Goal: Transaction & Acquisition: Book appointment/travel/reservation

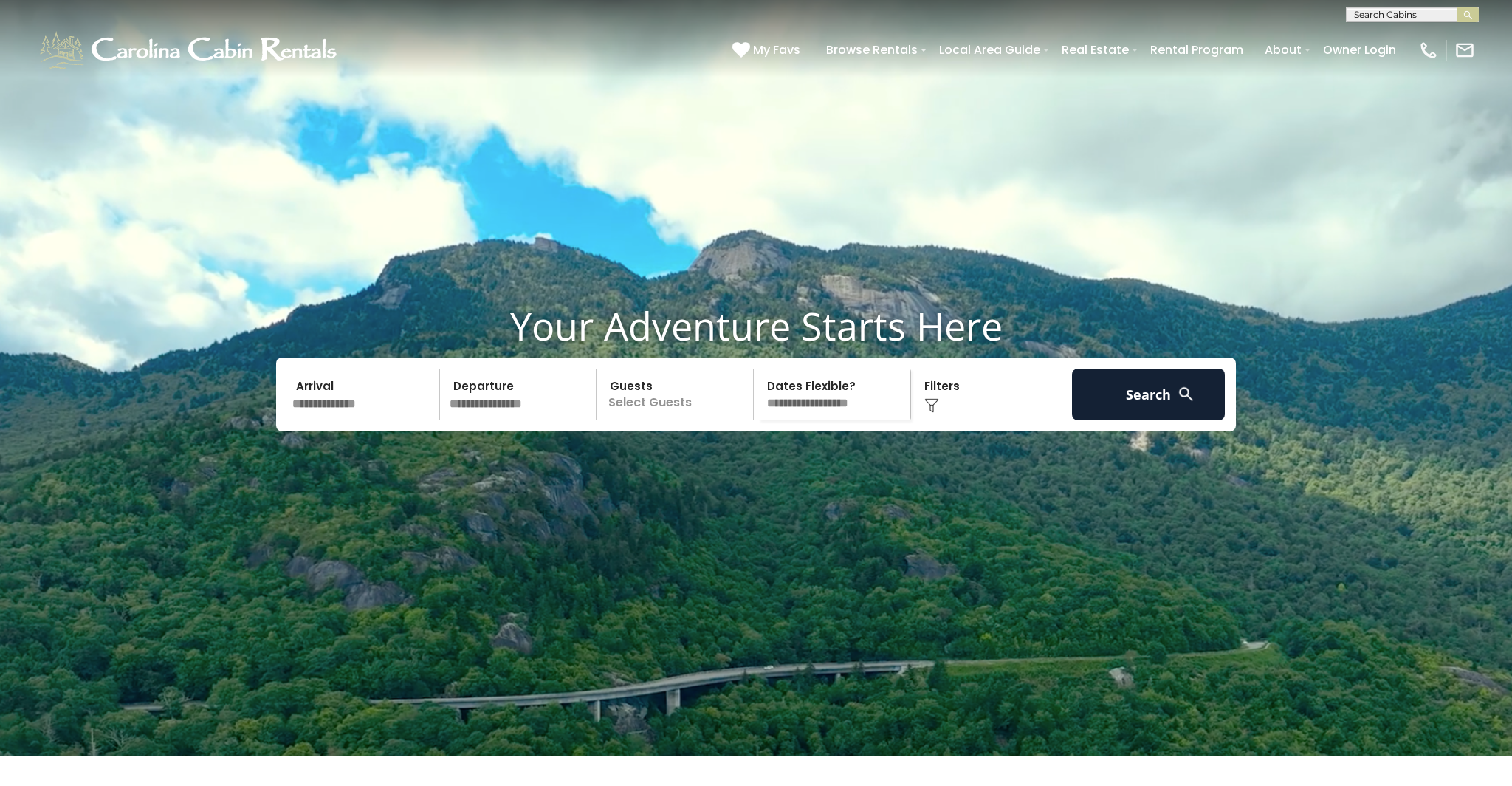
click at [385, 420] on input "text" at bounding box center [364, 394] width 153 height 52
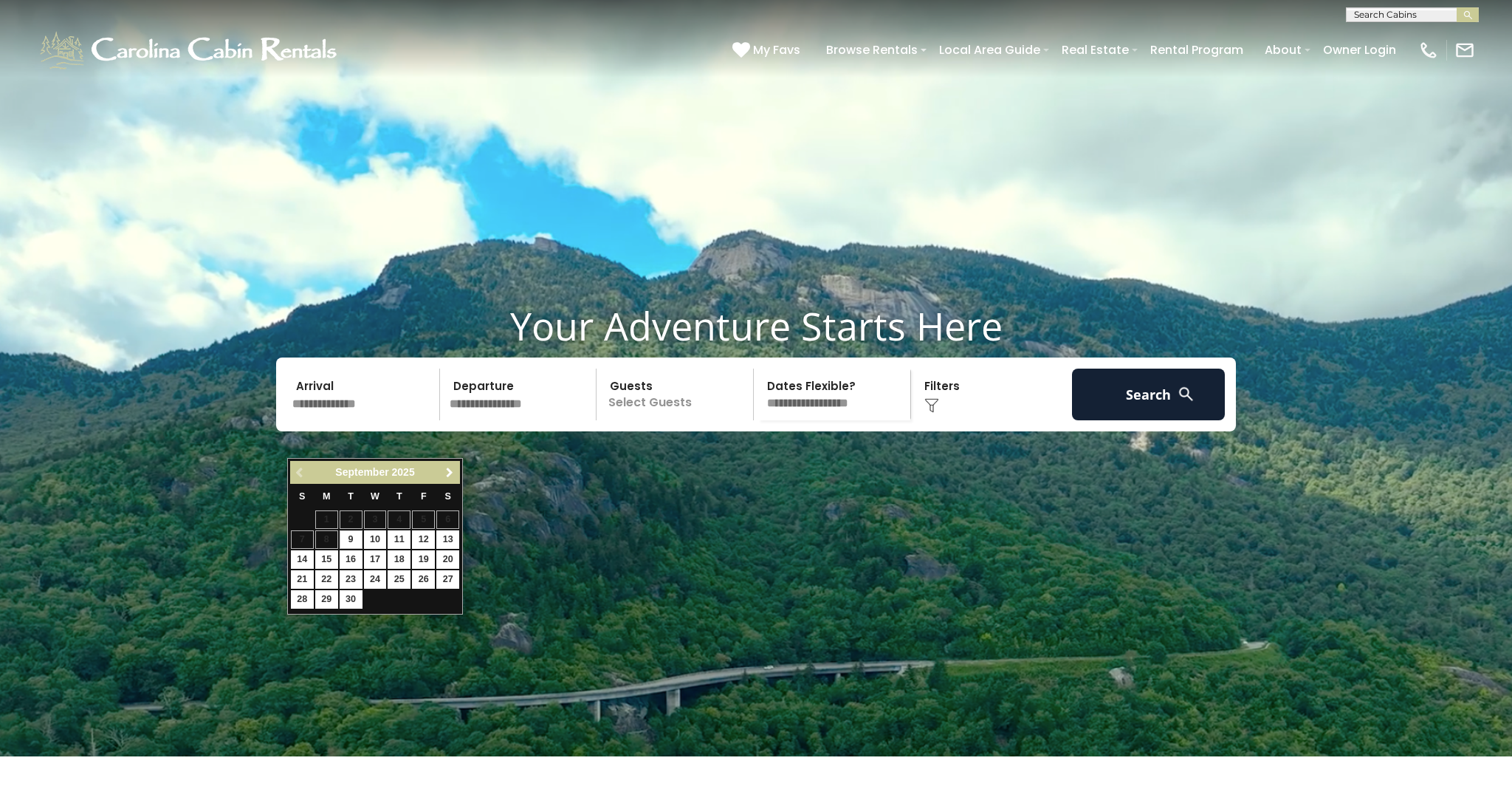
click at [452, 475] on span "Next" at bounding box center [449, 473] width 12 height 12
click at [447, 513] on link "1" at bounding box center [448, 519] width 23 height 19
type input "*******"
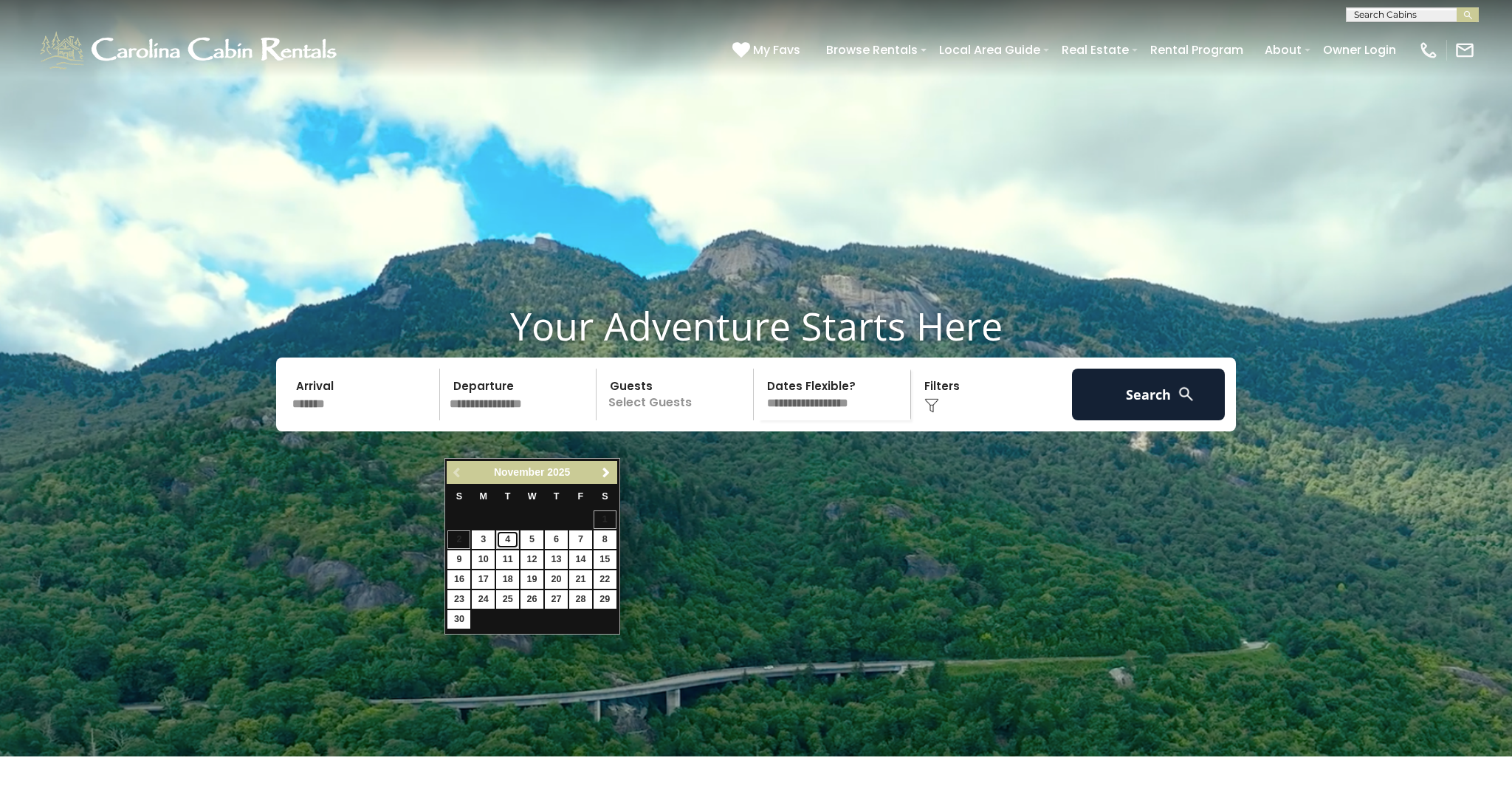
click at [516, 542] on link "4" at bounding box center [507, 540] width 23 height 19
type input "*******"
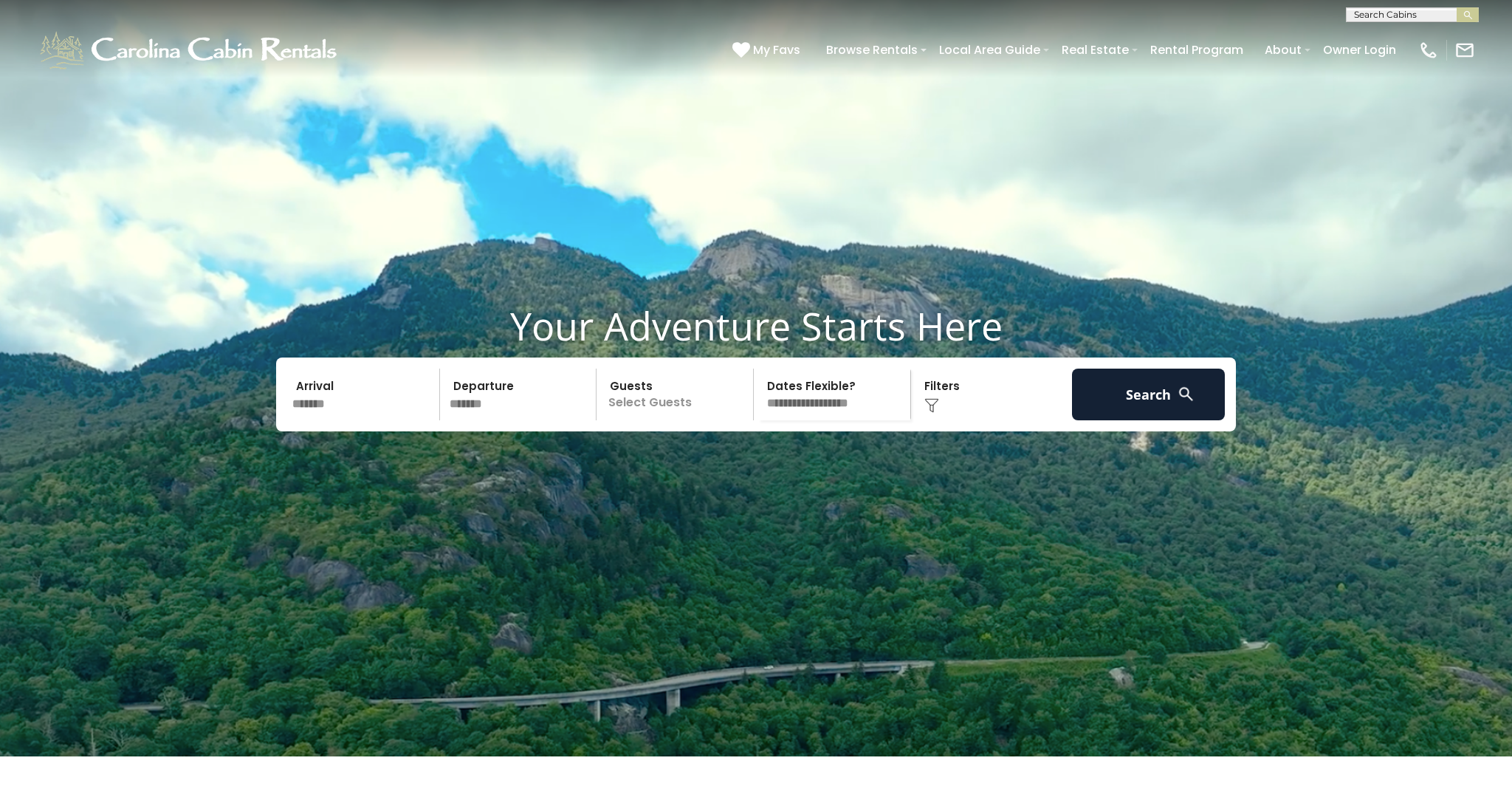
click at [658, 420] on p "Select Guests" at bounding box center [677, 394] width 152 height 52
click at [747, 462] on span "+" at bounding box center [749, 454] width 6 height 15
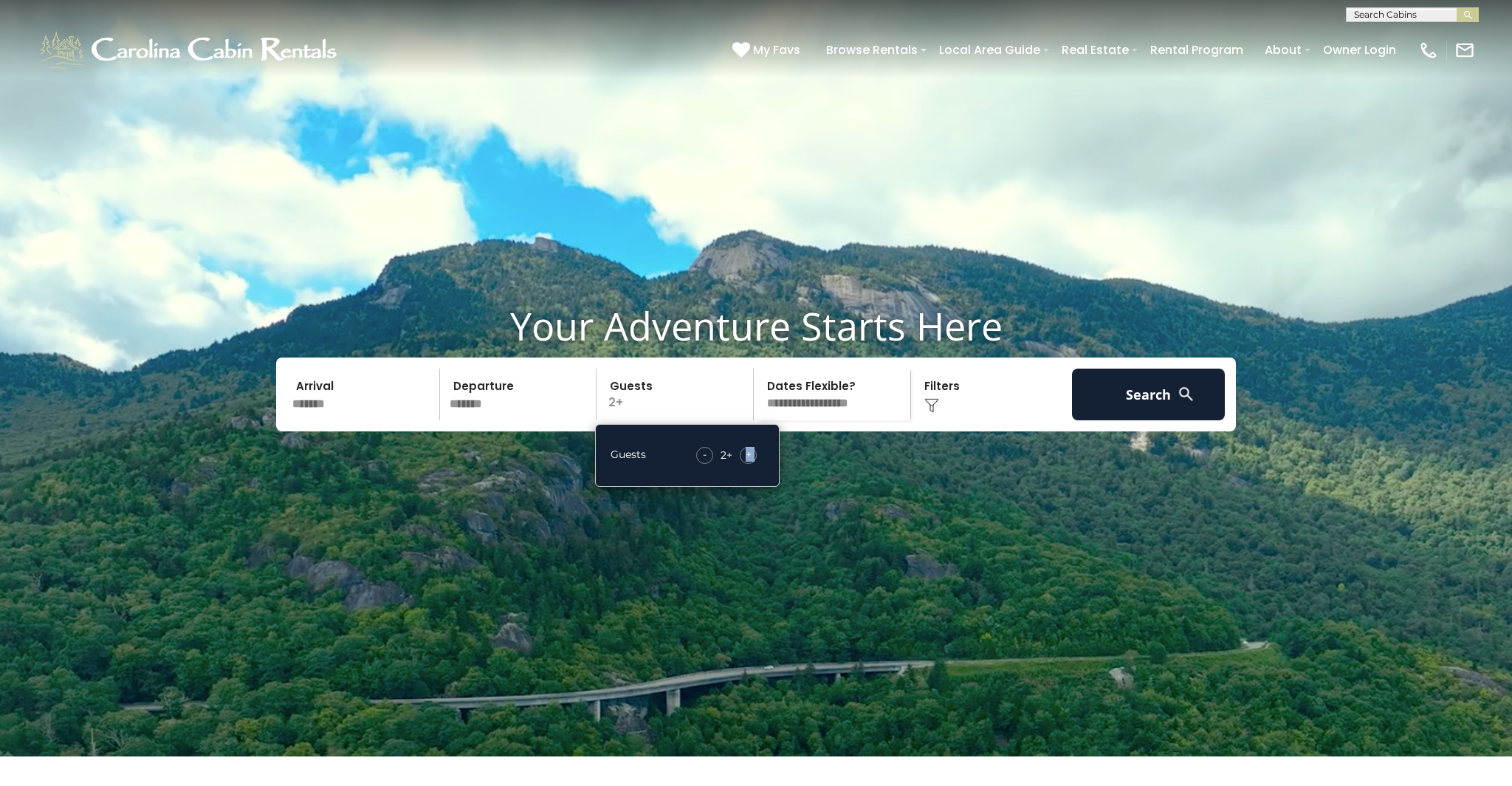
click at [747, 462] on span "+" at bounding box center [749, 454] width 6 height 15
click at [747, 462] on span "+" at bounding box center [749, 454] width 6 height 15
click at [748, 462] on span "+" at bounding box center [749, 454] width 6 height 15
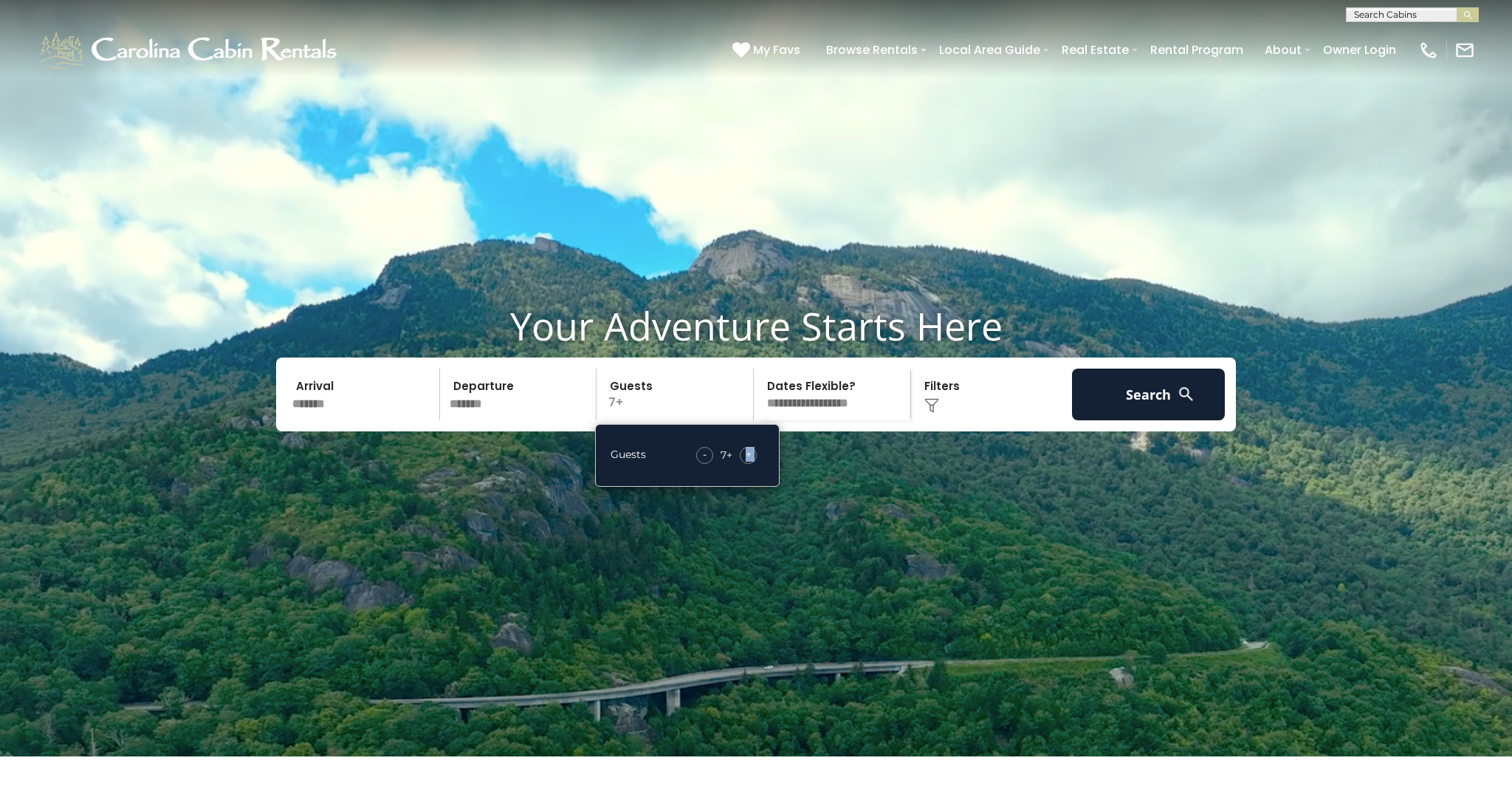
click at [748, 462] on span "+" at bounding box center [749, 454] width 6 height 15
click at [749, 462] on span "+" at bounding box center [749, 454] width 6 height 15
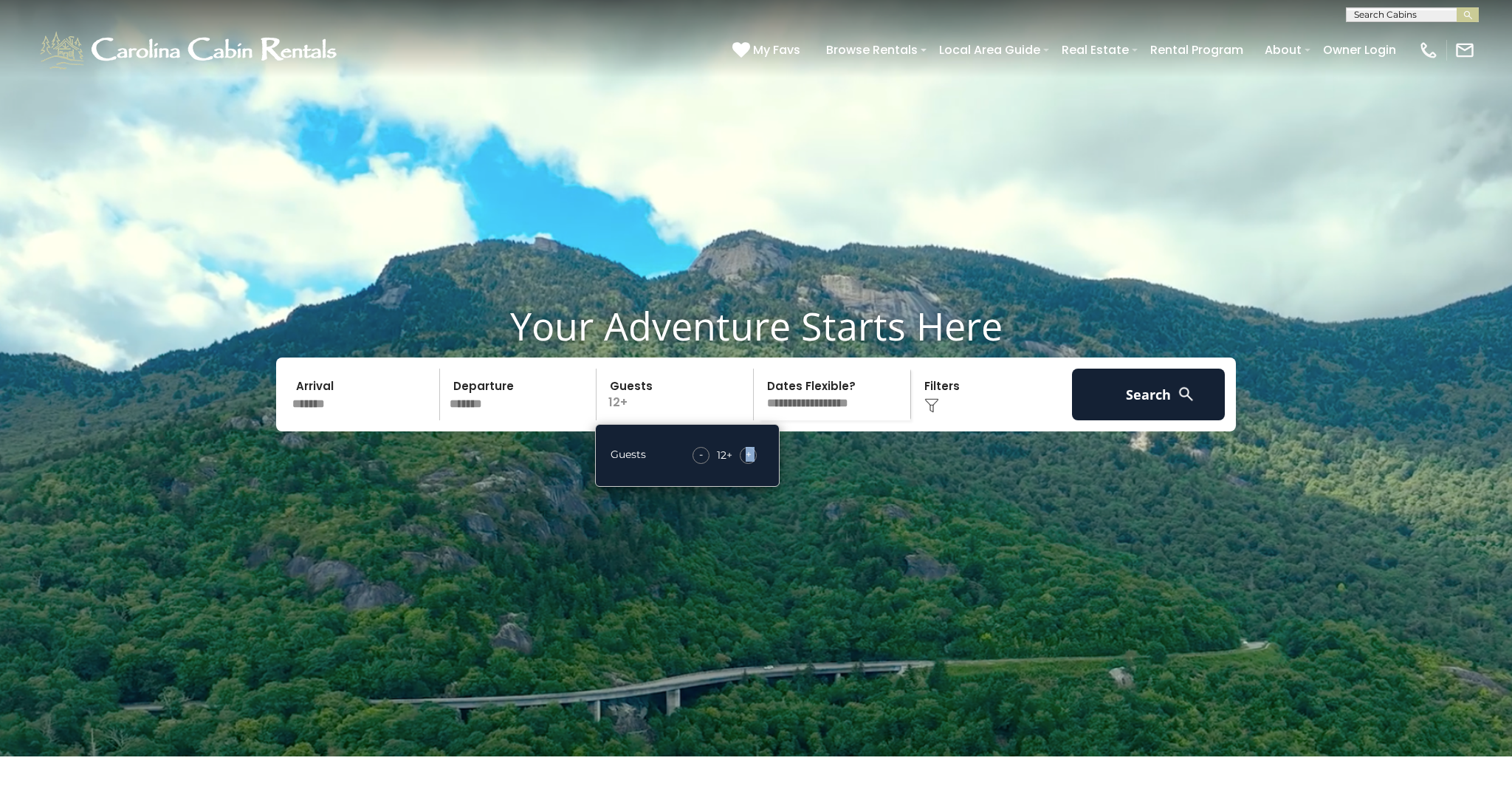
click at [749, 462] on span "+" at bounding box center [749, 454] width 6 height 15
click at [831, 420] on select "**********" at bounding box center [834, 394] width 152 height 52
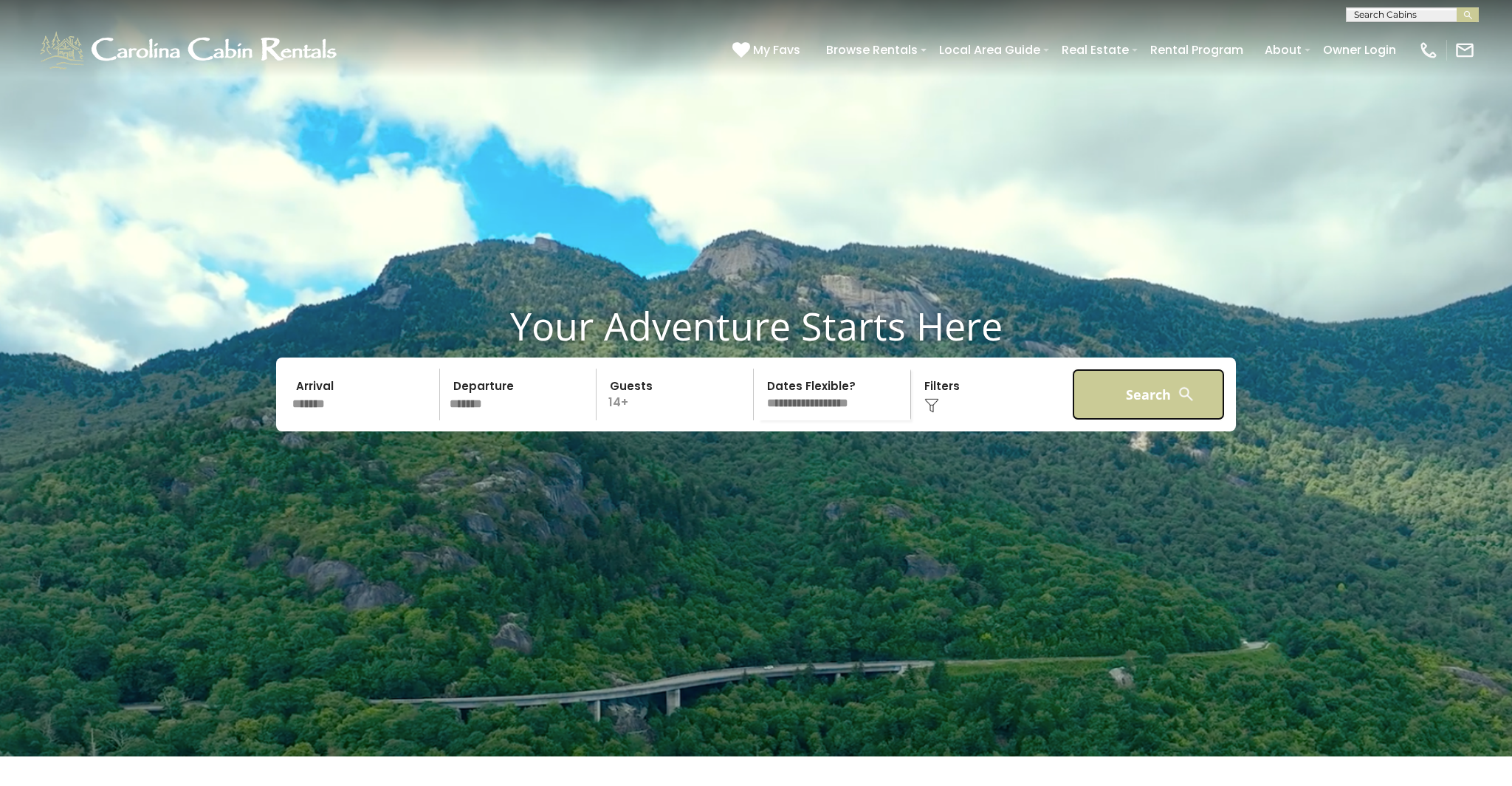
click at [1155, 420] on button "Search" at bounding box center [1149, 394] width 153 height 52
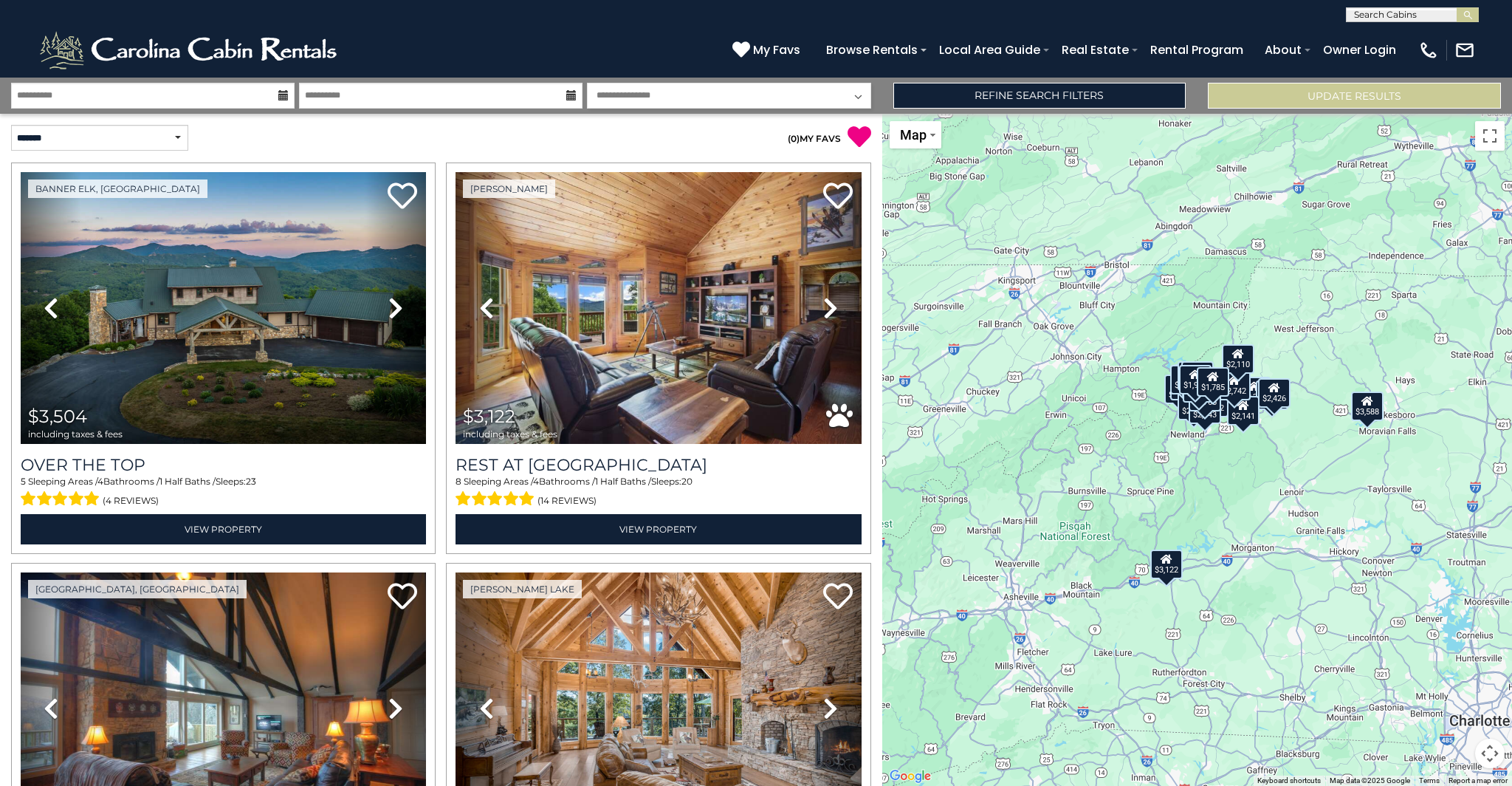
click at [1266, 478] on div "$3,504 $3,122 $1,989 $3,588 $2,283 $2,742 $2,493 $5,766 $2,256 $1,931 $2,051 $2…" at bounding box center [1197, 450] width 630 height 673
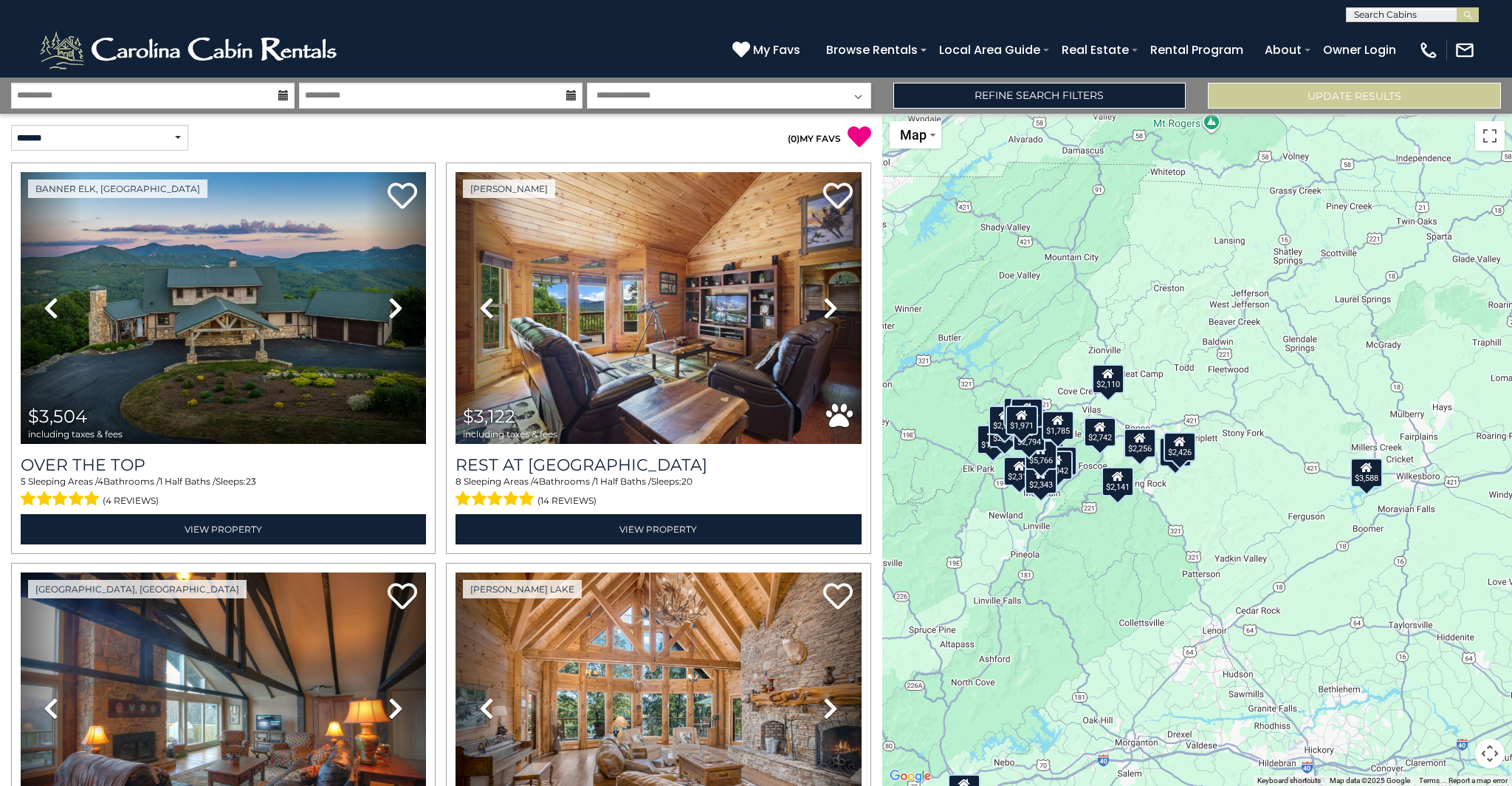
drag, startPoint x: 1207, startPoint y: 438, endPoint x: 1125, endPoint y: 534, distance: 126.3
click at [1099, 566] on div "$3,504 $3,122 $1,989 $3,588 $2,283 $2,742 $2,493 $5,766 $2,256 $1,931 $2,051 $2…" at bounding box center [1197, 450] width 630 height 673
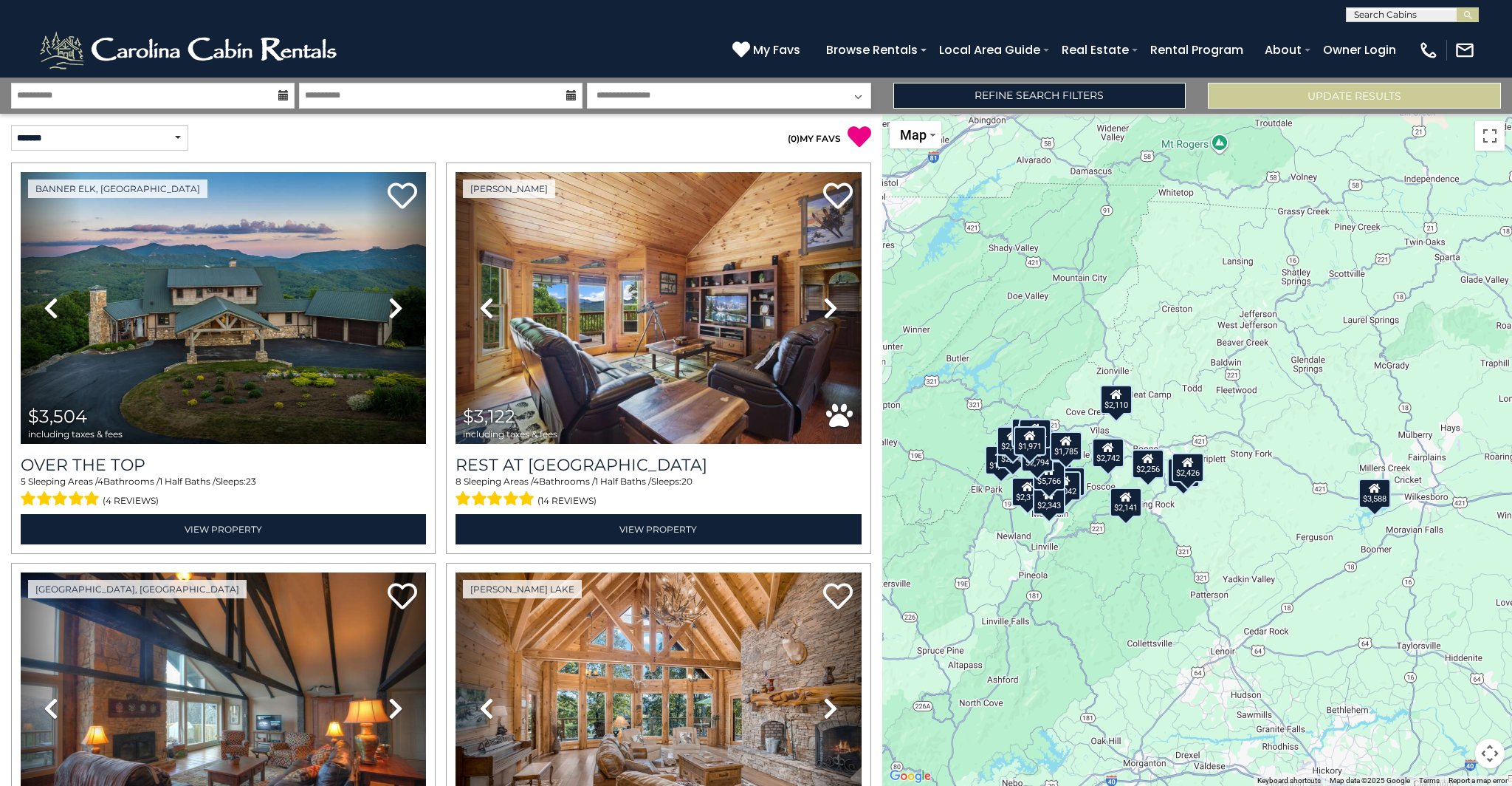
drag, startPoint x: 1245, startPoint y: 338, endPoint x: 1247, endPoint y: 348, distance: 10.2
click at [1247, 348] on div "$3,504 $3,122 $1,989 $3,588 $2,283 $2,742 $2,493 $5,766 $2,256 $1,931 $2,051 $2…" at bounding box center [1197, 450] width 630 height 673
click at [1249, 344] on div "$3,504 $3,122 $1,989 $3,588 $2,283 $2,742 $2,493 $5,766 $2,256 $1,931 $2,051 $2…" at bounding box center [1197, 450] width 630 height 673
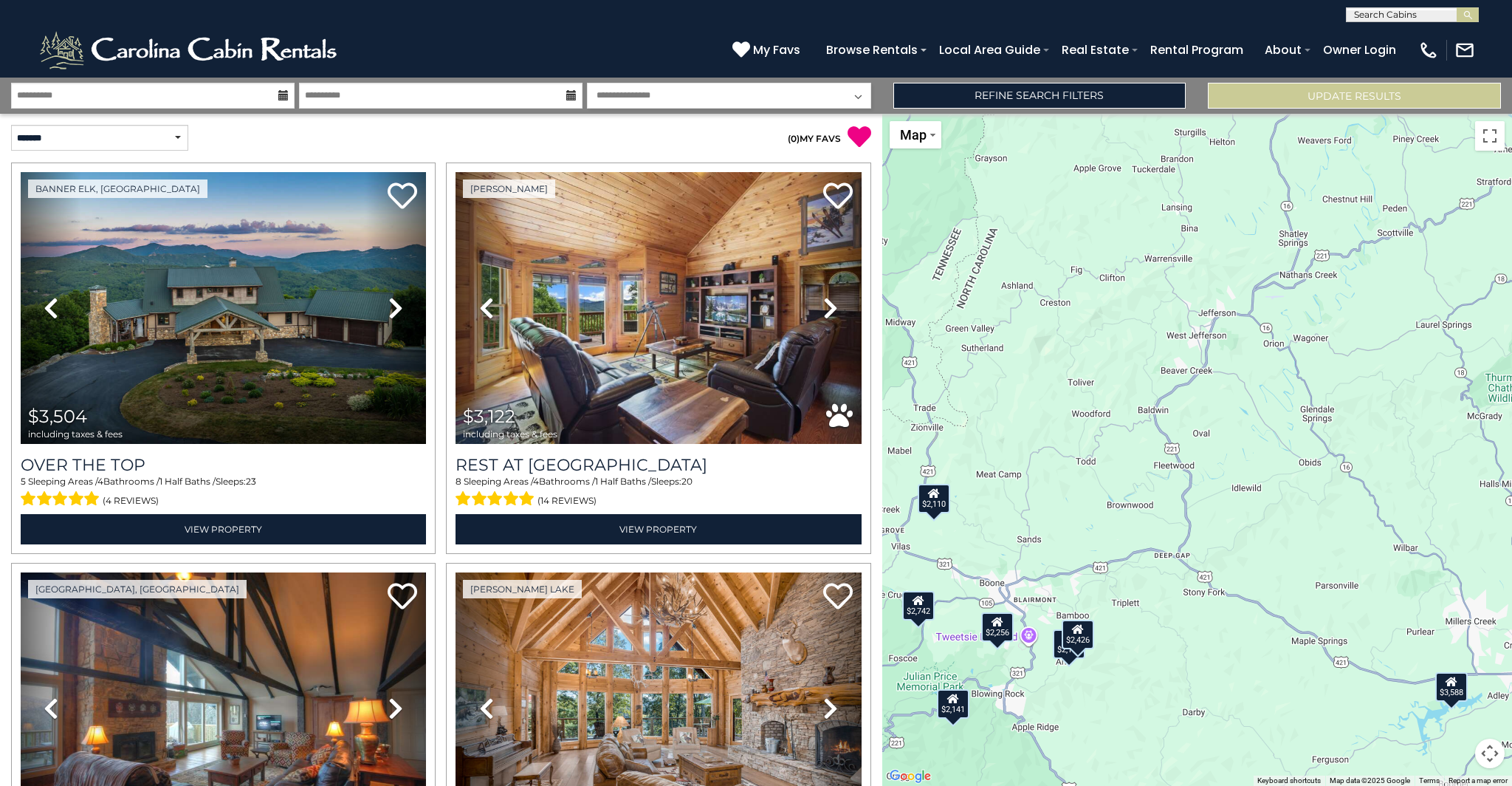
drag, startPoint x: 1265, startPoint y: 367, endPoint x: 1213, endPoint y: 399, distance: 61.1
click at [1213, 399] on div "$3,504 $3,122 $1,989 $3,588 $2,283 $2,742 $2,493 $5,766 $2,256 $1,931 $2,051 $2…" at bounding box center [1197, 450] width 630 height 673
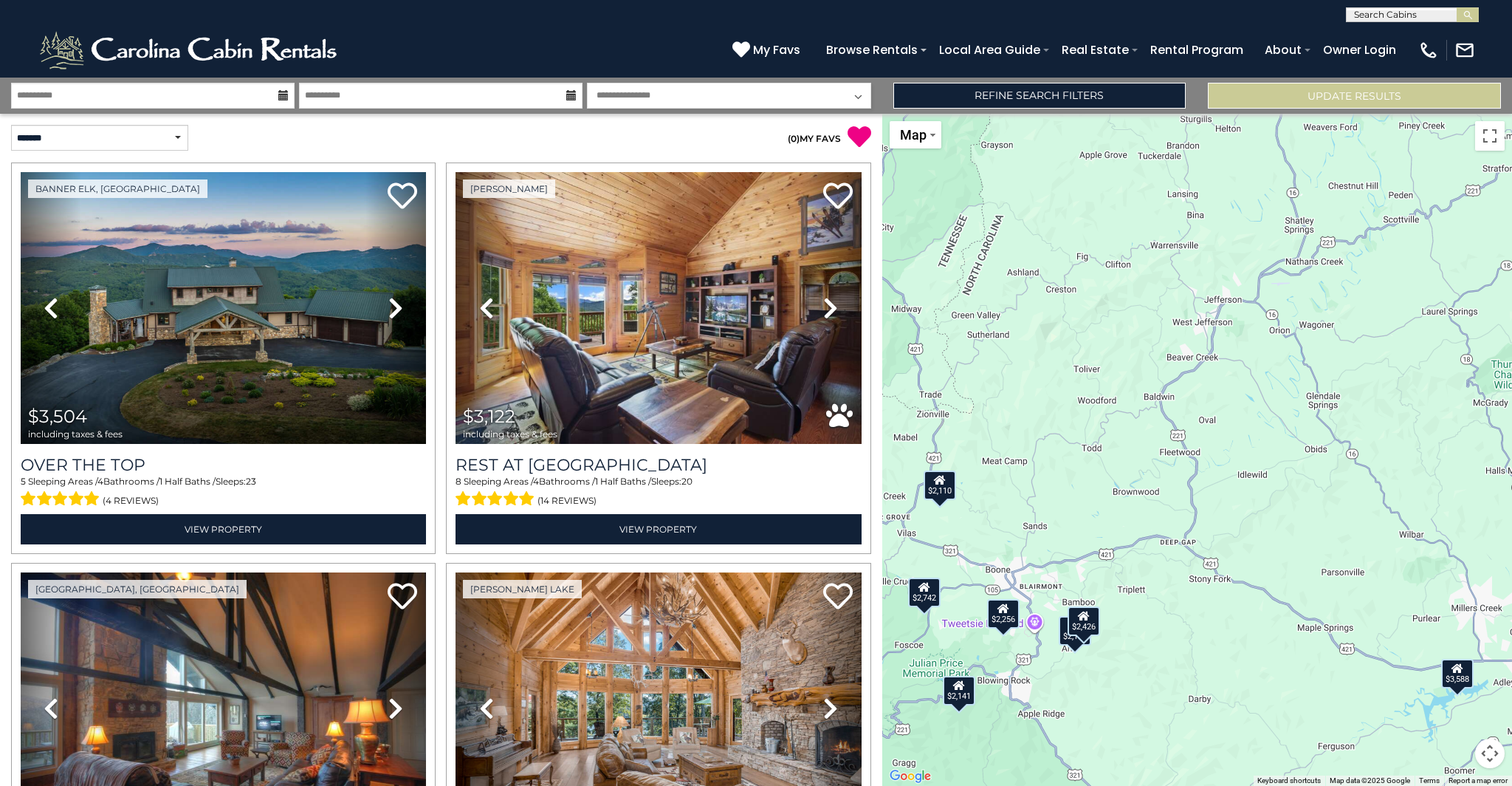
drag, startPoint x: 1168, startPoint y: 485, endPoint x: 1174, endPoint y: 470, distance: 16.2
click at [1174, 470] on div "$3,504 $3,122 $1,989 $3,588 $2,283 $2,742 $2,493 $5,766 $2,256 $1,931 $2,051 $2…" at bounding box center [1197, 450] width 630 height 673
click at [971, 95] on link "Refine Search Filters" at bounding box center [1040, 95] width 293 height 26
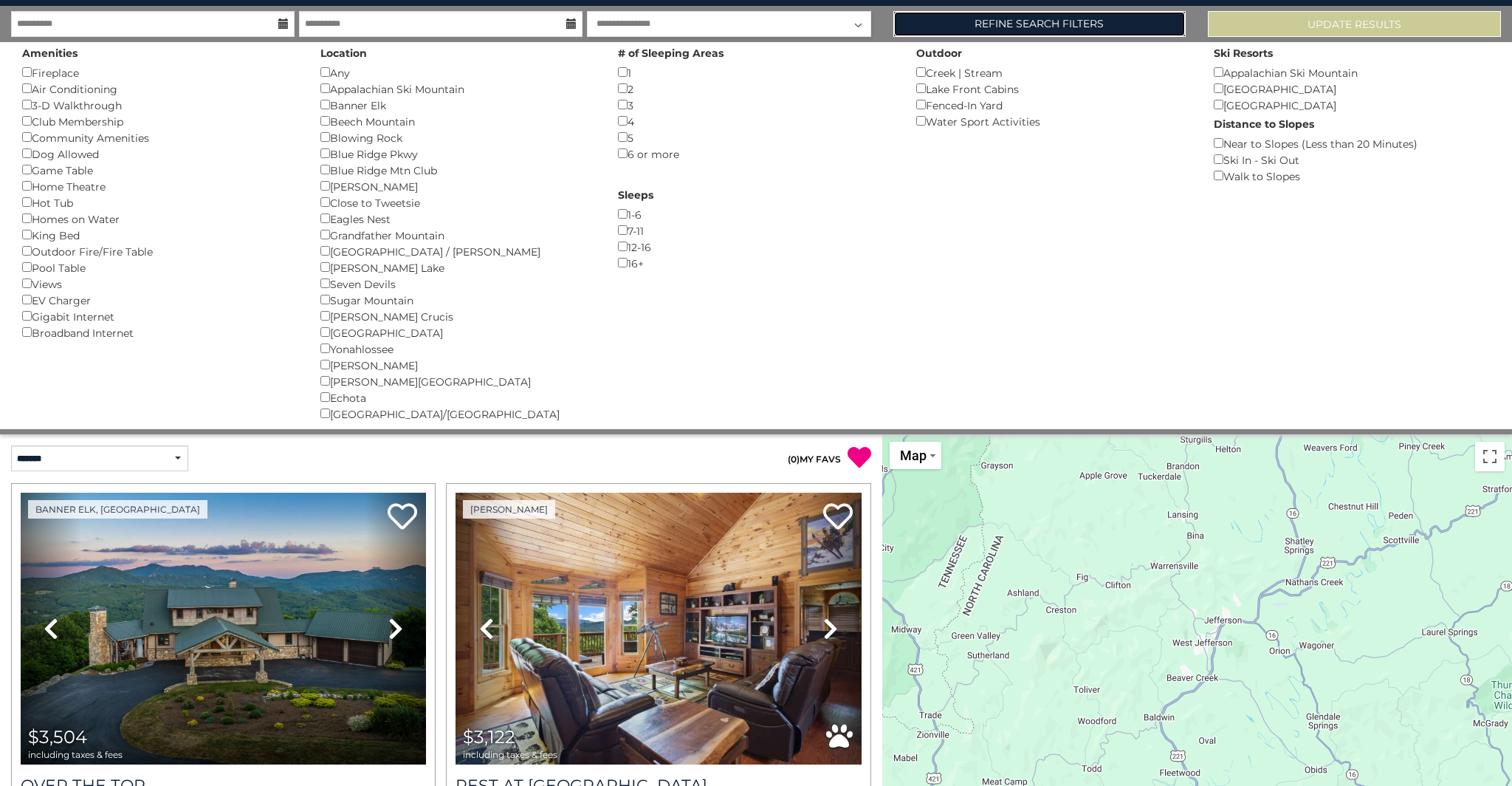
scroll to position [67, 0]
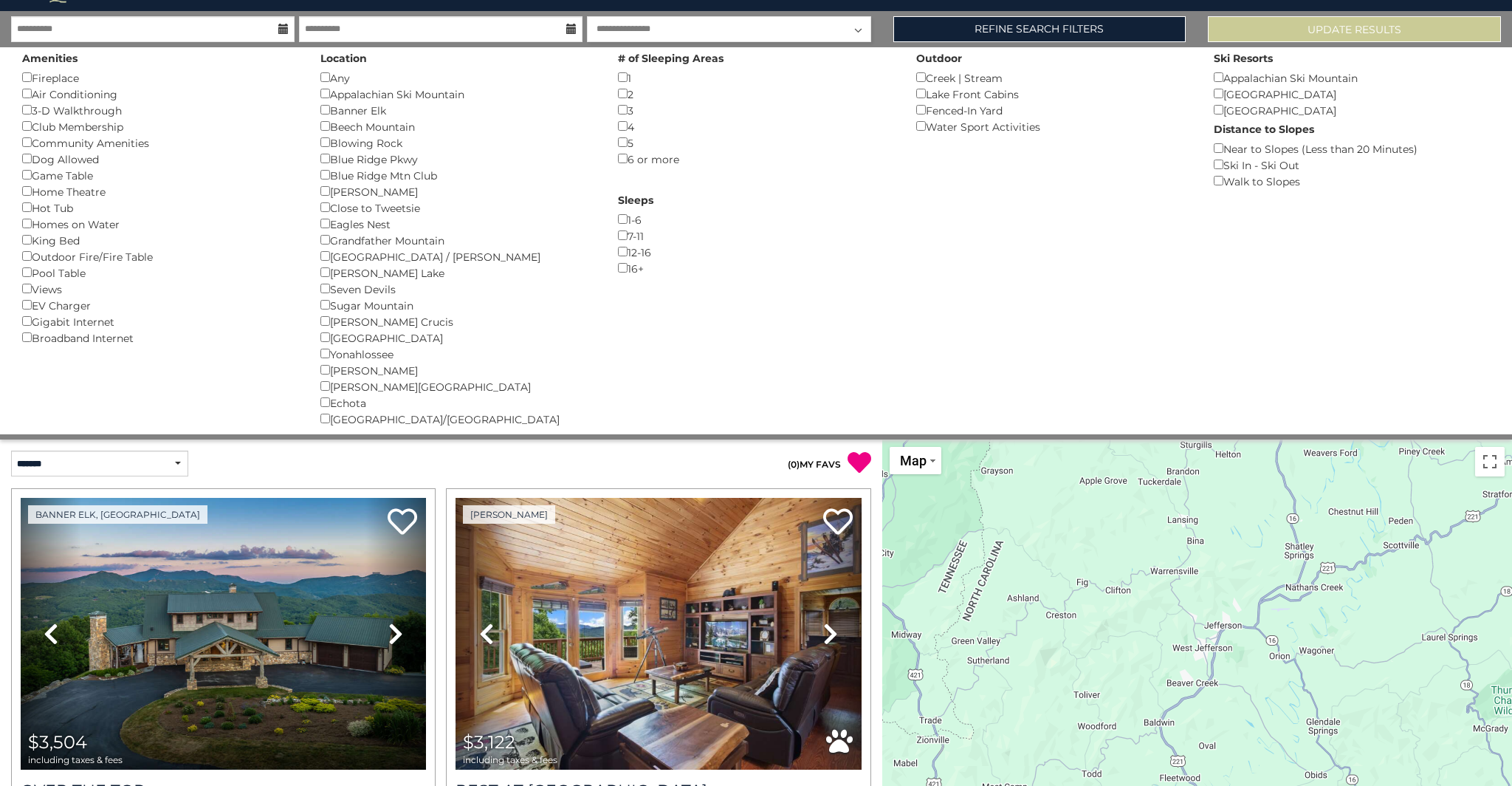
click at [1085, 534] on div "$3,504 $3,122 $1,989 $3,588 $2,283 $2,742 $2,493 $5,766 $2,256 $1,931 $2,051 $2…" at bounding box center [1197, 776] width 630 height 673
click at [1012, 556] on div "$3,504 $3,122 $1,989 $3,588 $2,283 $2,742 $2,493 $5,766 $2,256 $1,931 $2,051 $2…" at bounding box center [1197, 776] width 630 height 673
click at [98, 37] on input "**********" at bounding box center [153, 29] width 284 height 26
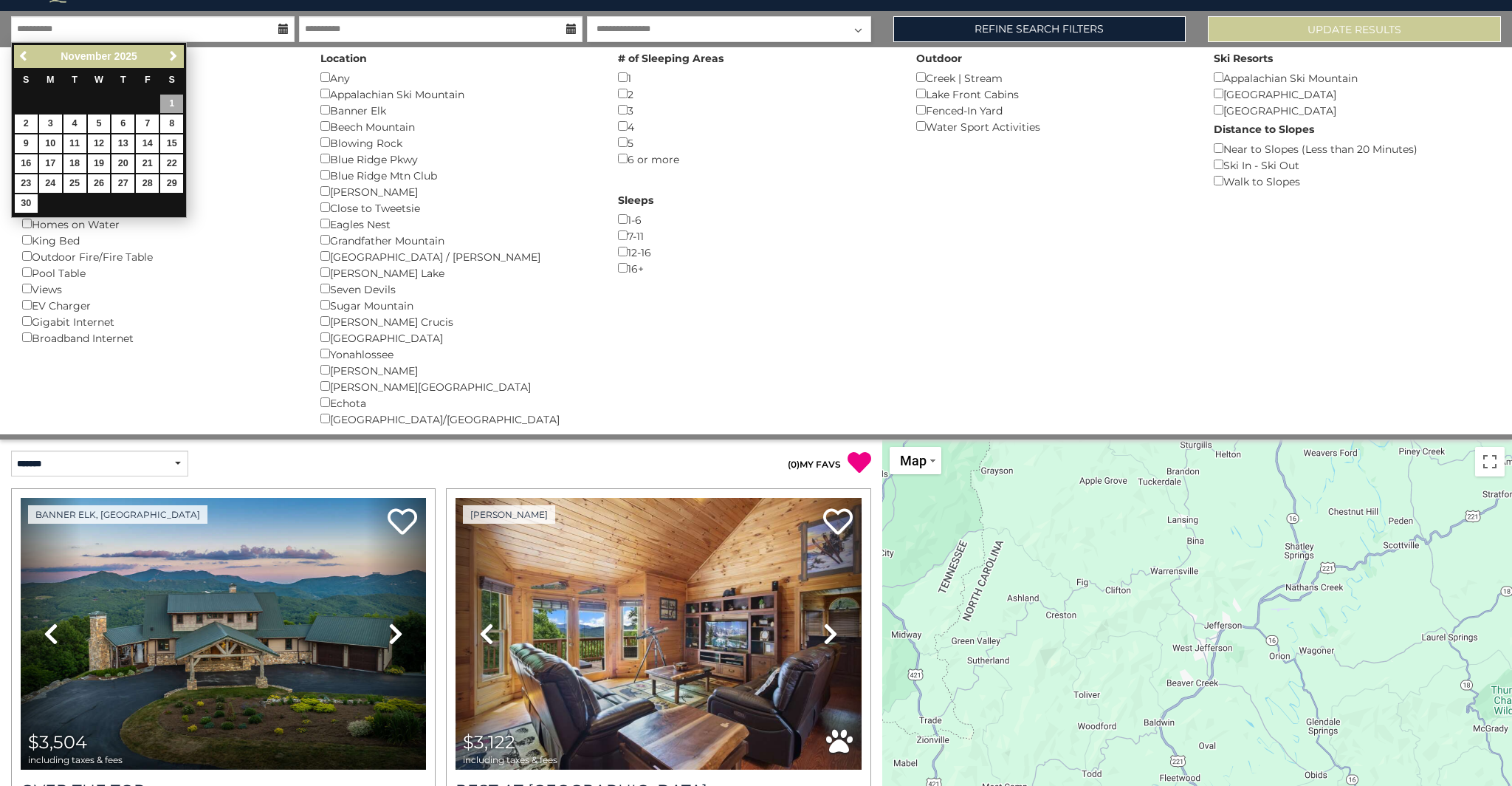
click at [261, 219] on div "Homes on Water ()" at bounding box center [161, 224] width 276 height 17
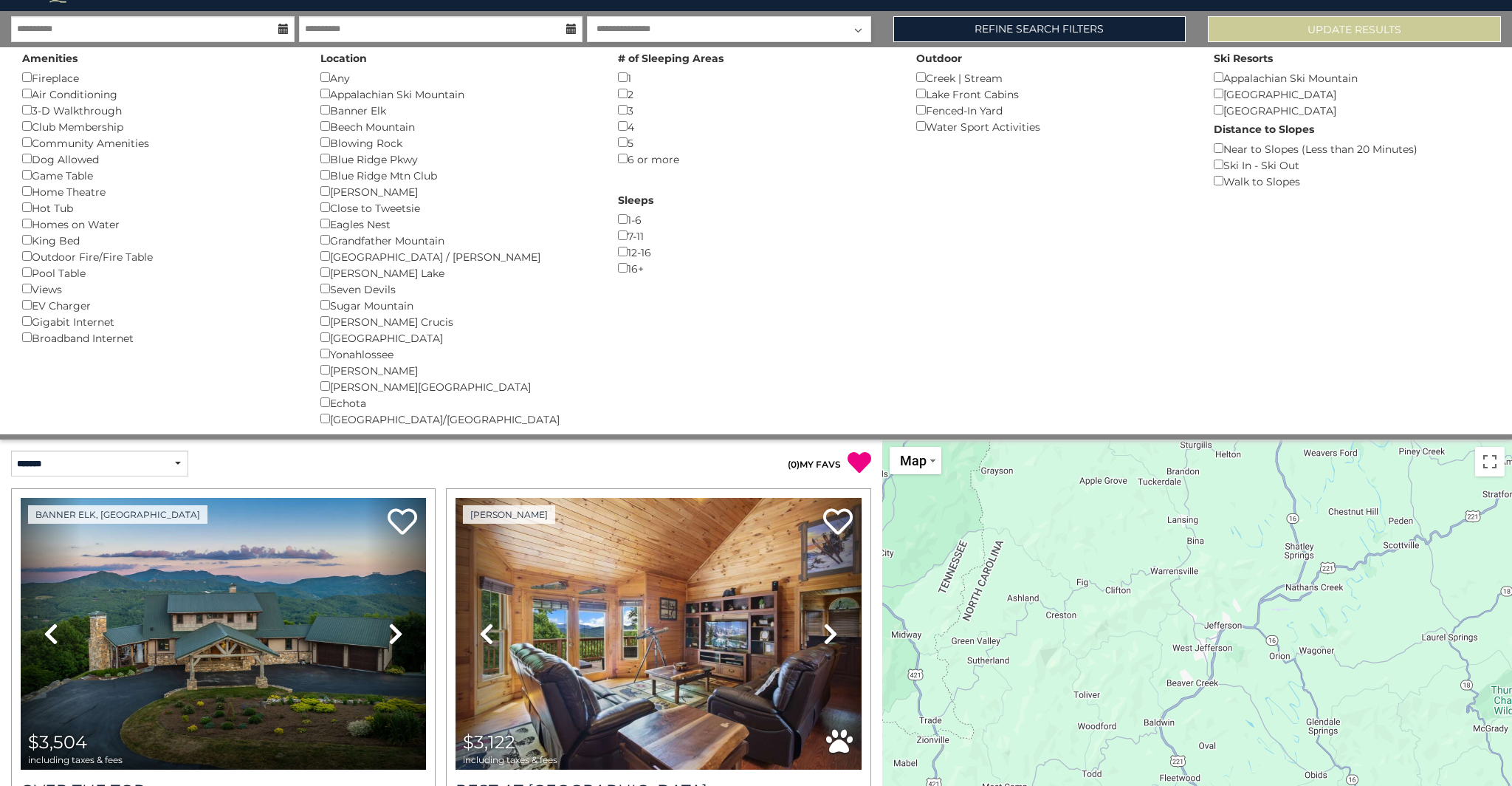
click at [91, 223] on div "Homes on Water ()" at bounding box center [161, 224] width 276 height 17
click at [28, 212] on div "Hot Tub ()" at bounding box center [161, 208] width 276 height 17
click at [1325, 29] on button "Please Update Results" at bounding box center [1354, 29] width 293 height 26
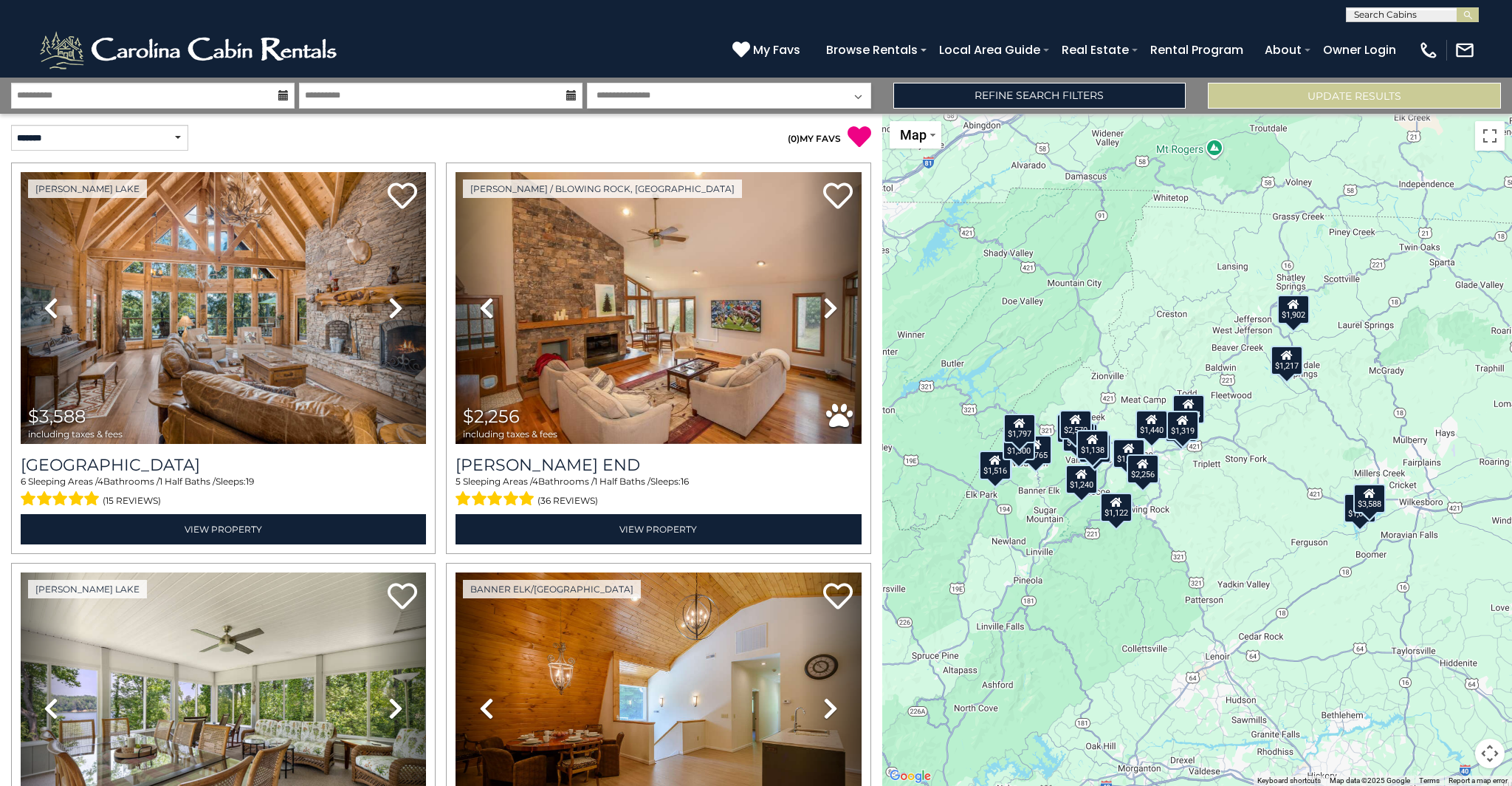
drag, startPoint x: 1299, startPoint y: 317, endPoint x: 1268, endPoint y: 317, distance: 31.0
click at [1207, 349] on div "$3,588 $2,256 $1,609 $1,574 $1,240 $1,391 $1,160 $1,432 $1,902 $1,624 $1,874 $1…" at bounding box center [1197, 450] width 630 height 673
click at [1294, 315] on div "$1,902" at bounding box center [1293, 309] width 32 height 29
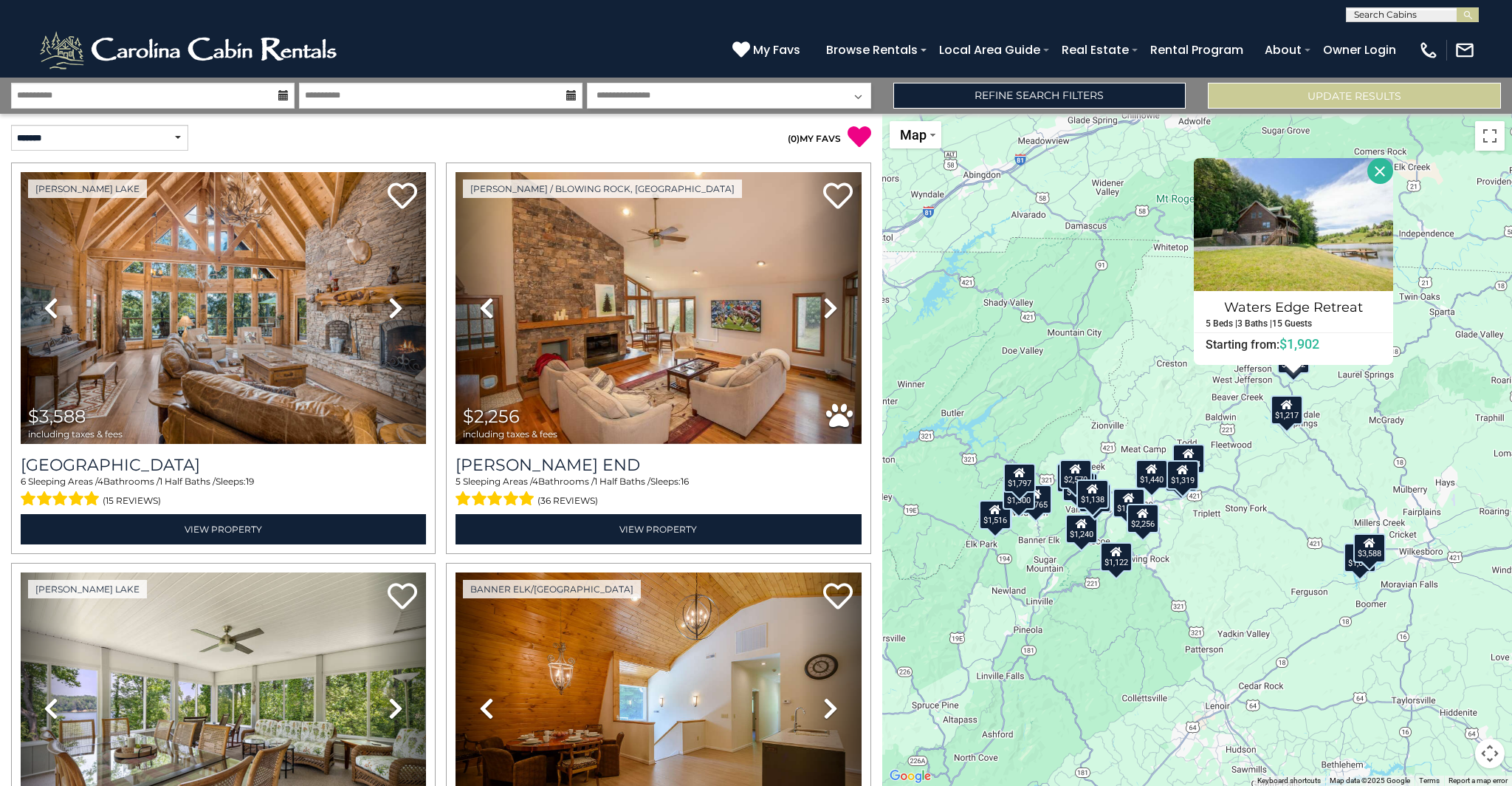
click at [1290, 417] on div "$1,217" at bounding box center [1287, 409] width 32 height 29
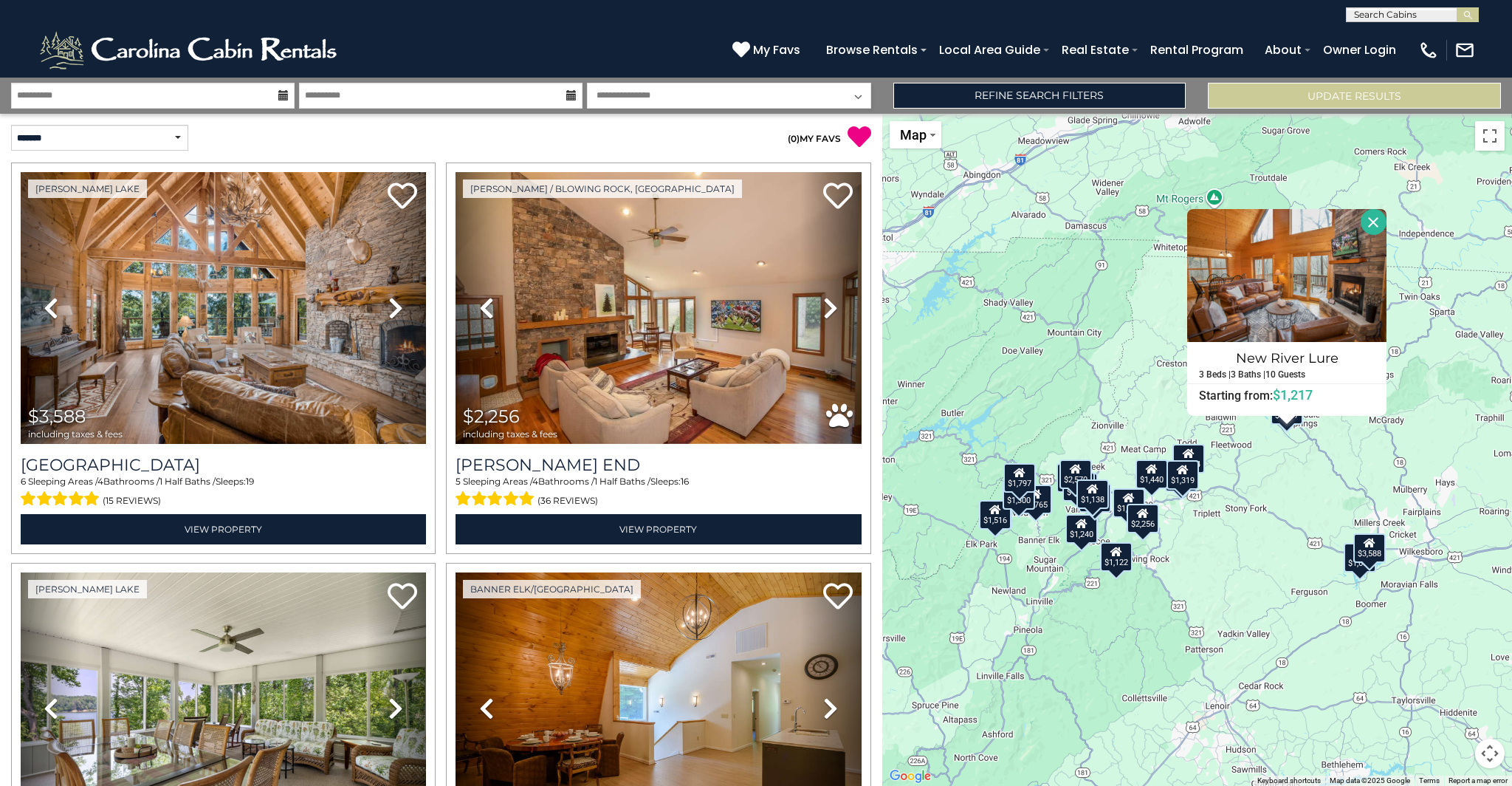
click at [1371, 224] on button "Close" at bounding box center [1374, 221] width 26 height 26
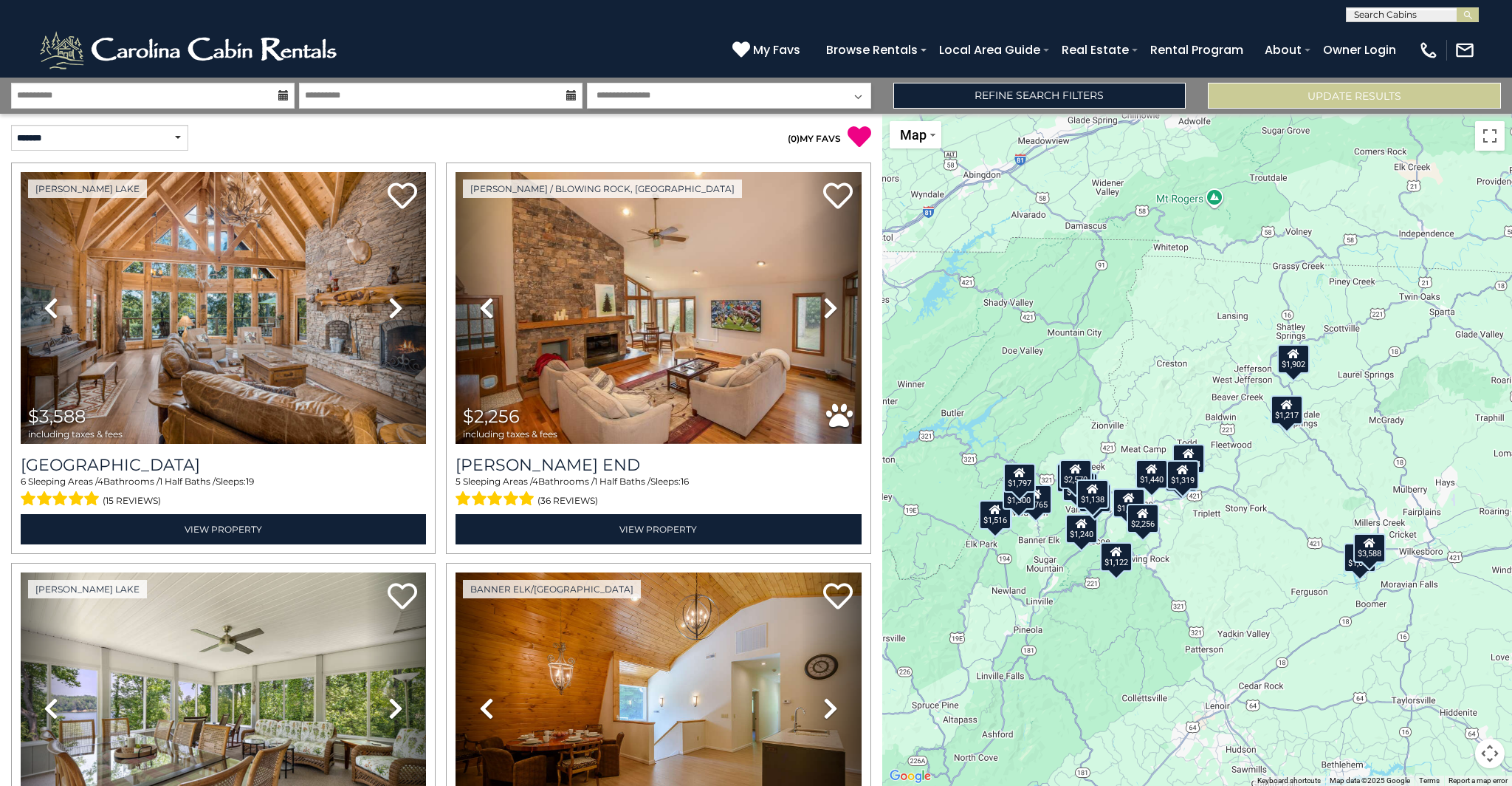
click at [1292, 366] on div "$1,902" at bounding box center [1293, 359] width 32 height 29
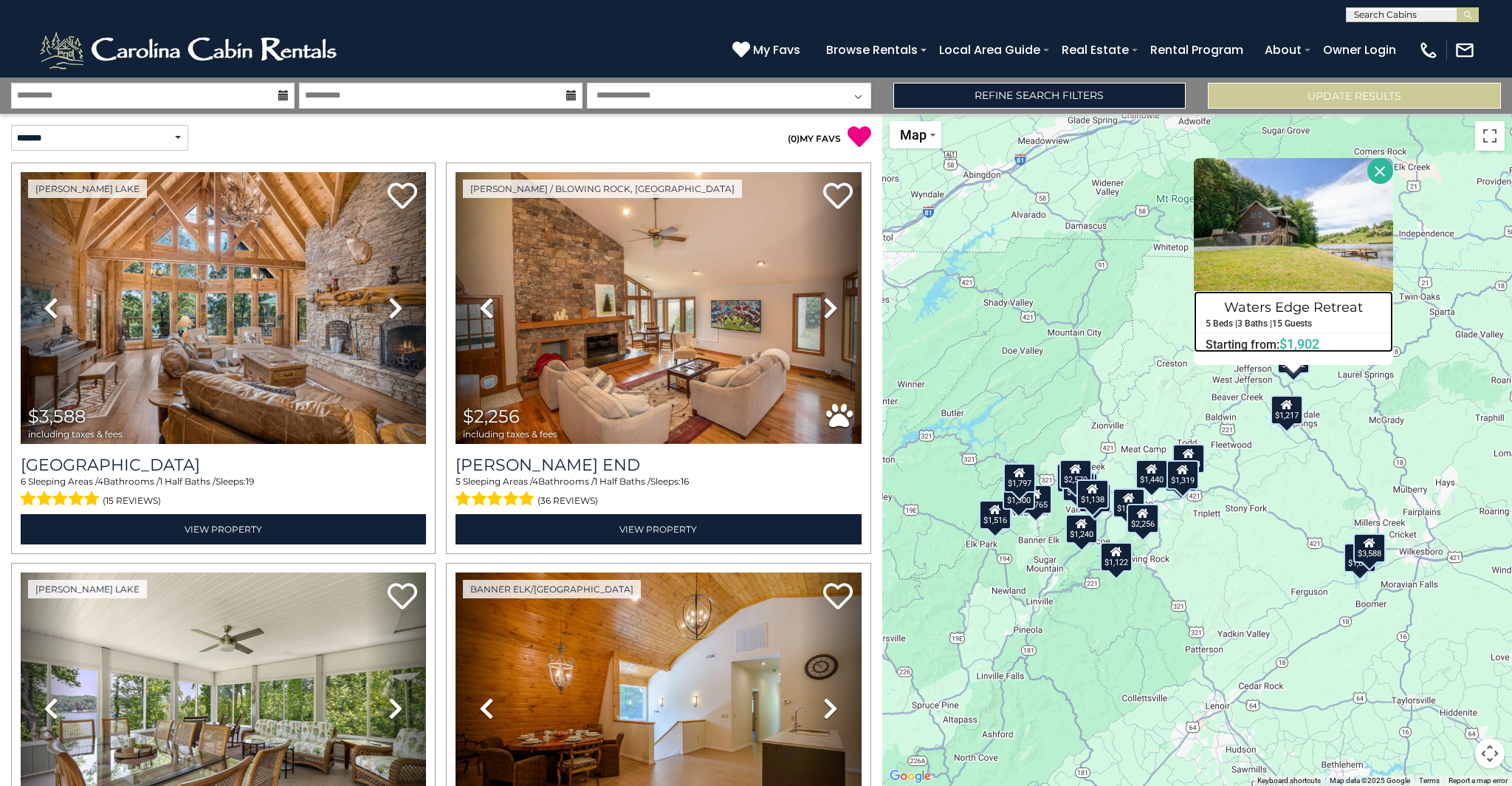
click at [1302, 333] on div "Waters Edge Retreat 5 Beds | 3 Baths | 15 Guests Distance from your point: %dis…" at bounding box center [1294, 322] width 200 height 62
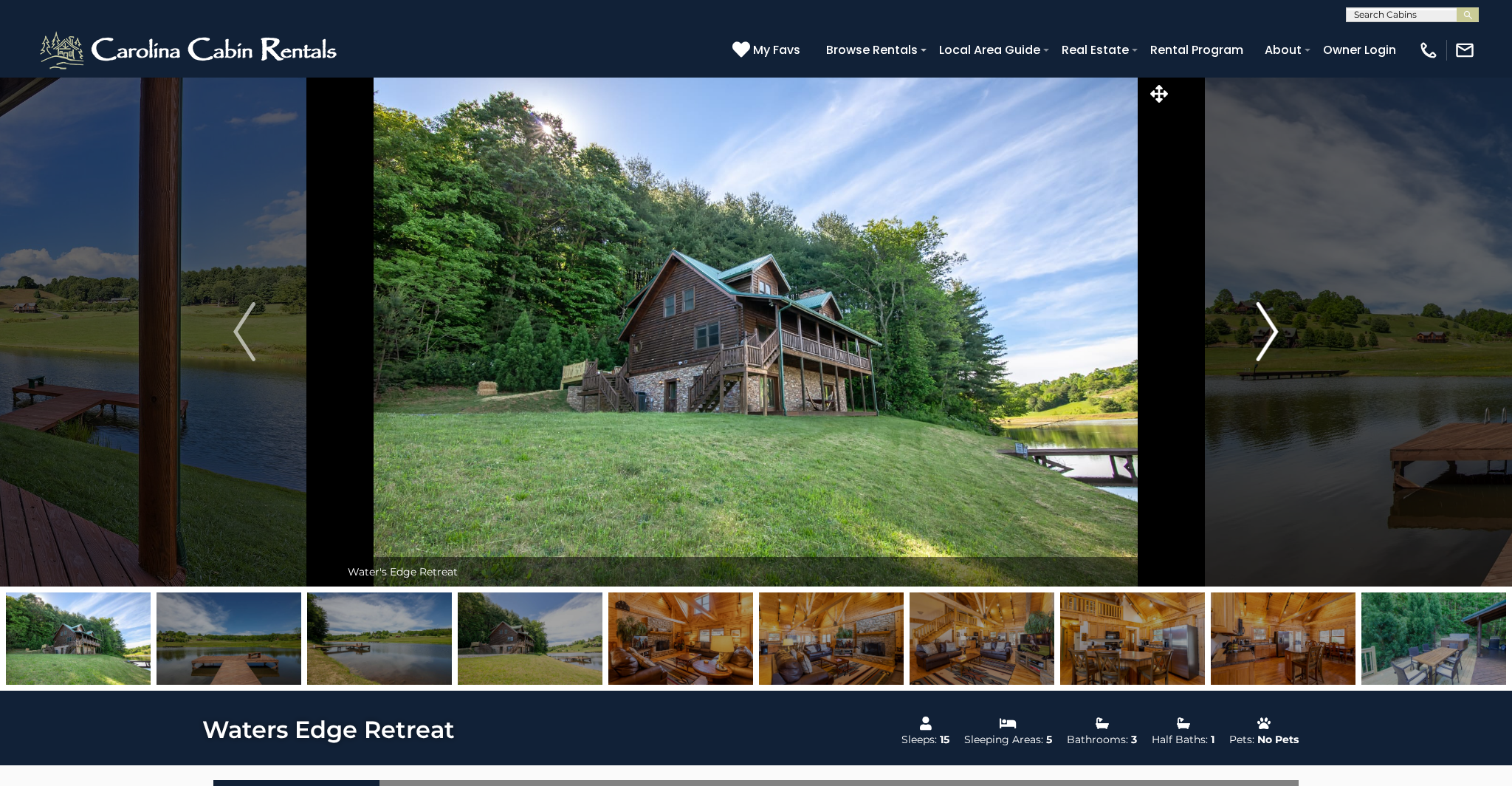
click at [1273, 322] on img "Next" at bounding box center [1268, 331] width 23 height 59
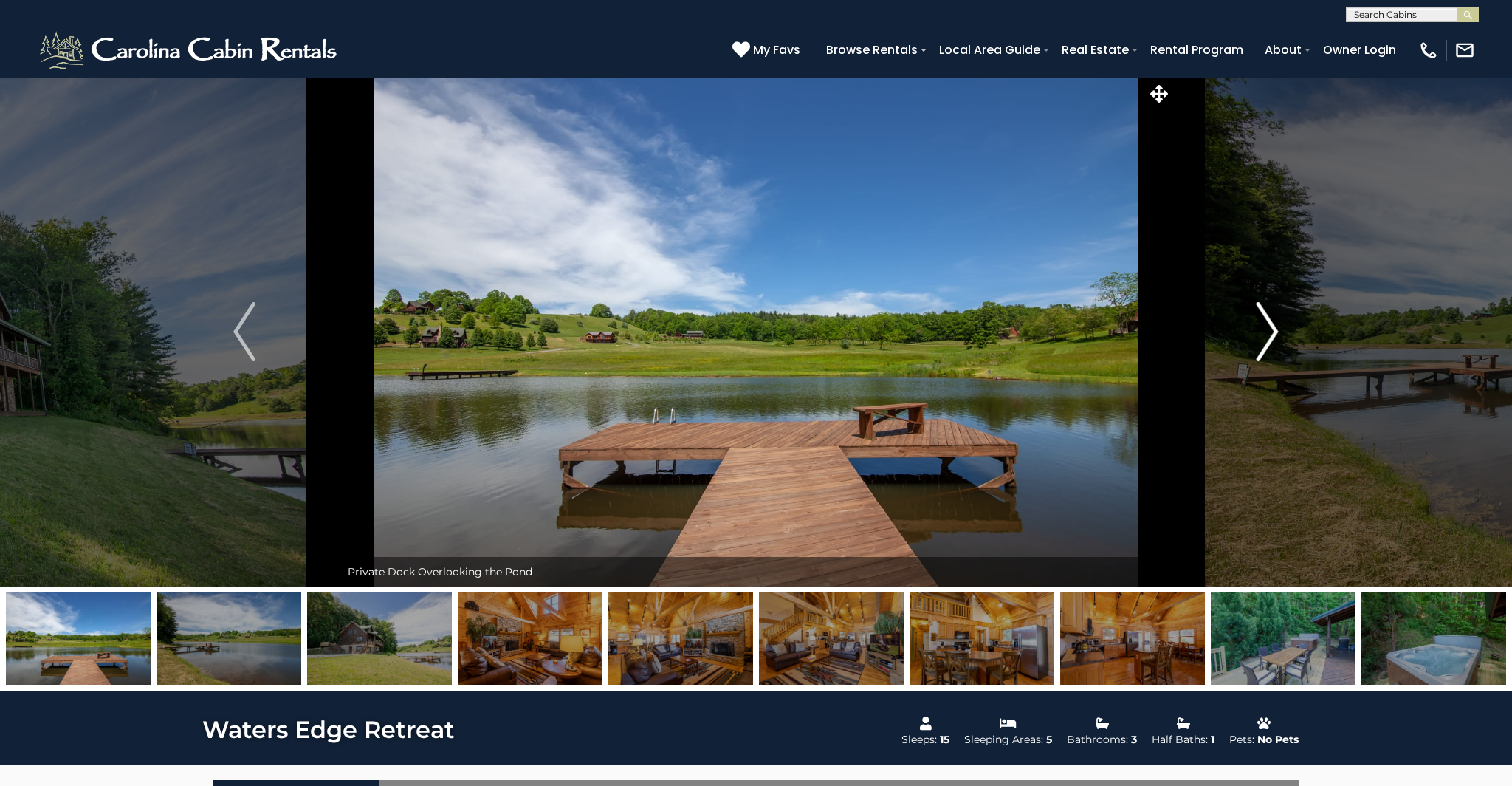
click at [1271, 323] on img "Next" at bounding box center [1268, 331] width 23 height 59
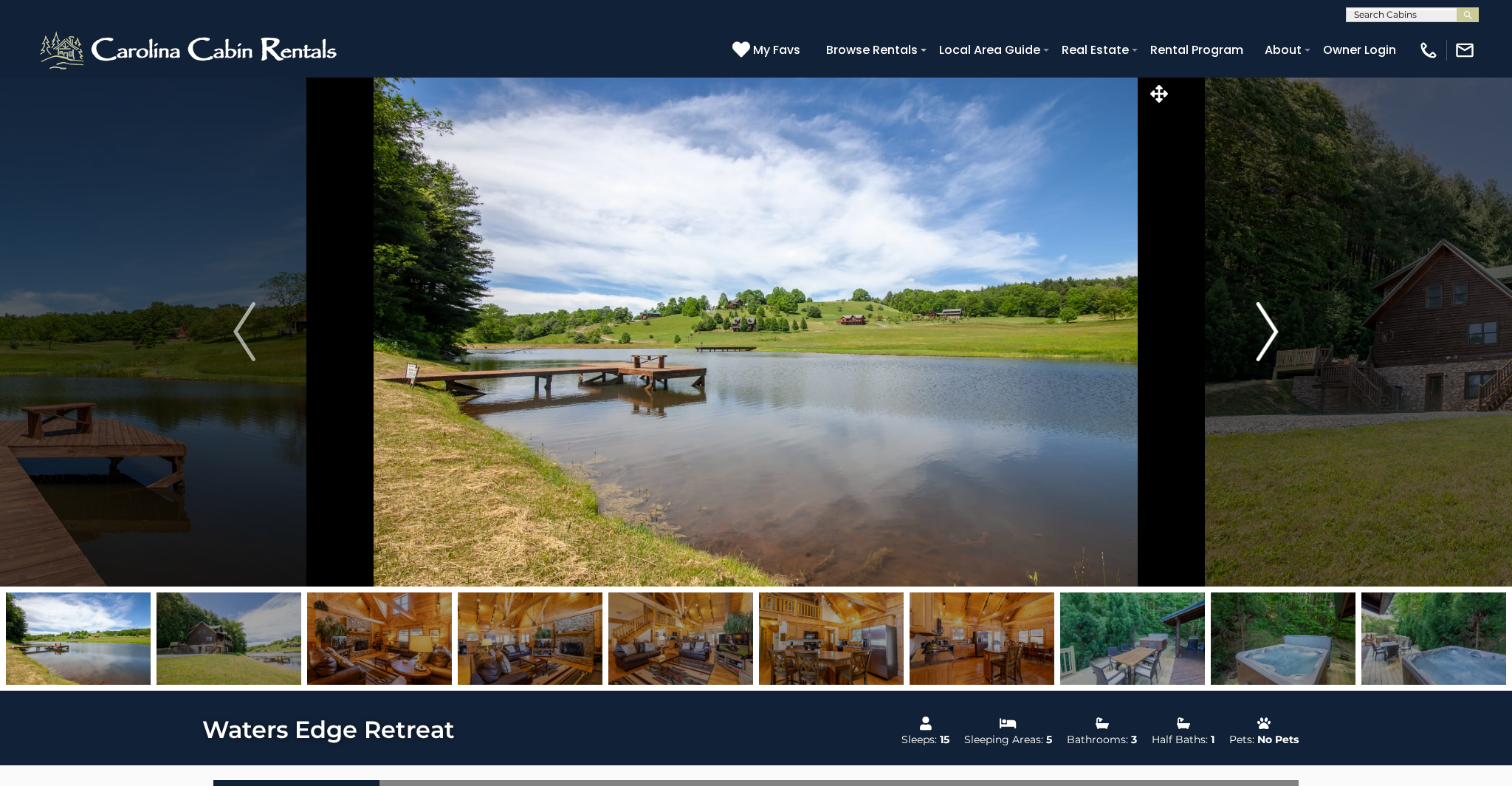
click at [1271, 323] on img "Next" at bounding box center [1268, 331] width 23 height 59
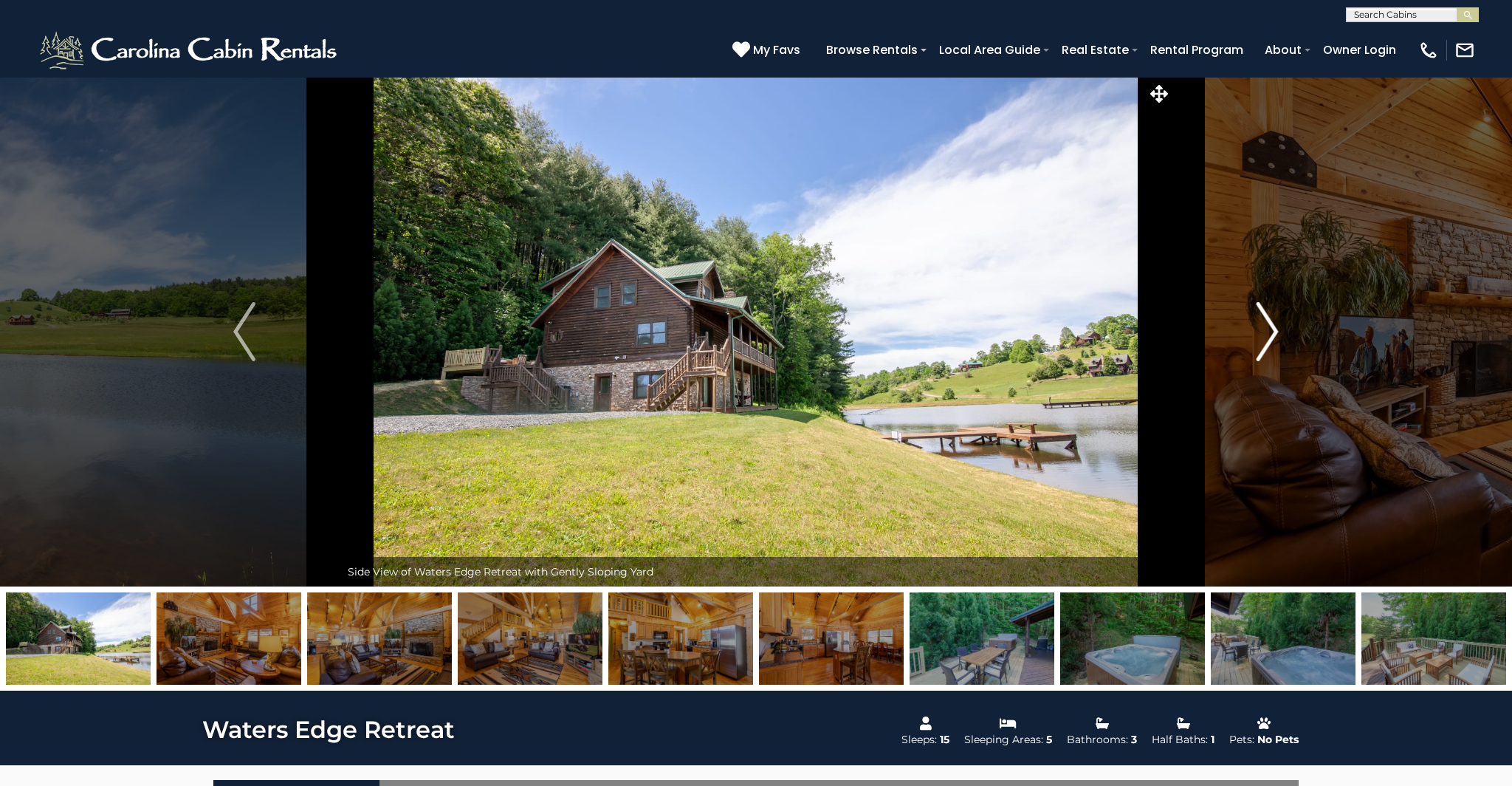
click at [1271, 323] on img "Next" at bounding box center [1268, 331] width 23 height 59
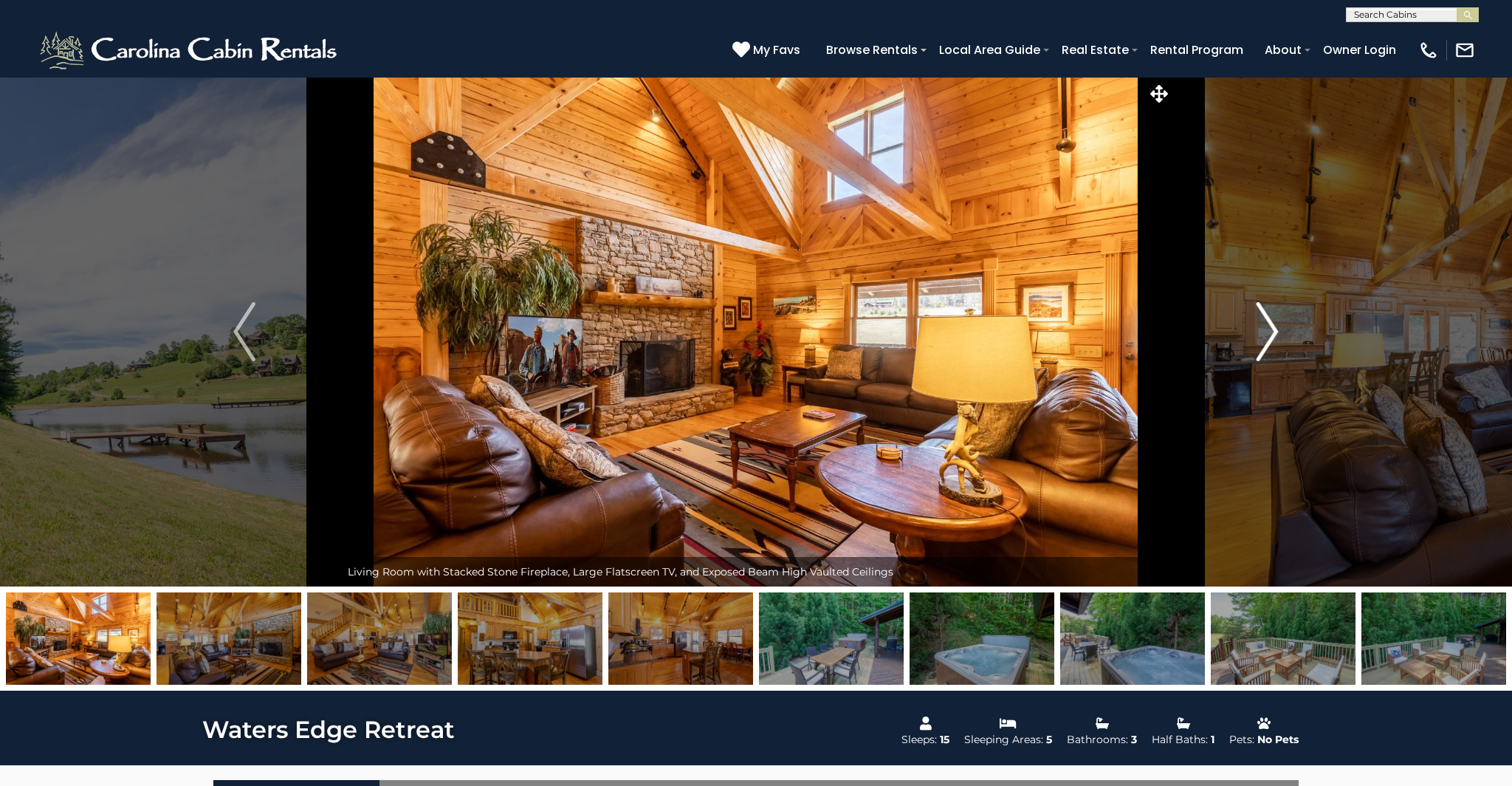
click at [1271, 323] on img "Next" at bounding box center [1268, 331] width 23 height 59
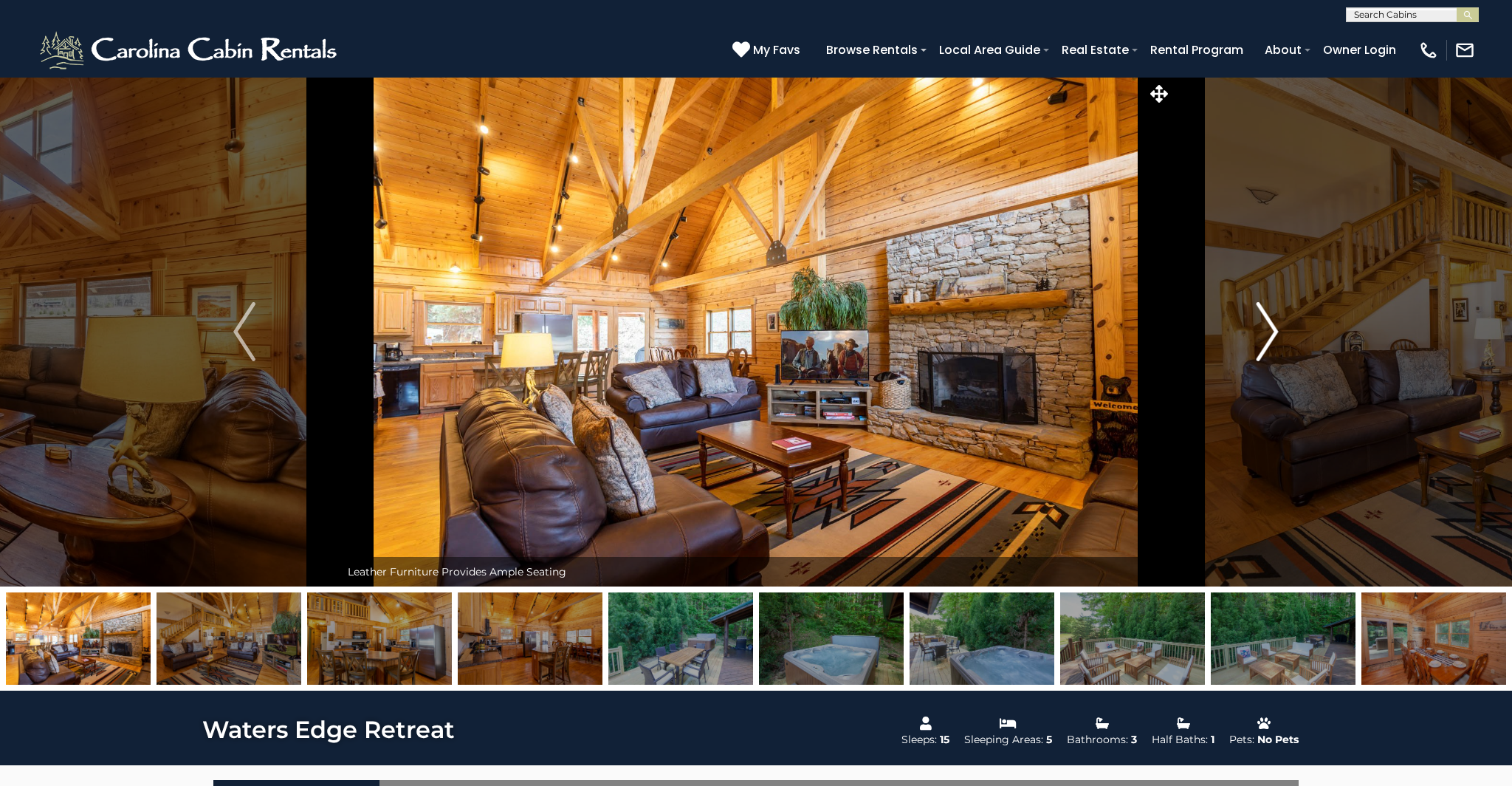
click at [1271, 323] on img "Next" at bounding box center [1268, 331] width 23 height 59
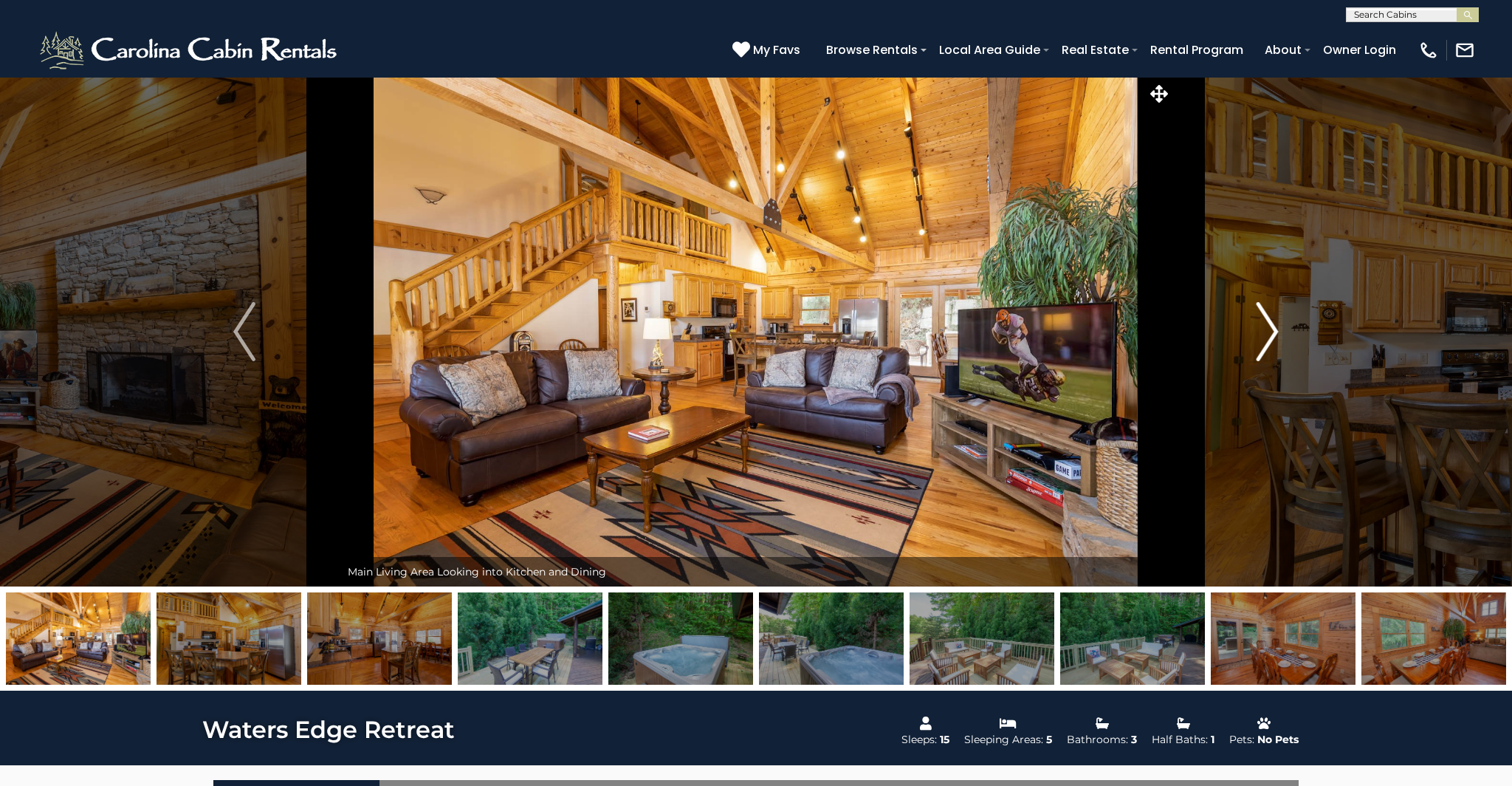
click at [1271, 323] on img "Next" at bounding box center [1268, 331] width 23 height 59
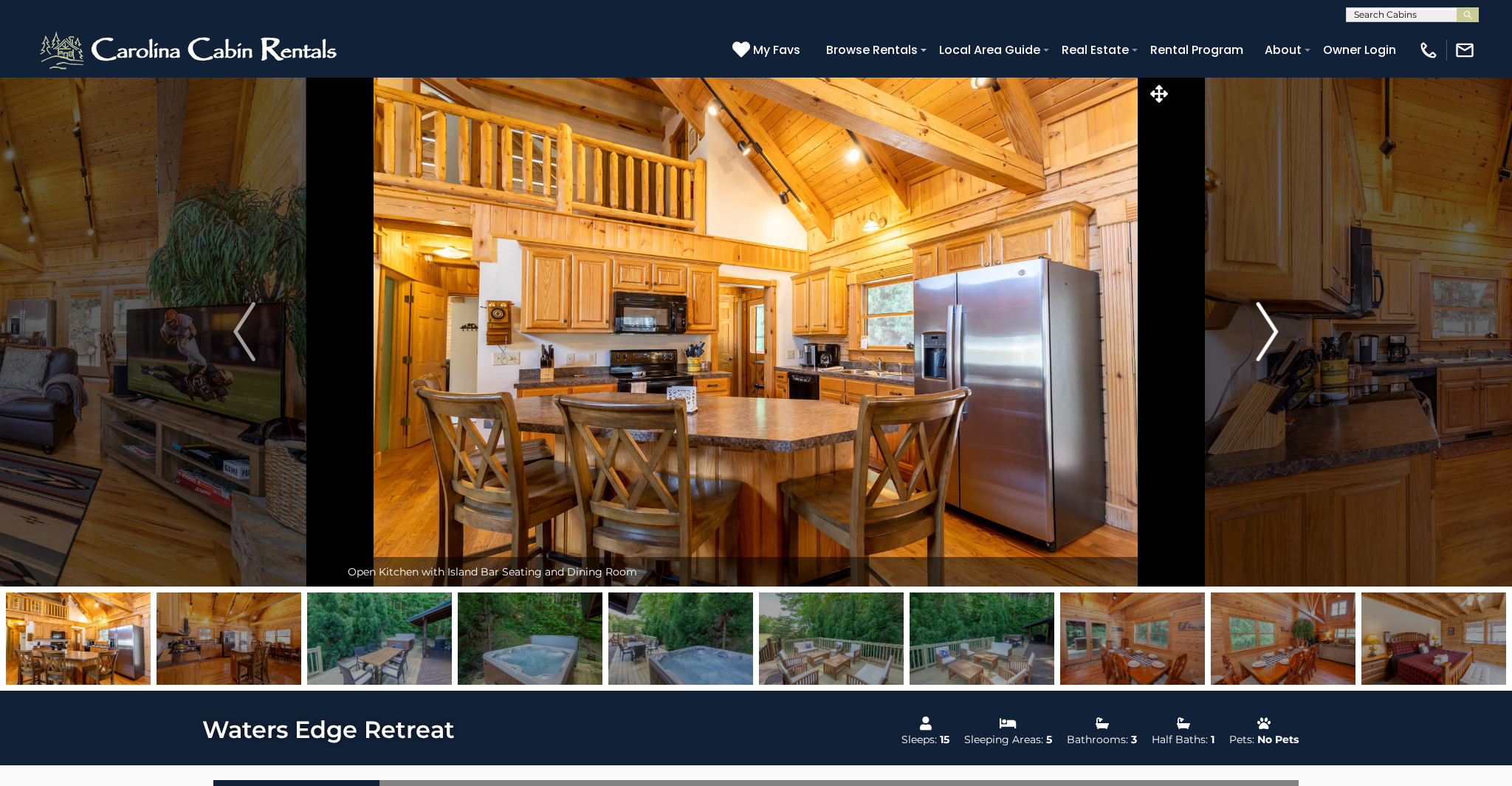
click at [1271, 323] on img "Next" at bounding box center [1268, 331] width 23 height 59
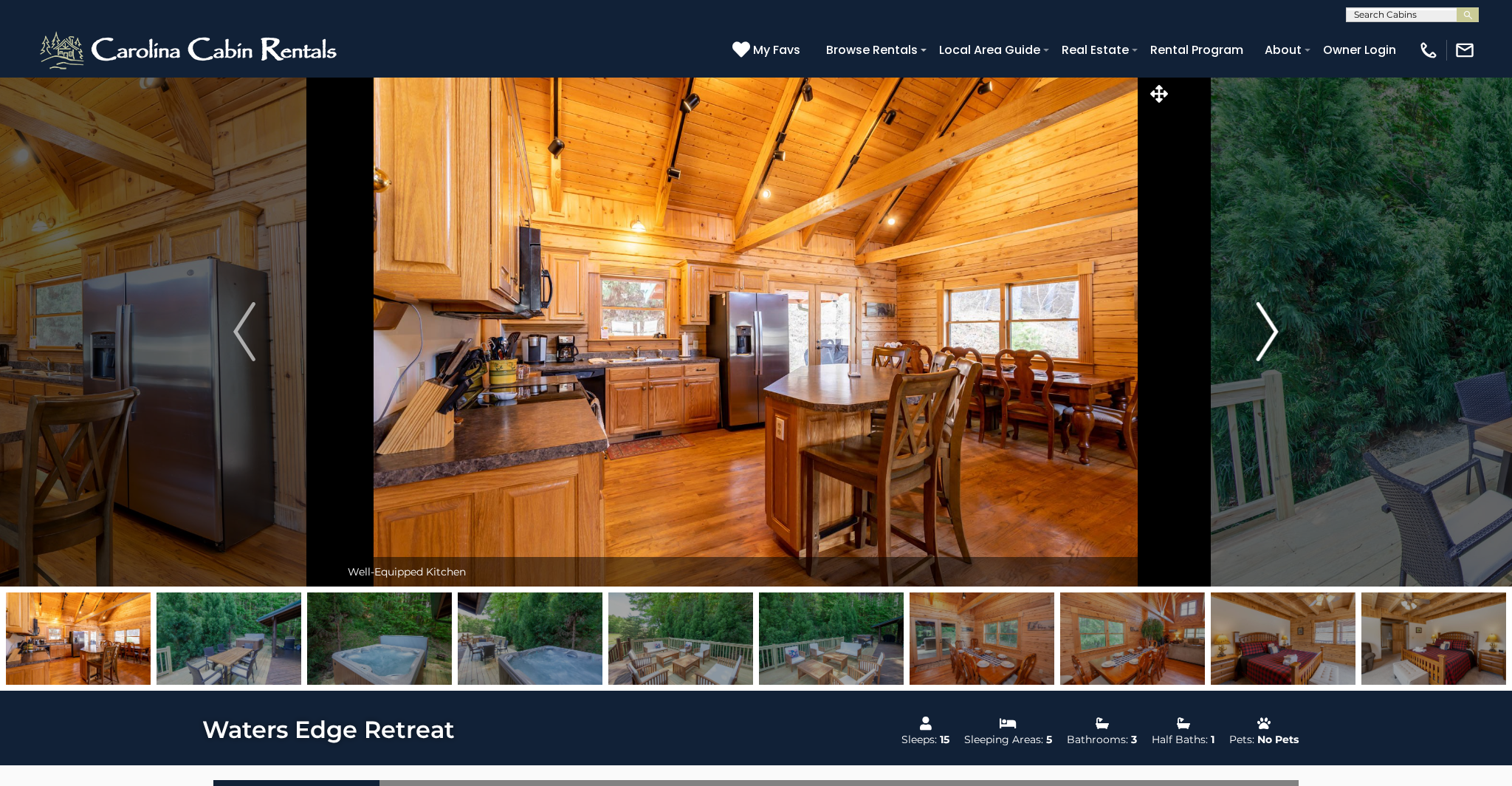
click at [1271, 323] on img "Next" at bounding box center [1268, 331] width 23 height 59
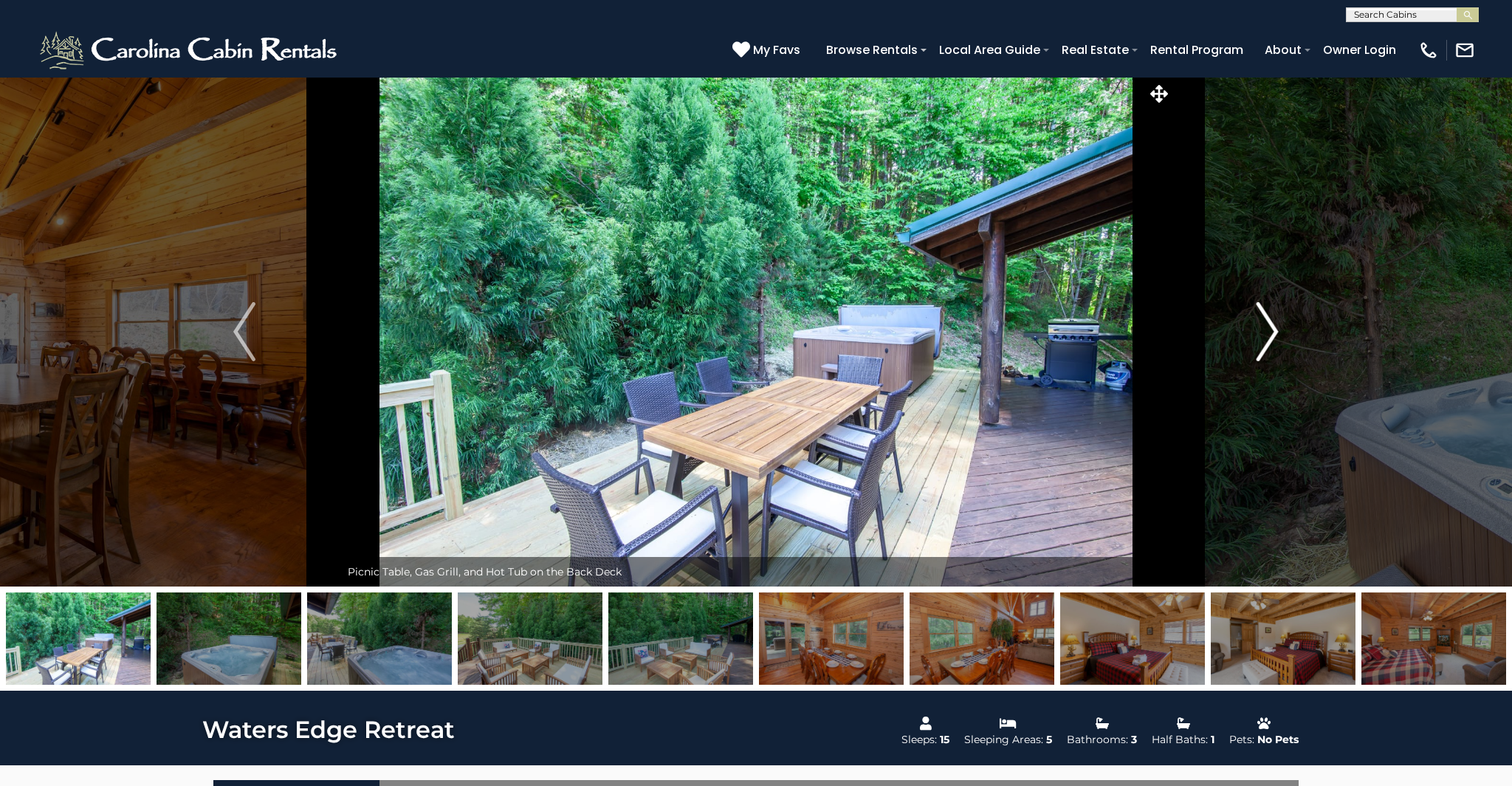
click at [1272, 323] on img "Next" at bounding box center [1268, 331] width 23 height 59
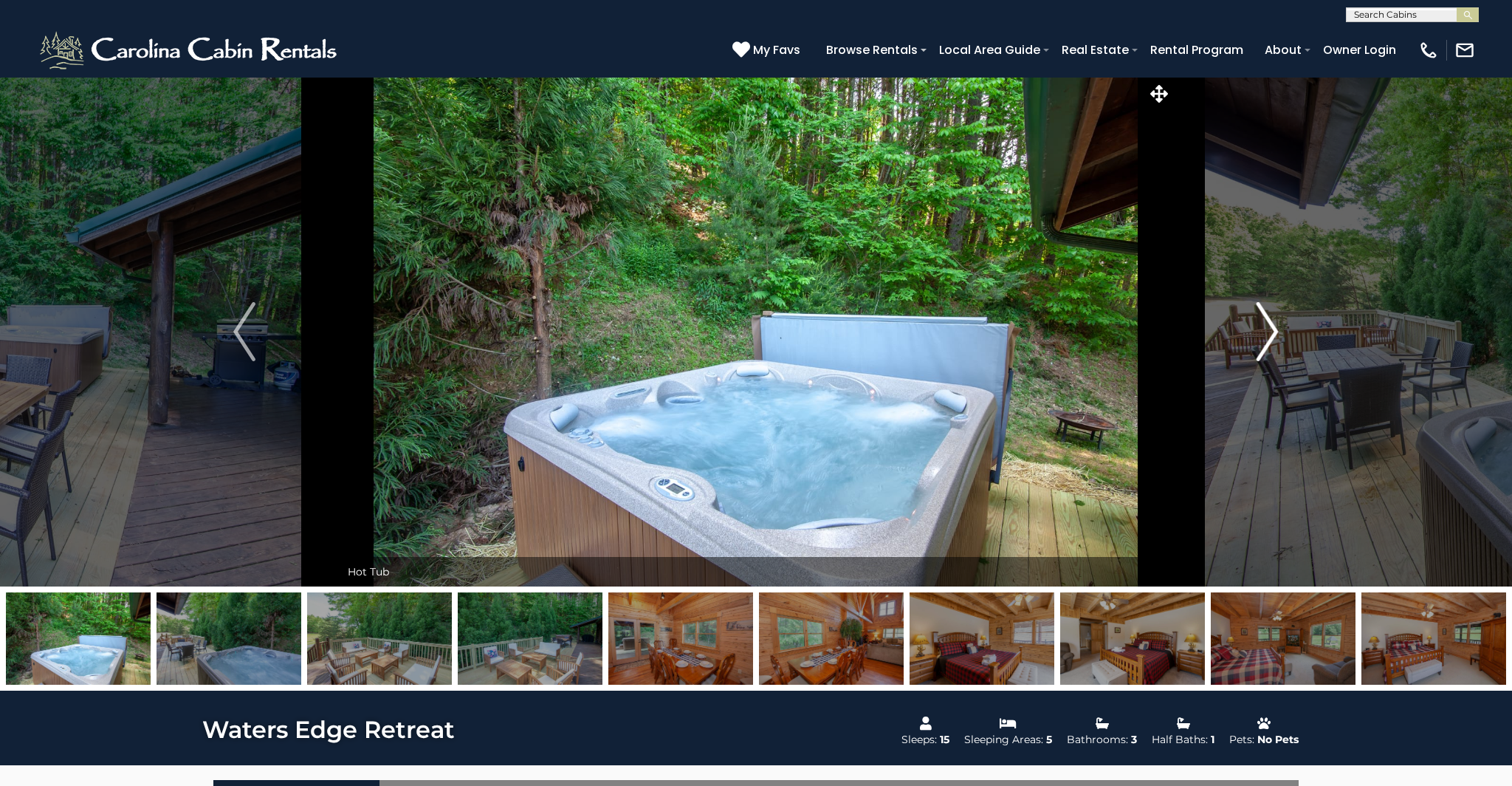
click at [1272, 323] on img "Next" at bounding box center [1268, 331] width 23 height 59
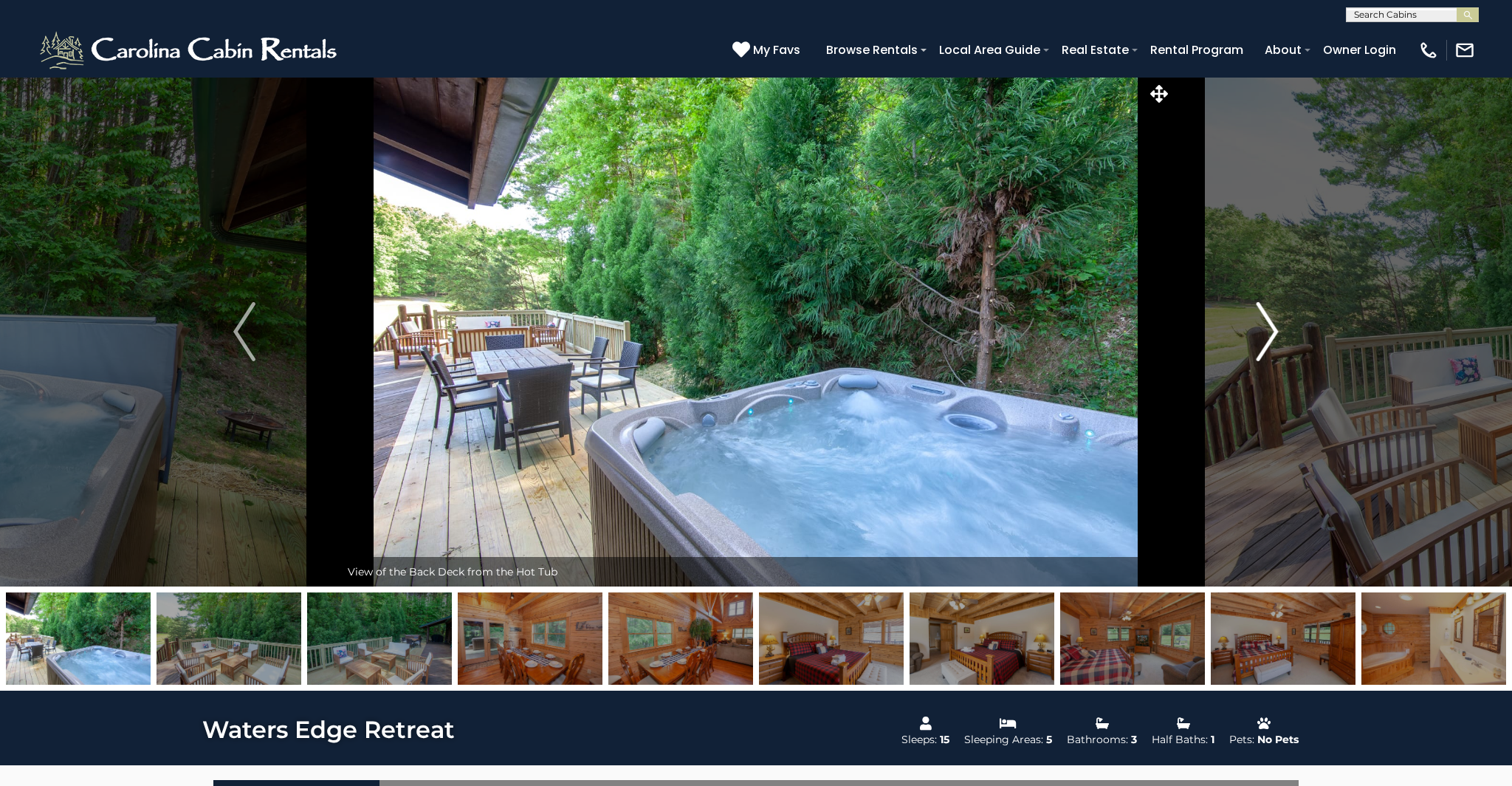
click at [1272, 323] on img "Next" at bounding box center [1268, 331] width 23 height 59
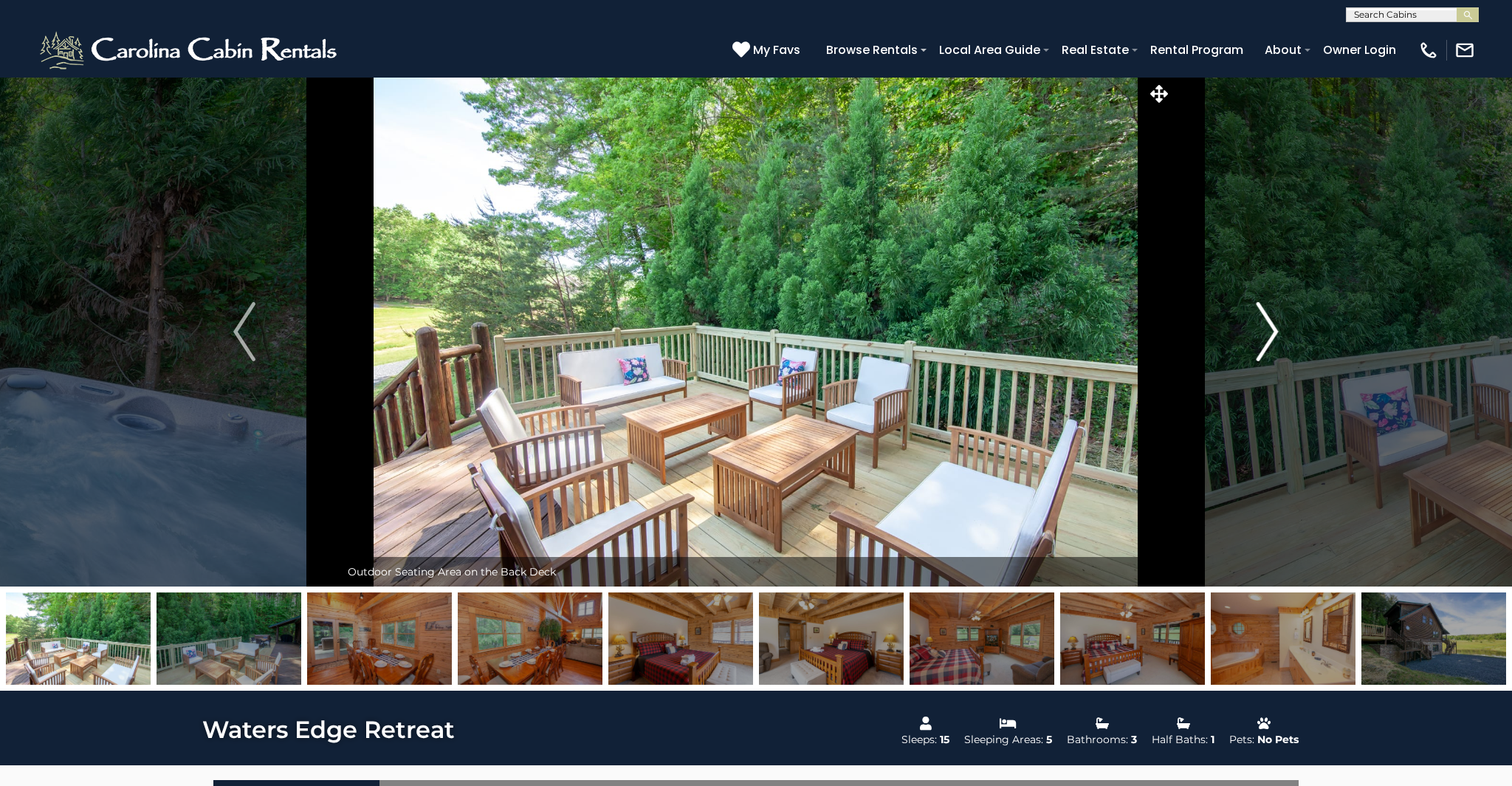
click at [1272, 323] on img "Next" at bounding box center [1268, 331] width 23 height 59
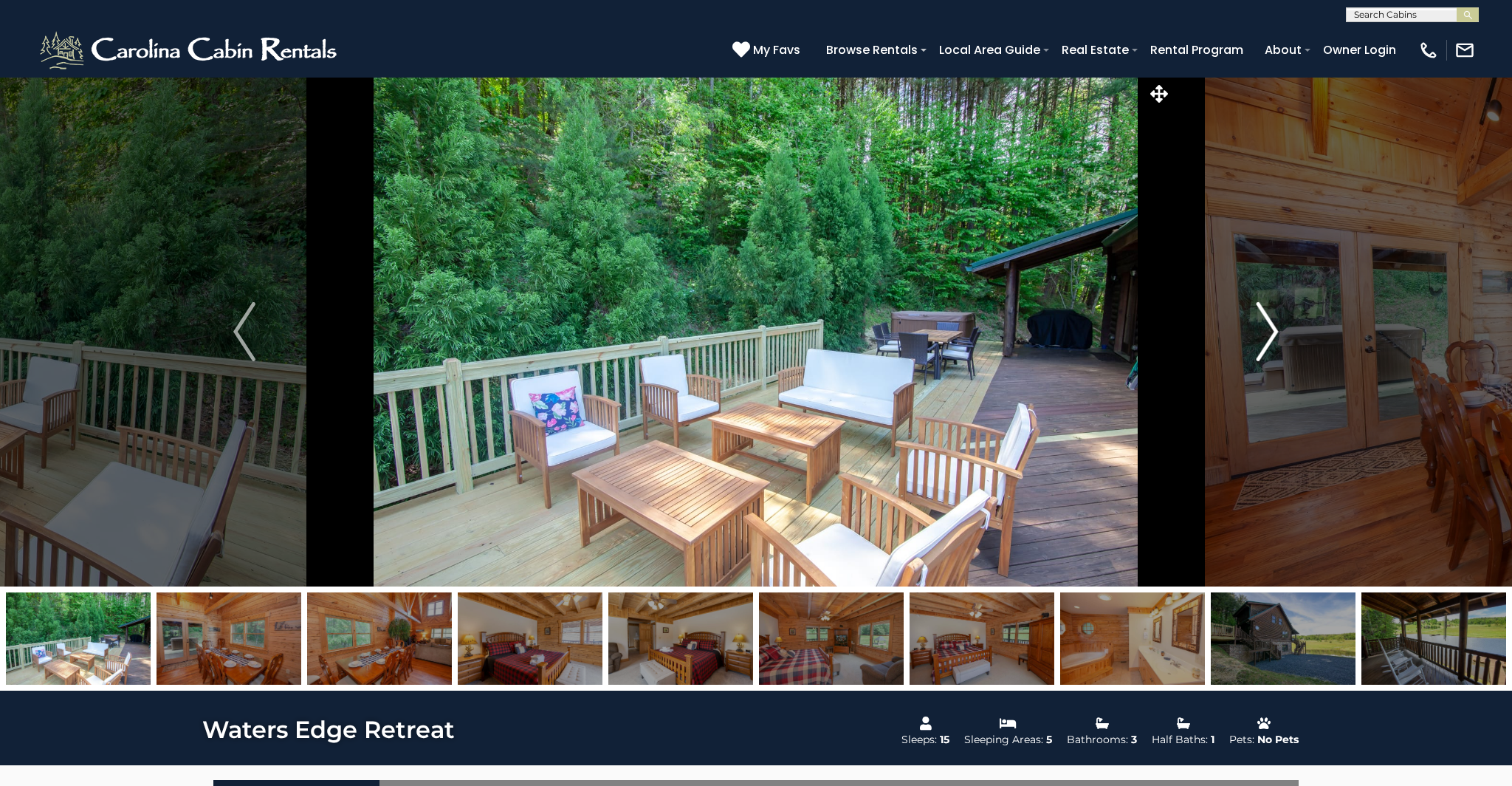
click at [1272, 323] on img "Next" at bounding box center [1268, 331] width 23 height 59
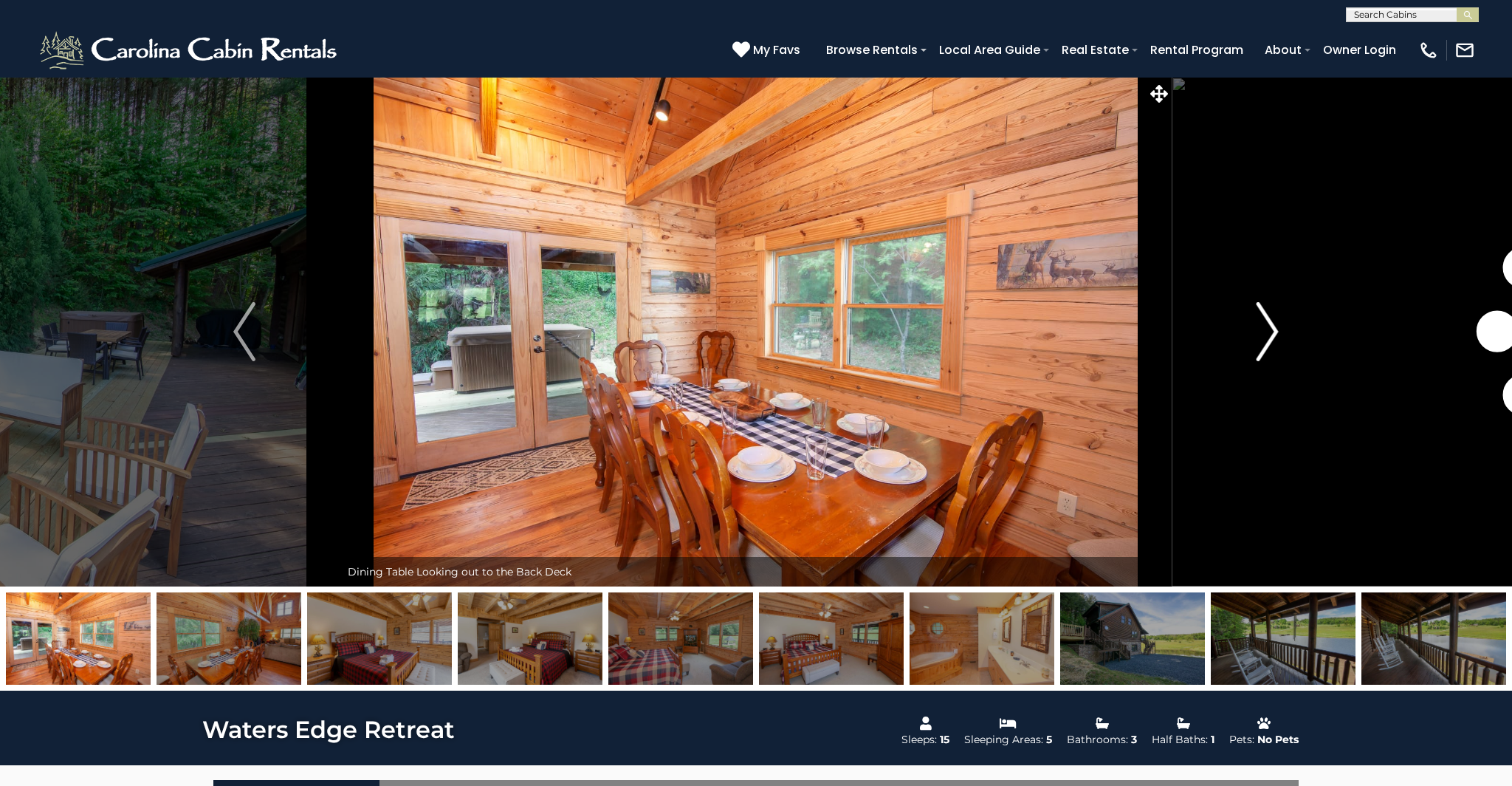
click at [1272, 323] on img "Next" at bounding box center [1268, 331] width 23 height 59
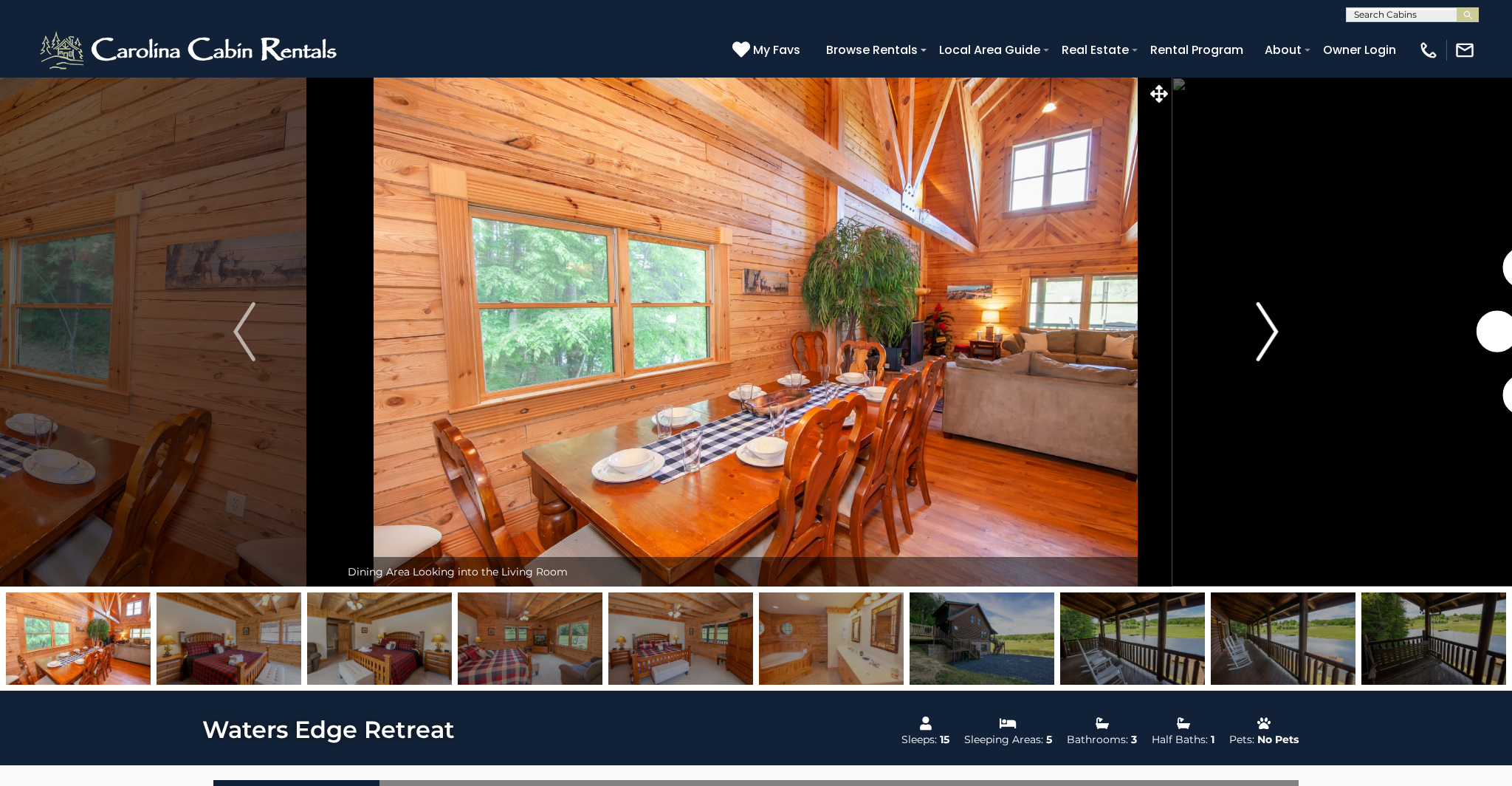
click at [1272, 323] on img "Next" at bounding box center [1268, 331] width 23 height 59
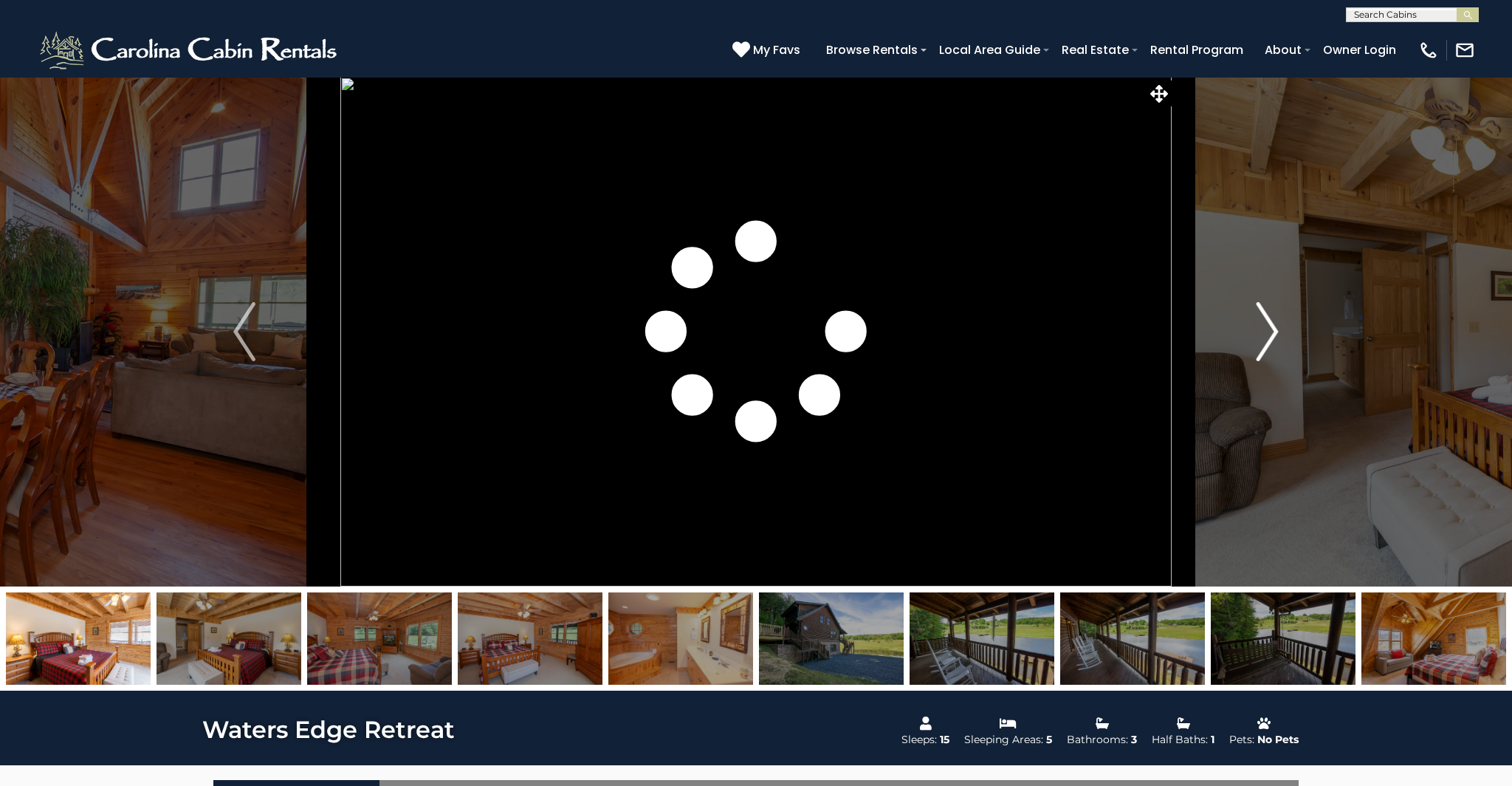
click at [1272, 323] on img "Next" at bounding box center [1268, 331] width 23 height 59
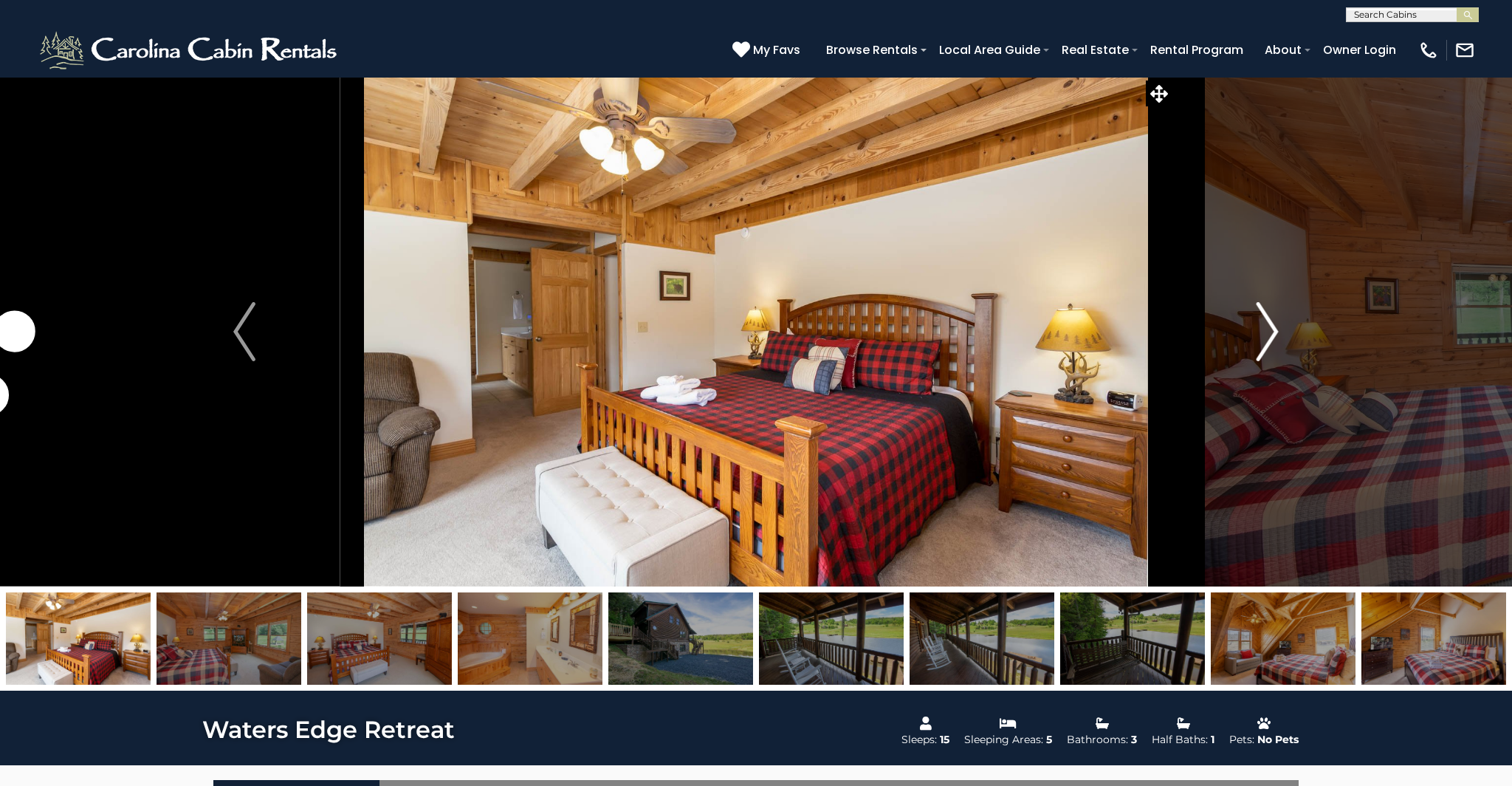
click at [1272, 323] on img "Next" at bounding box center [1268, 331] width 23 height 59
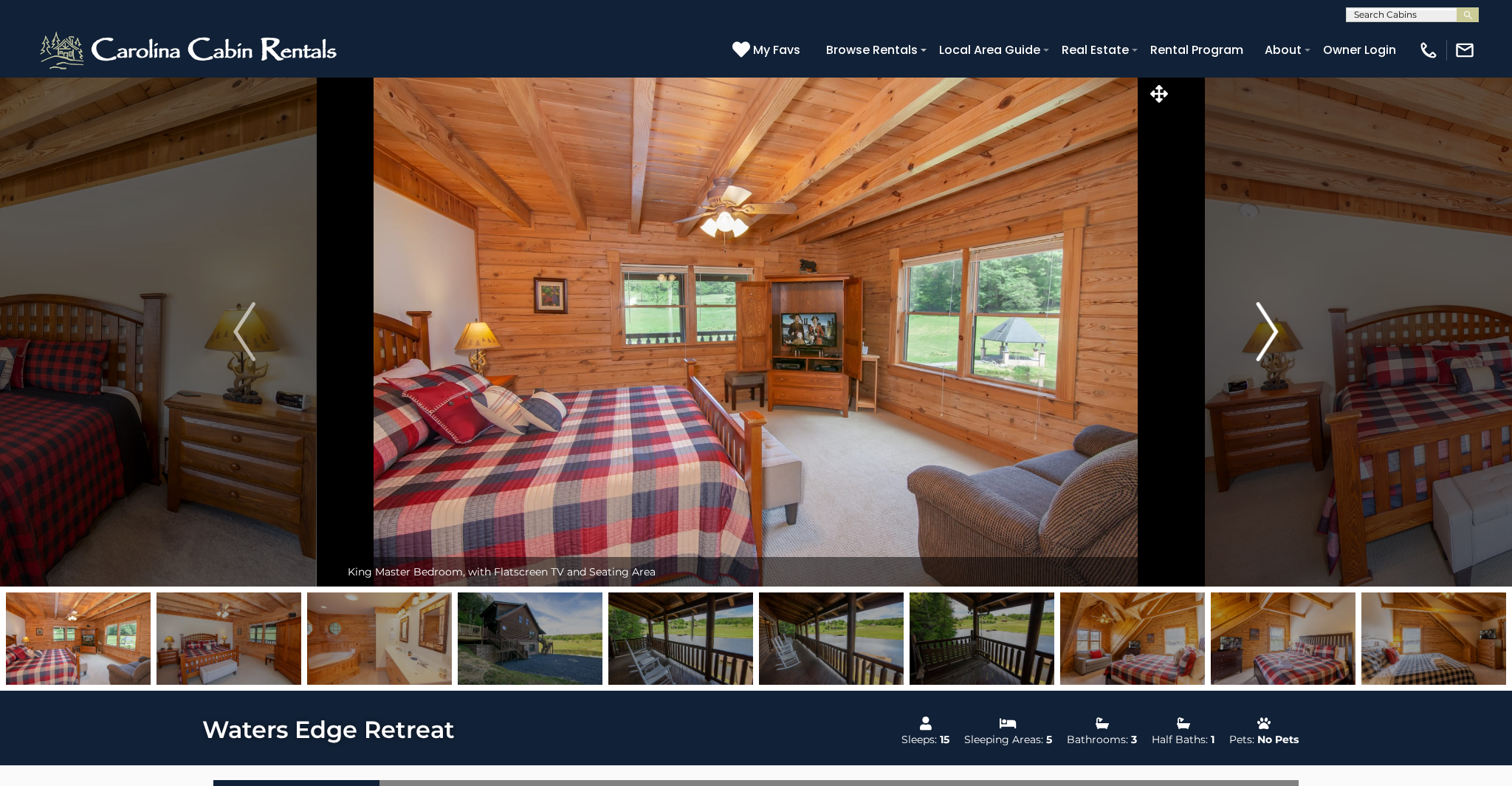
click at [1272, 323] on img "Next" at bounding box center [1268, 331] width 23 height 59
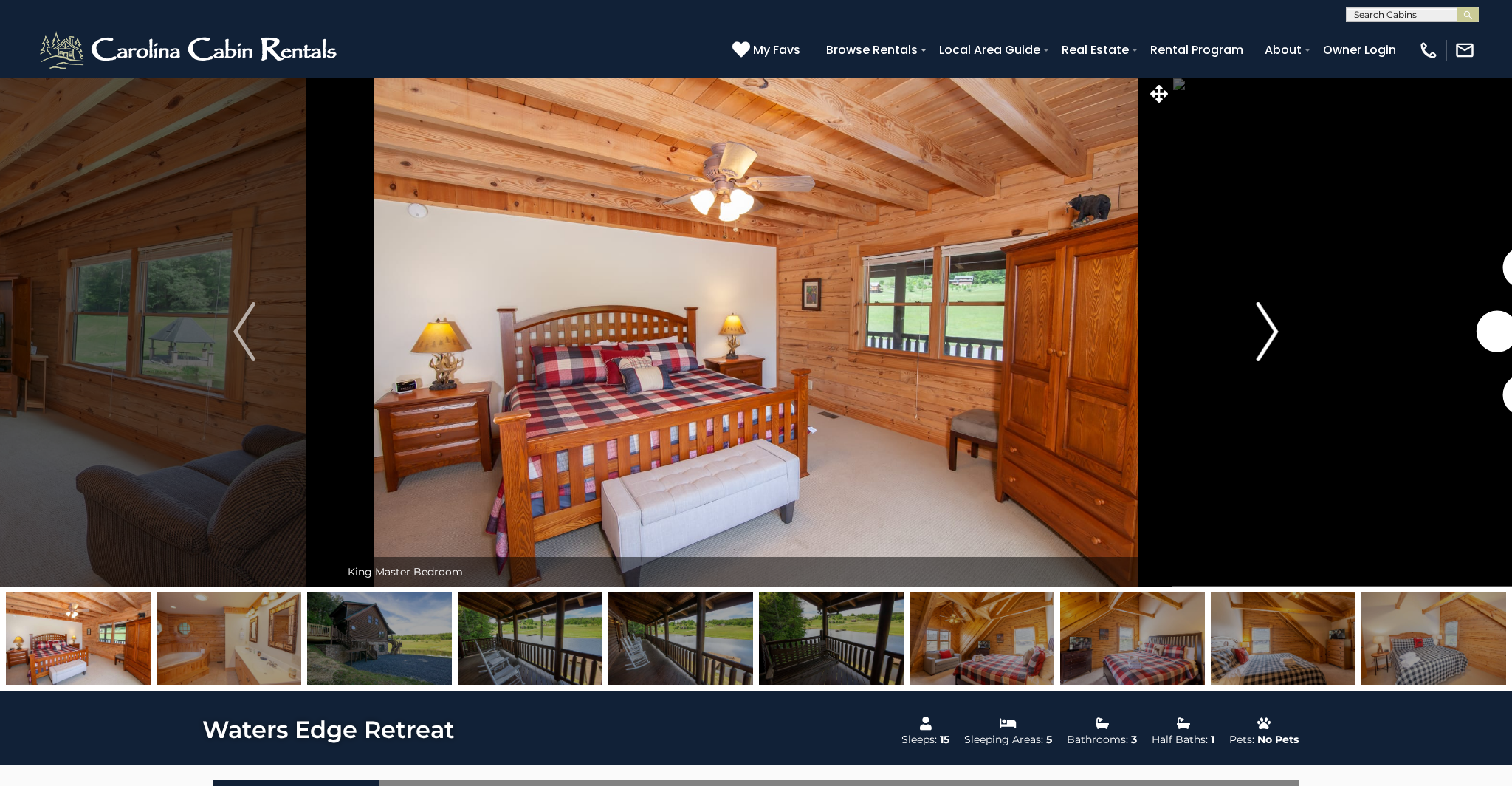
click at [1271, 323] on img "Next" at bounding box center [1268, 331] width 23 height 59
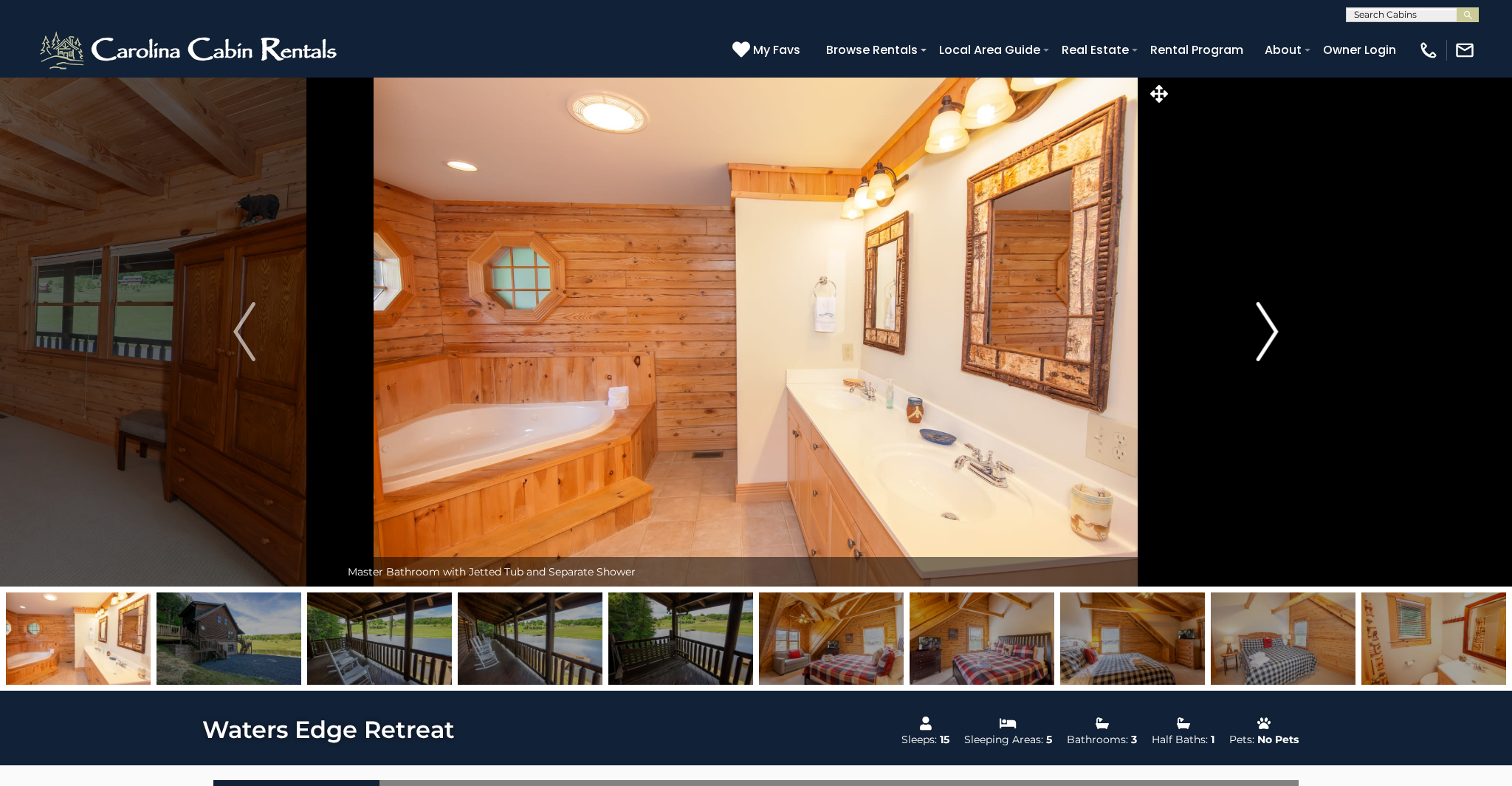
click at [1271, 323] on img "Next" at bounding box center [1268, 331] width 23 height 59
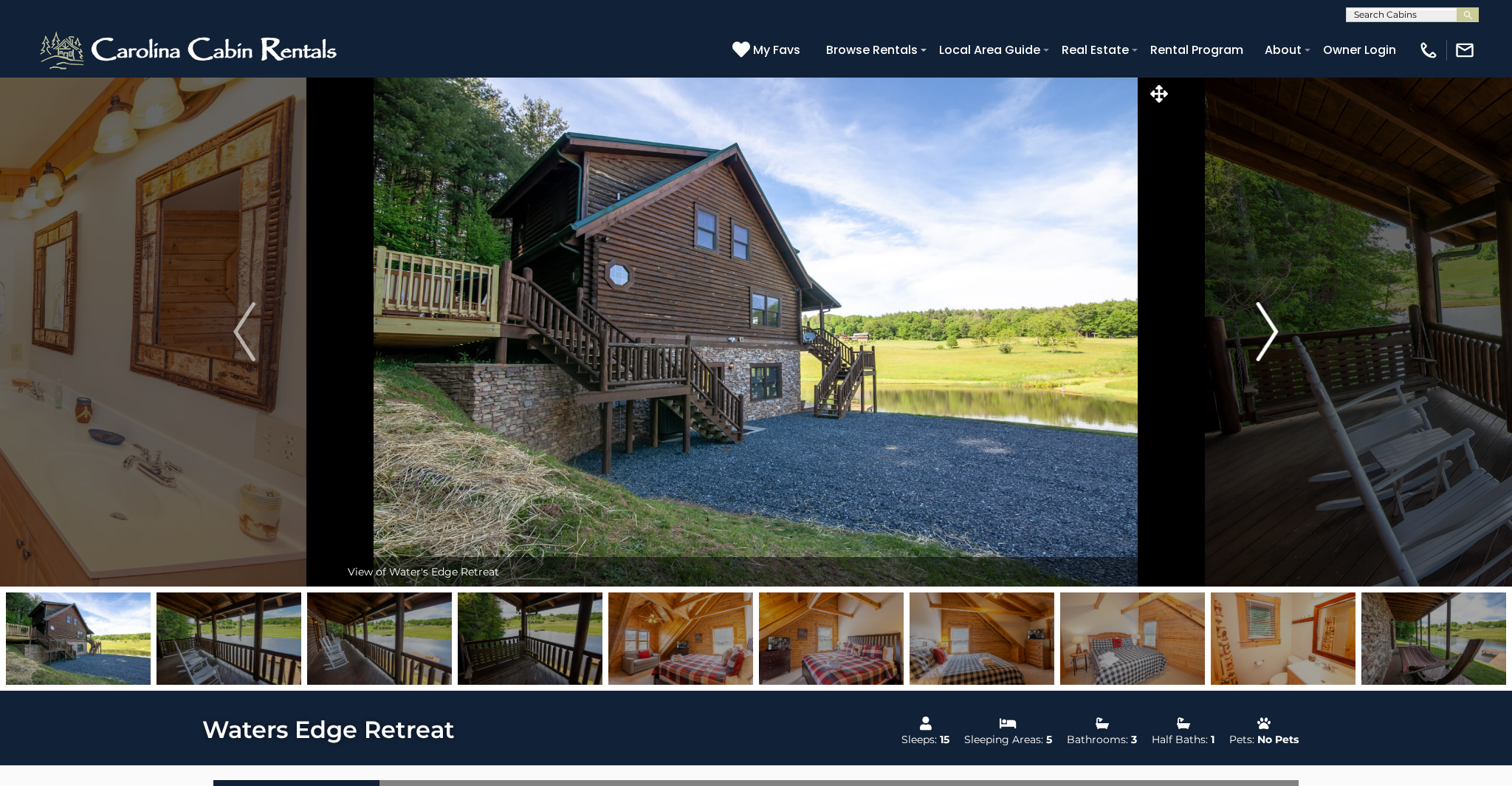
click at [1271, 323] on img "Next" at bounding box center [1268, 331] width 23 height 59
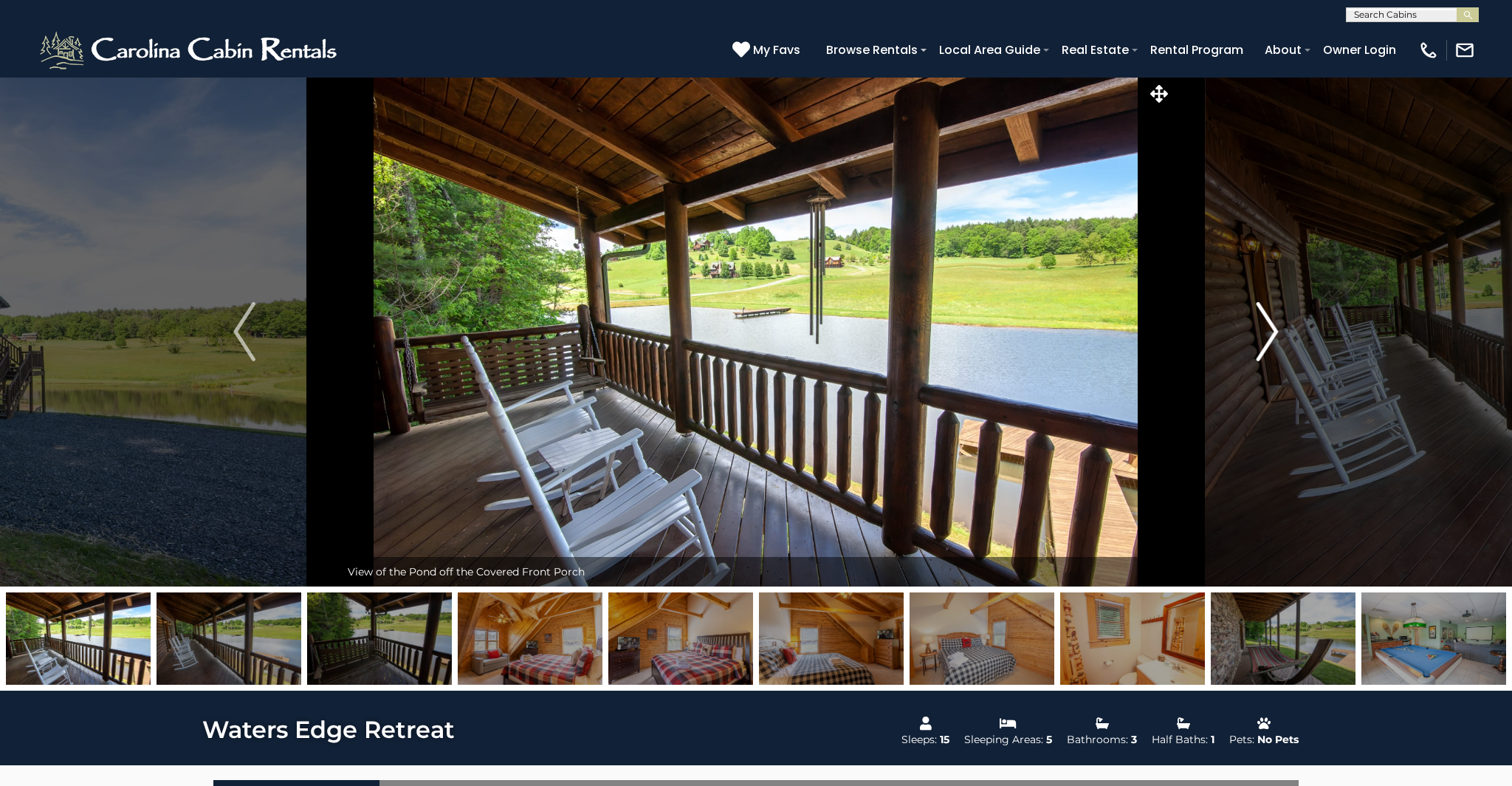
click at [1273, 323] on img "Next" at bounding box center [1268, 331] width 23 height 59
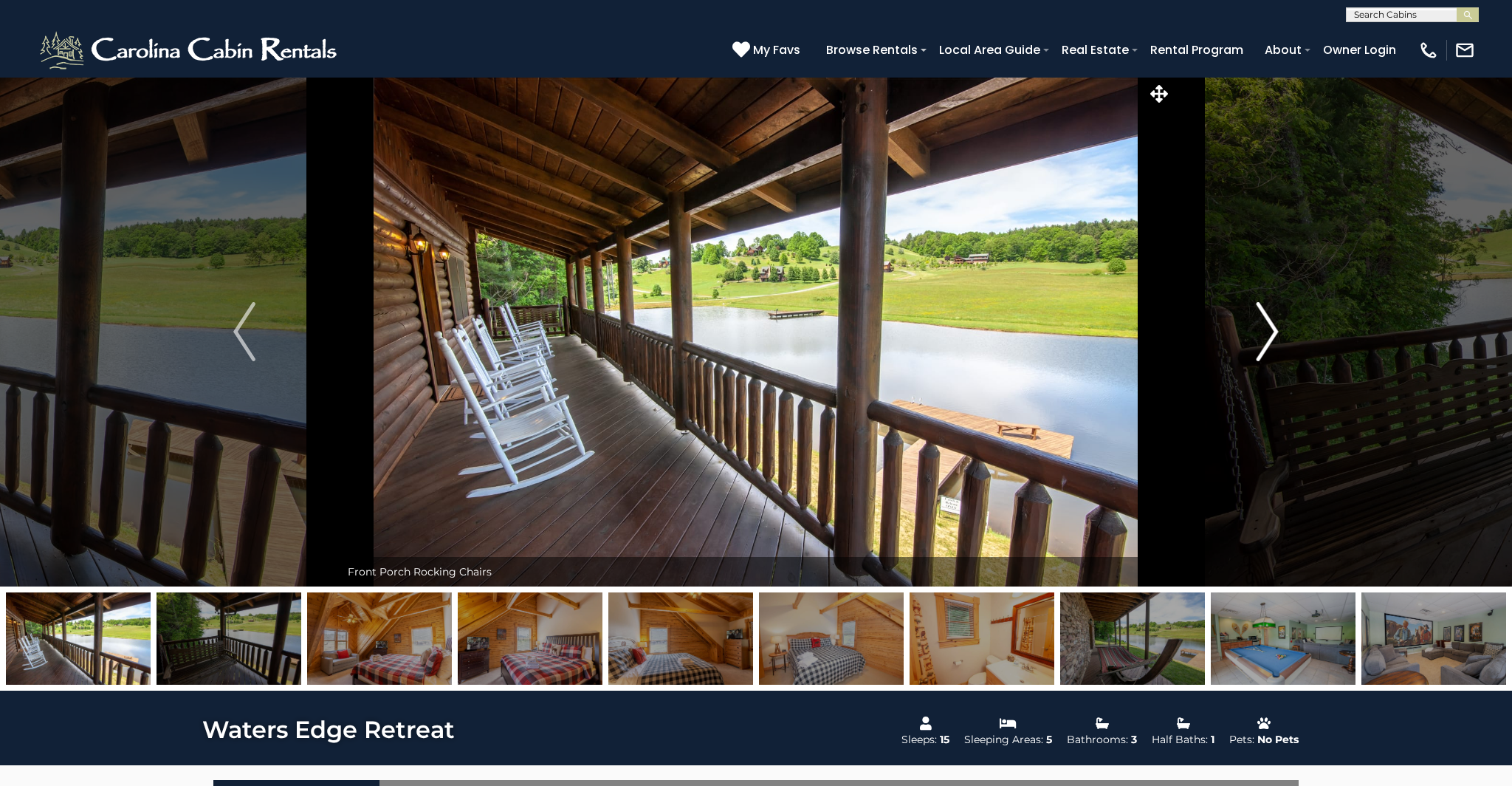
click at [1273, 323] on img "Next" at bounding box center [1268, 331] width 23 height 59
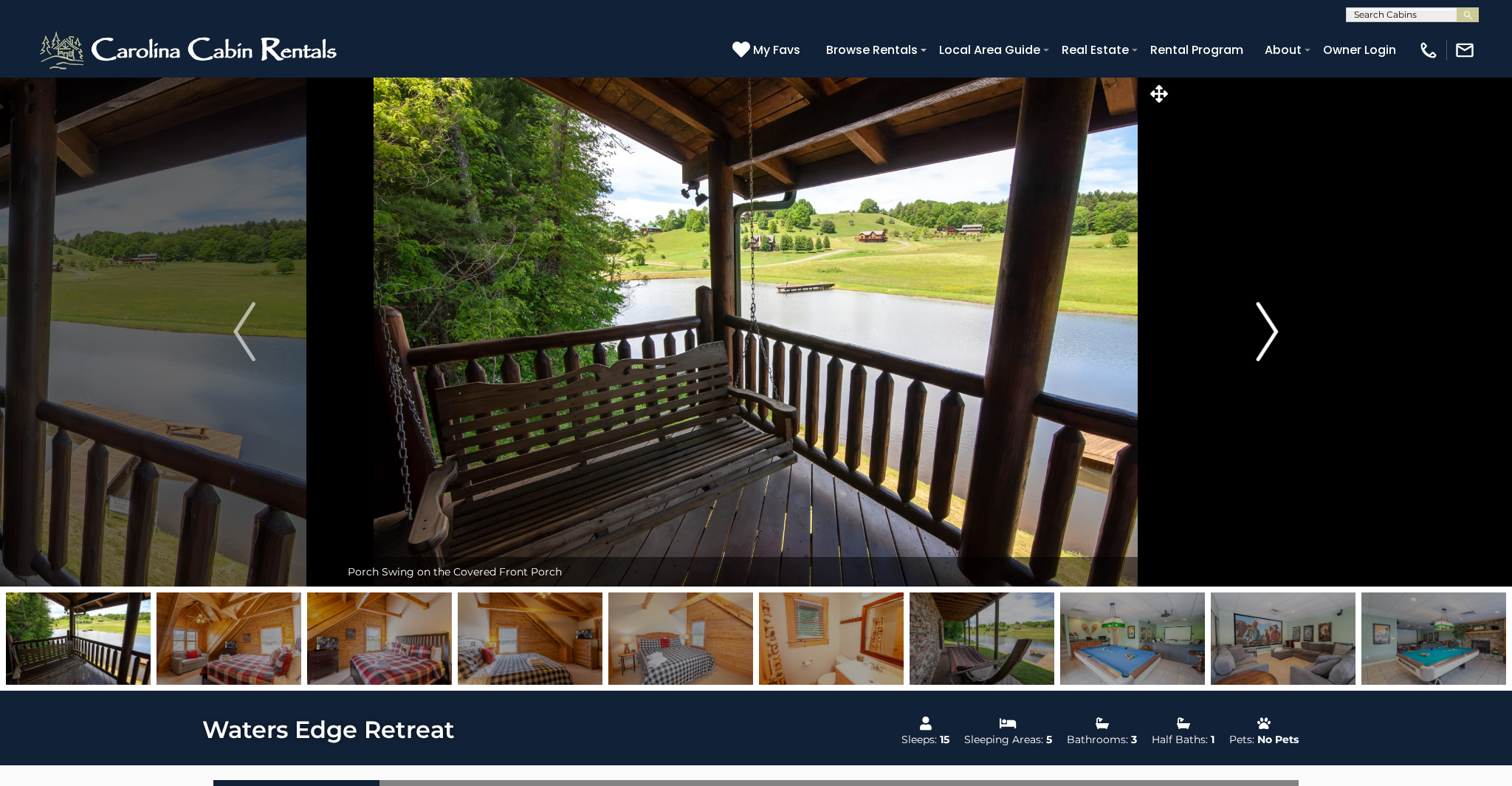
click at [1273, 323] on img "Next" at bounding box center [1268, 331] width 23 height 59
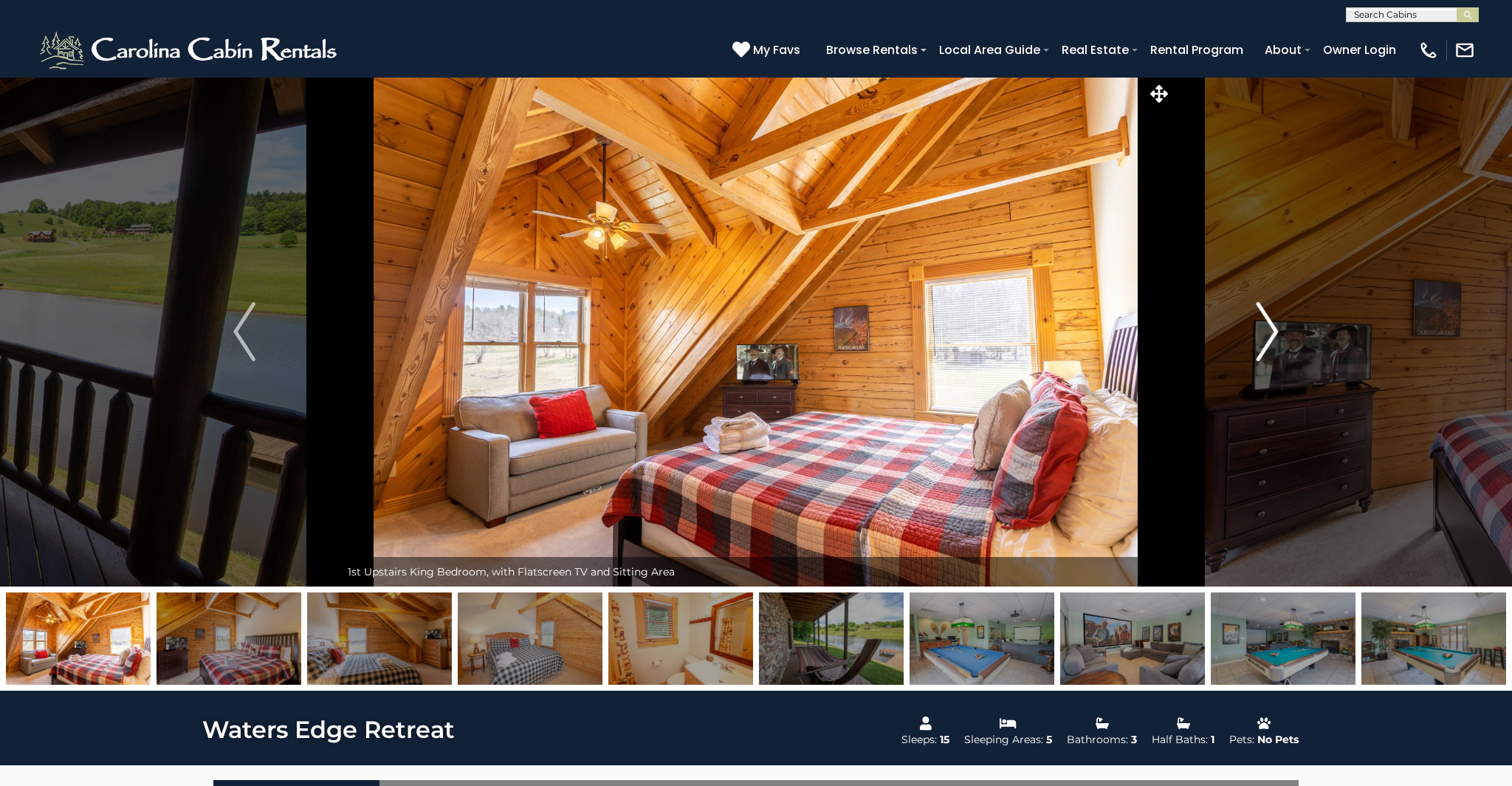
click at [1273, 323] on img "Next" at bounding box center [1268, 331] width 23 height 59
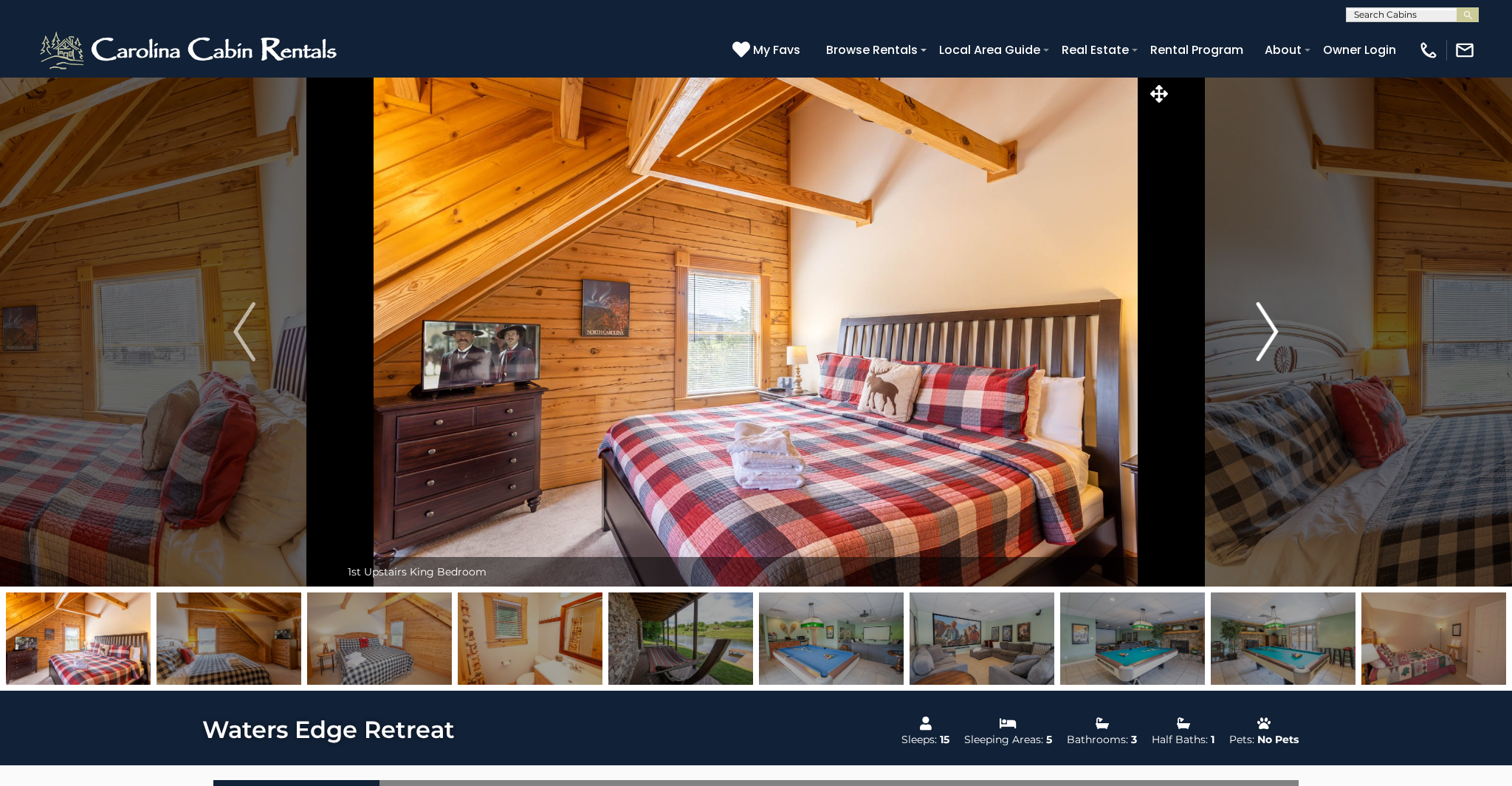
click at [1273, 323] on img "Next" at bounding box center [1268, 331] width 23 height 59
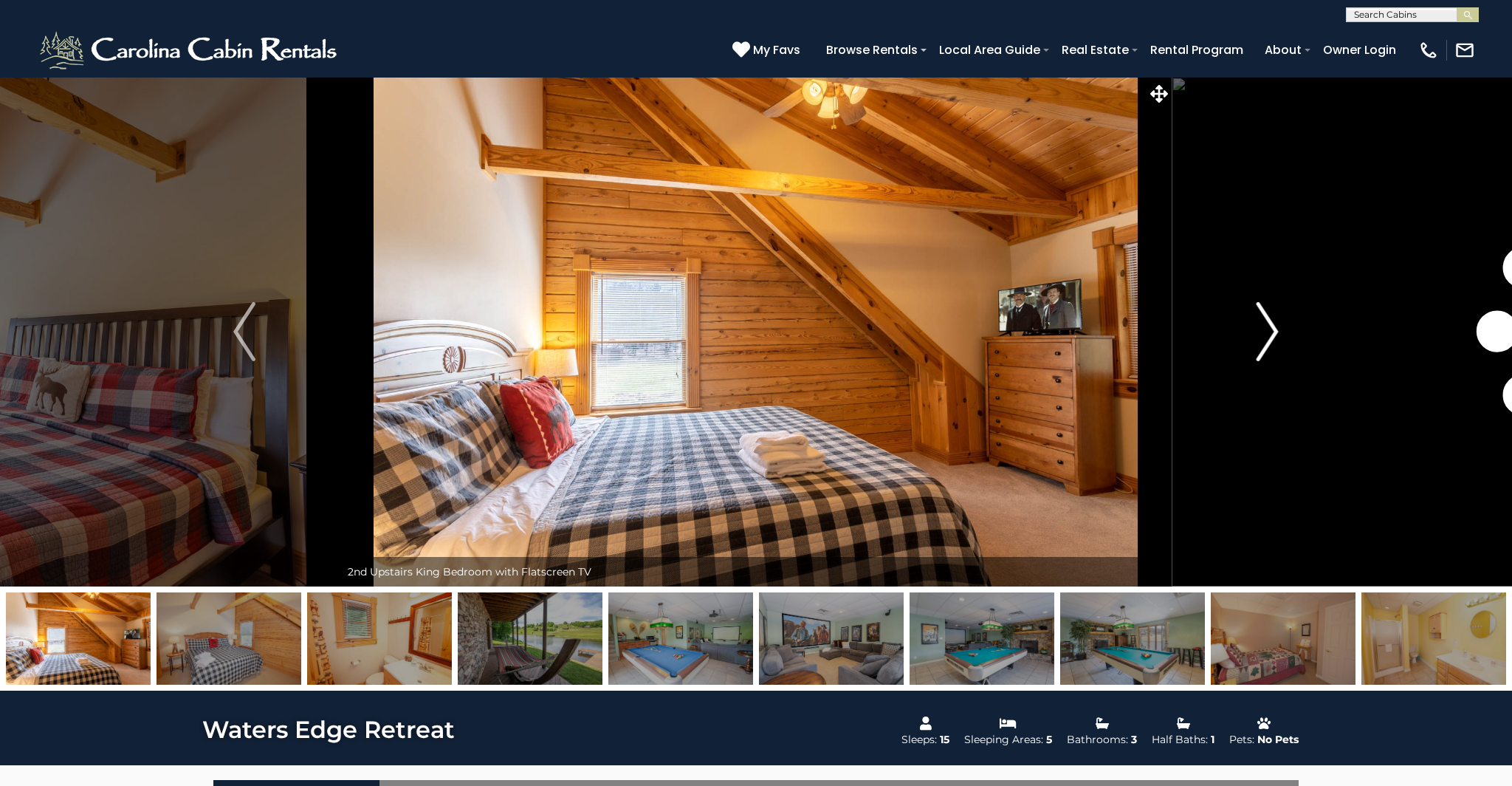
click at [1273, 323] on img "Next" at bounding box center [1268, 331] width 23 height 59
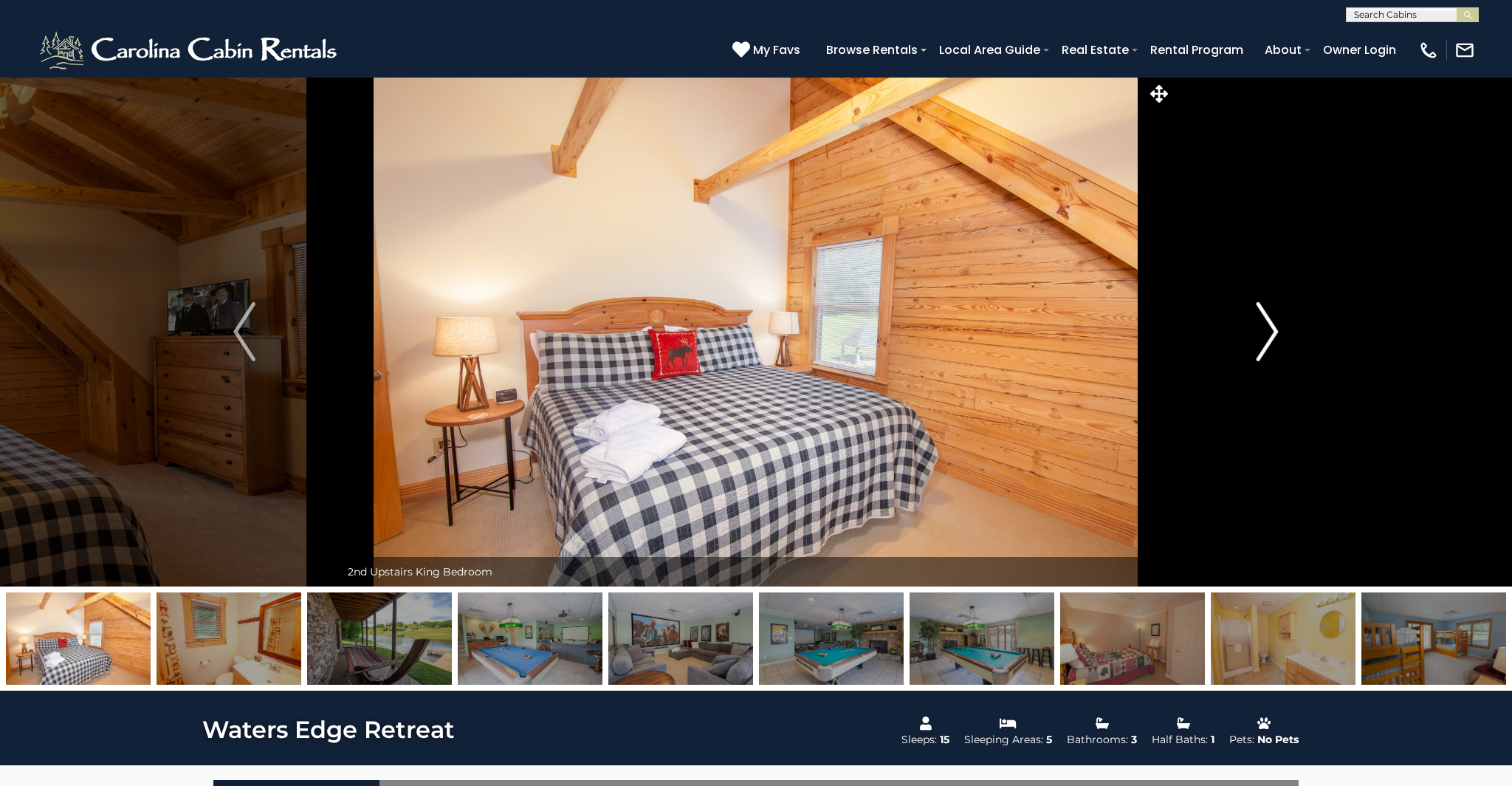
click at [1273, 323] on img "Next" at bounding box center [1268, 331] width 23 height 59
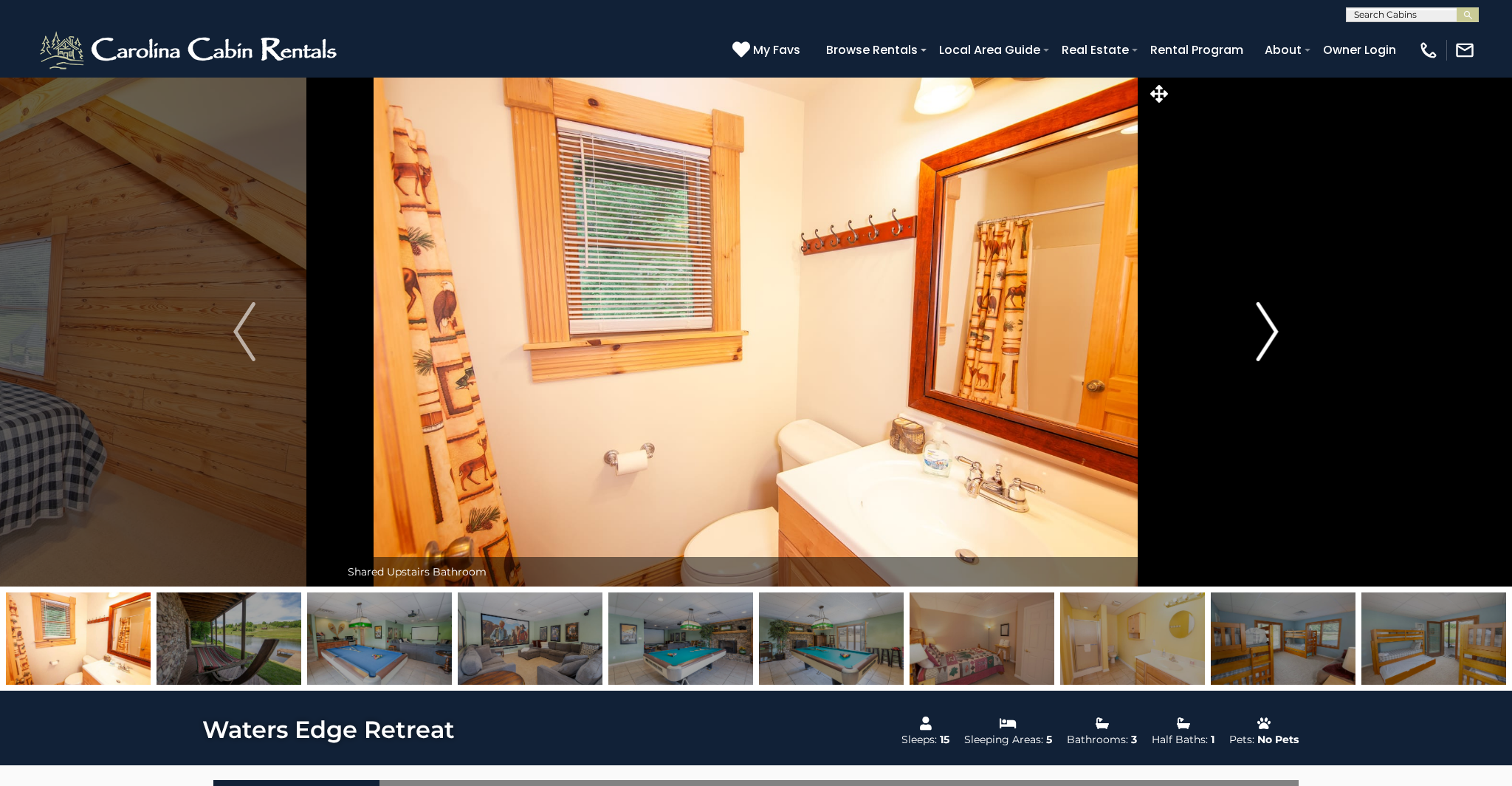
click at [1273, 323] on img "Next" at bounding box center [1268, 331] width 23 height 59
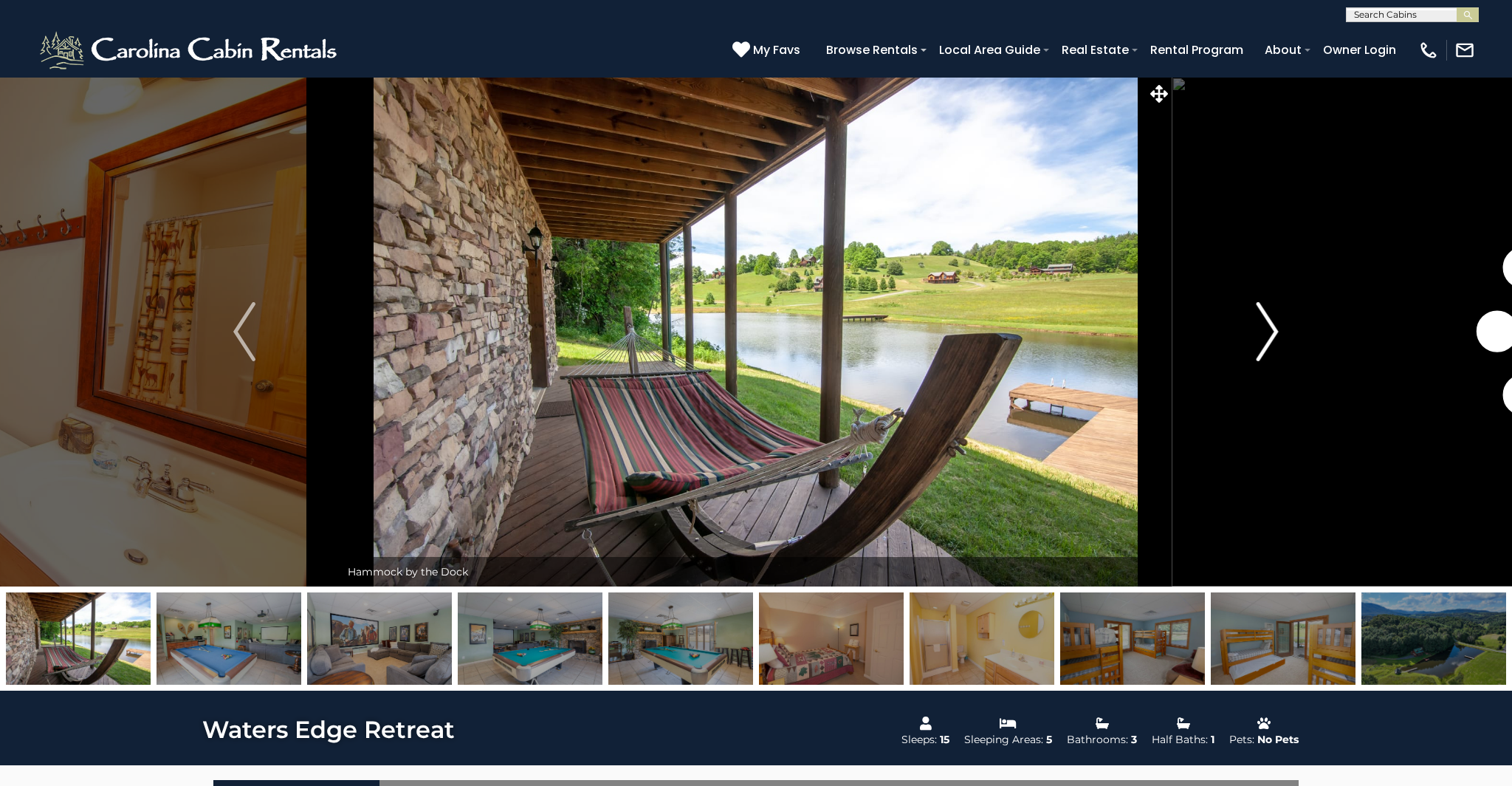
click at [1273, 323] on img "Next" at bounding box center [1268, 331] width 23 height 59
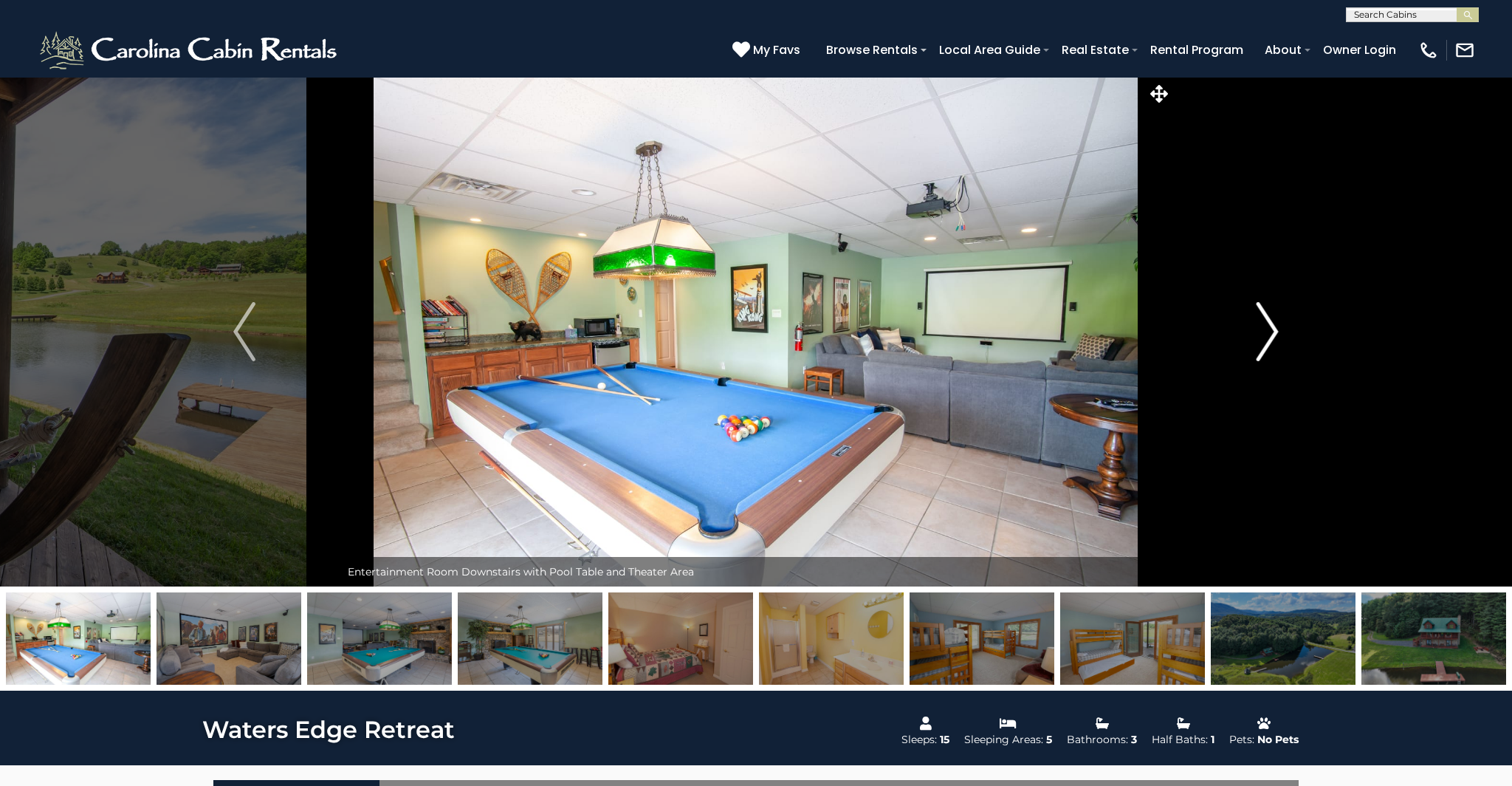
click at [1273, 323] on img "Next" at bounding box center [1268, 331] width 23 height 59
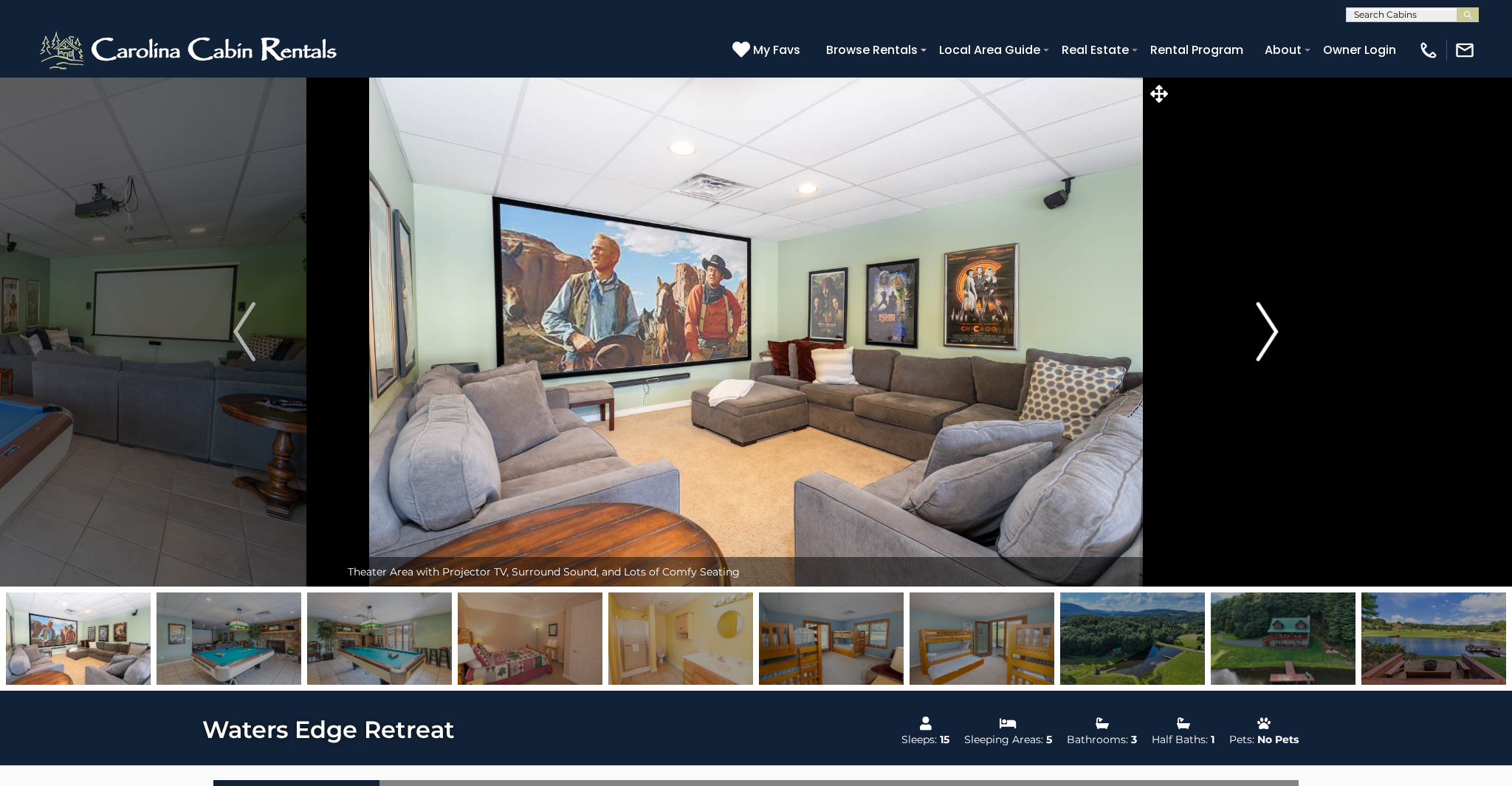
click at [1273, 323] on img "Next" at bounding box center [1268, 331] width 23 height 59
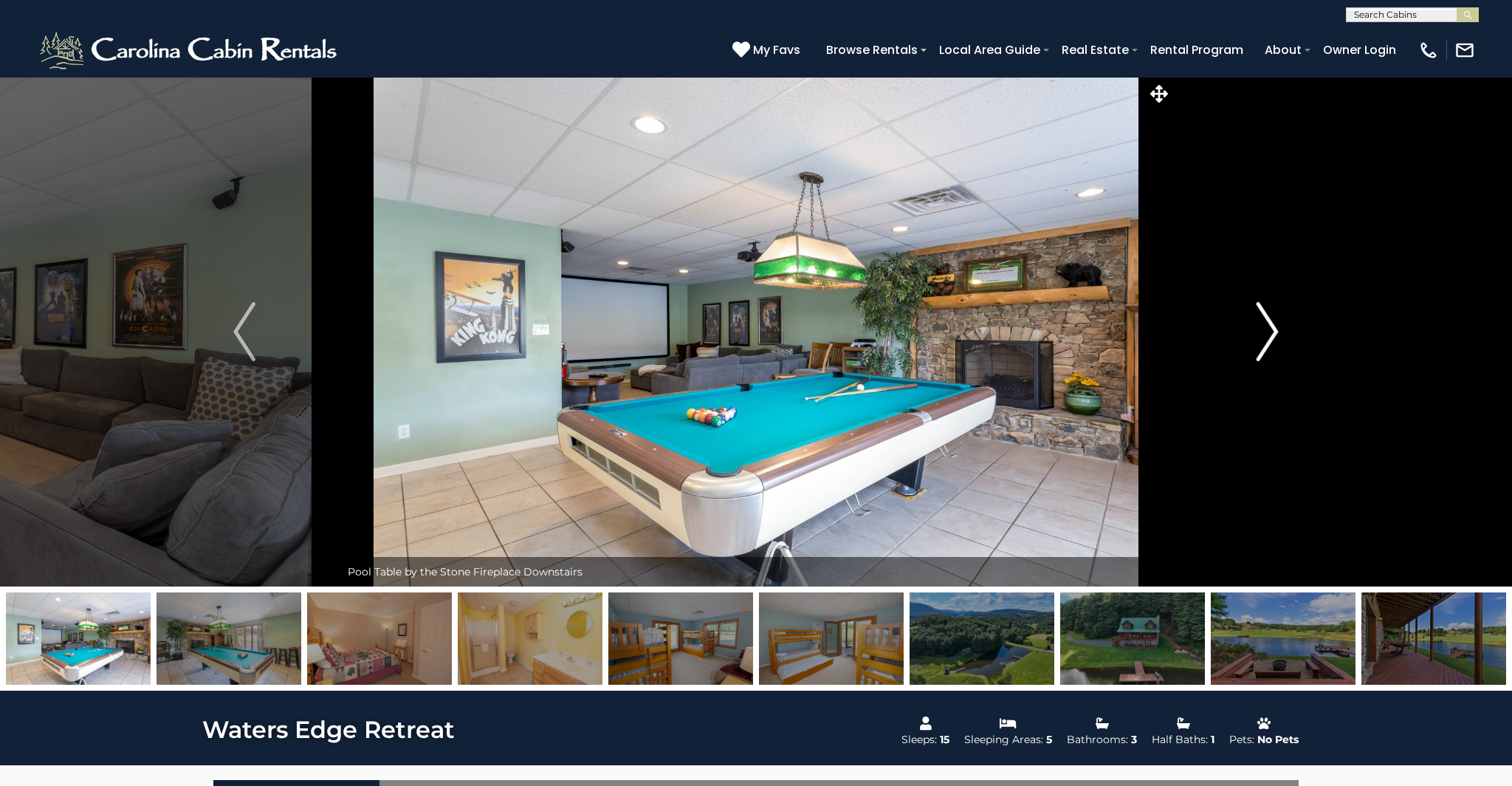
click at [1273, 323] on img "Next" at bounding box center [1268, 331] width 23 height 59
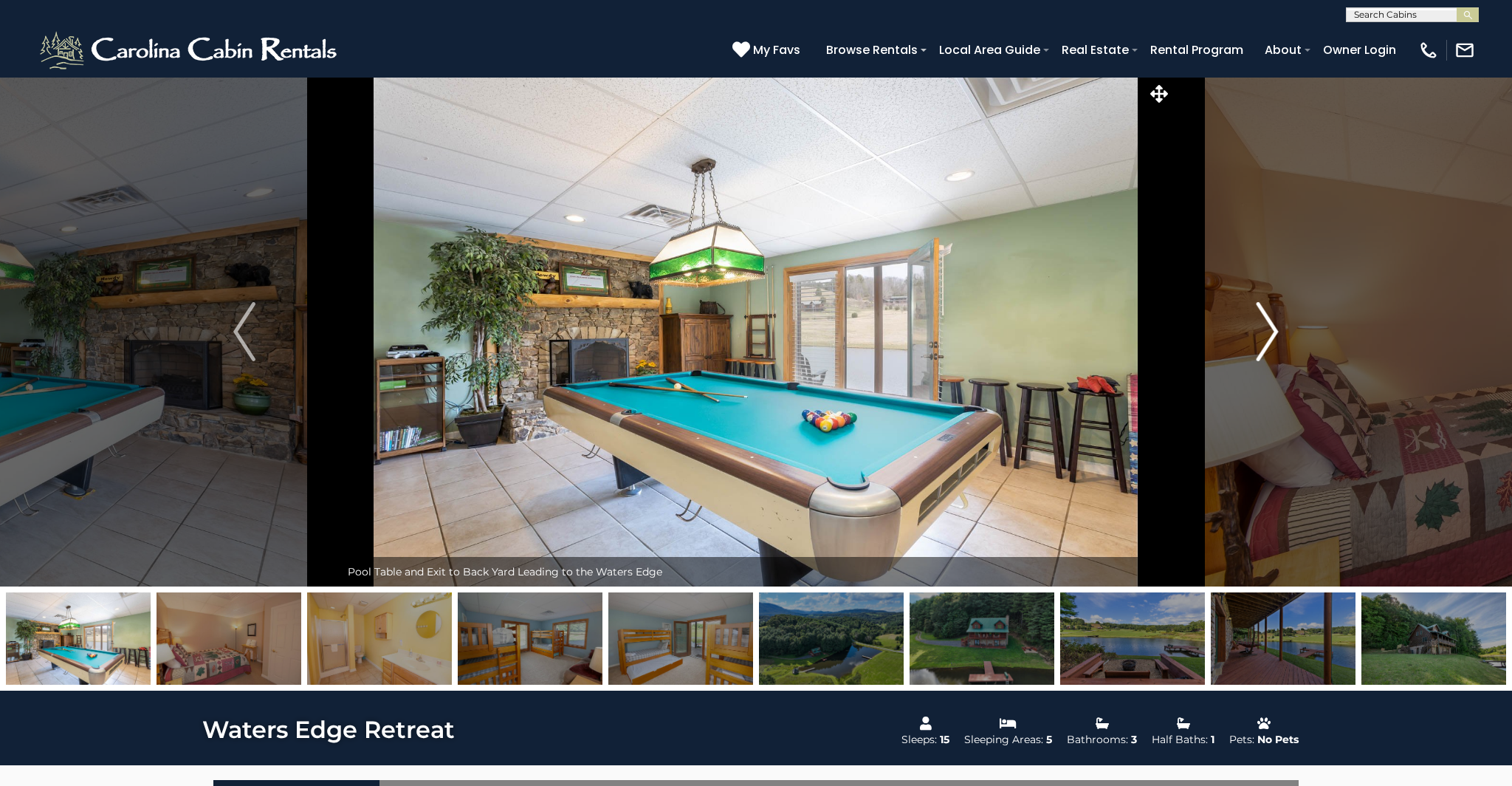
click at [1273, 323] on img "Next" at bounding box center [1268, 331] width 23 height 59
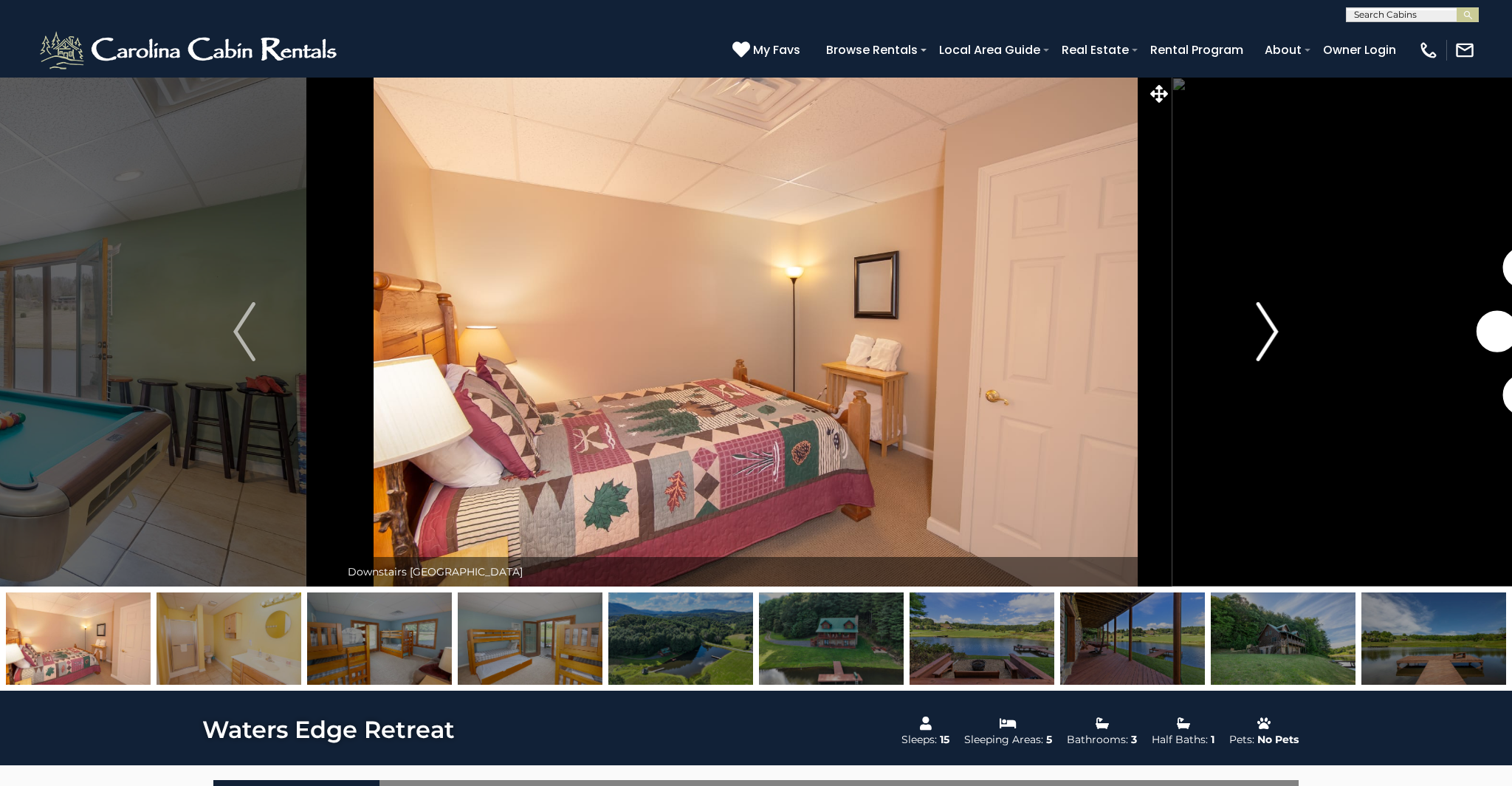
click at [1273, 323] on img "Next" at bounding box center [1268, 331] width 23 height 59
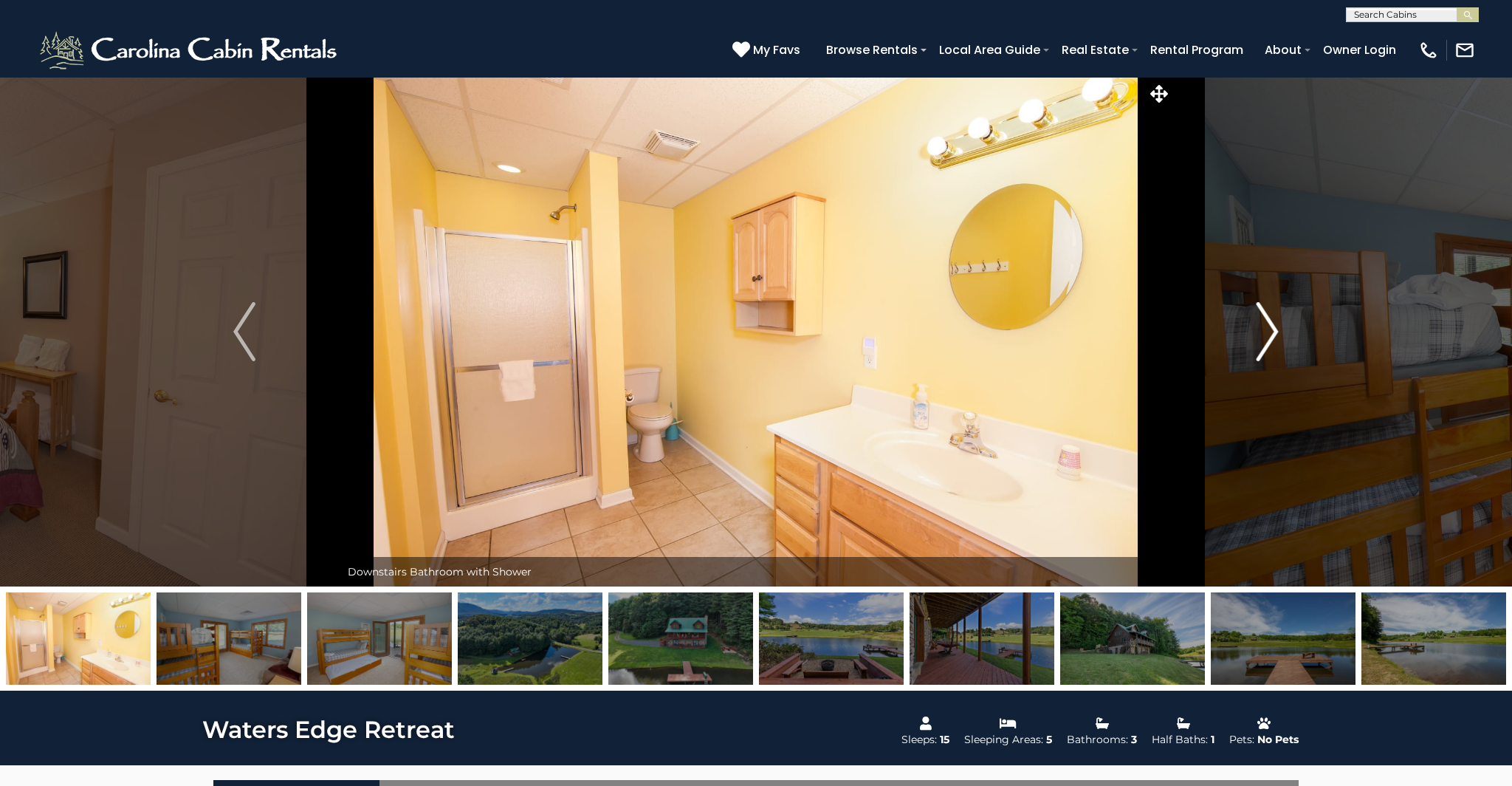
click at [1273, 323] on img "Next" at bounding box center [1268, 331] width 23 height 59
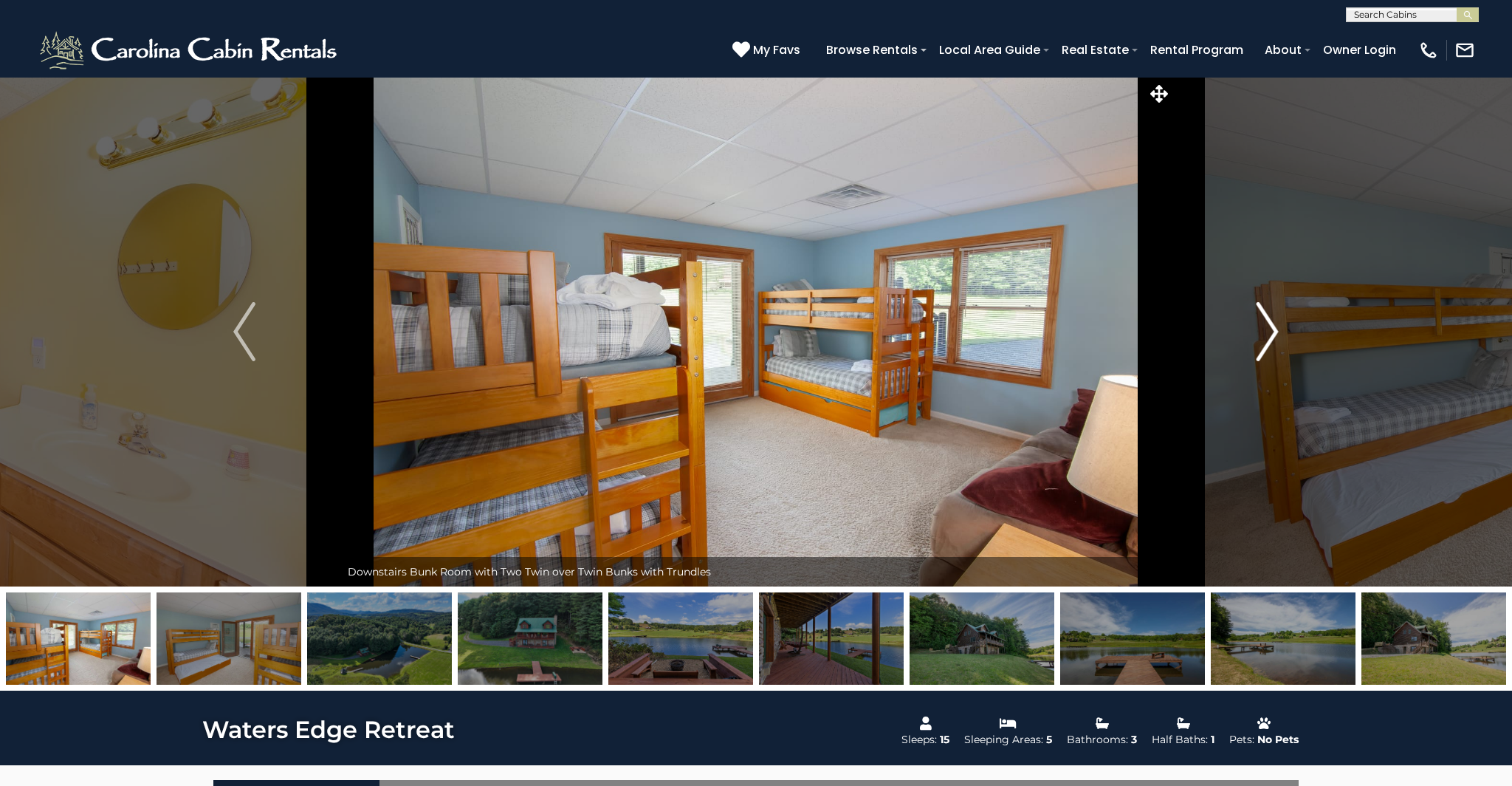
click at [1273, 323] on img "Next" at bounding box center [1268, 331] width 23 height 59
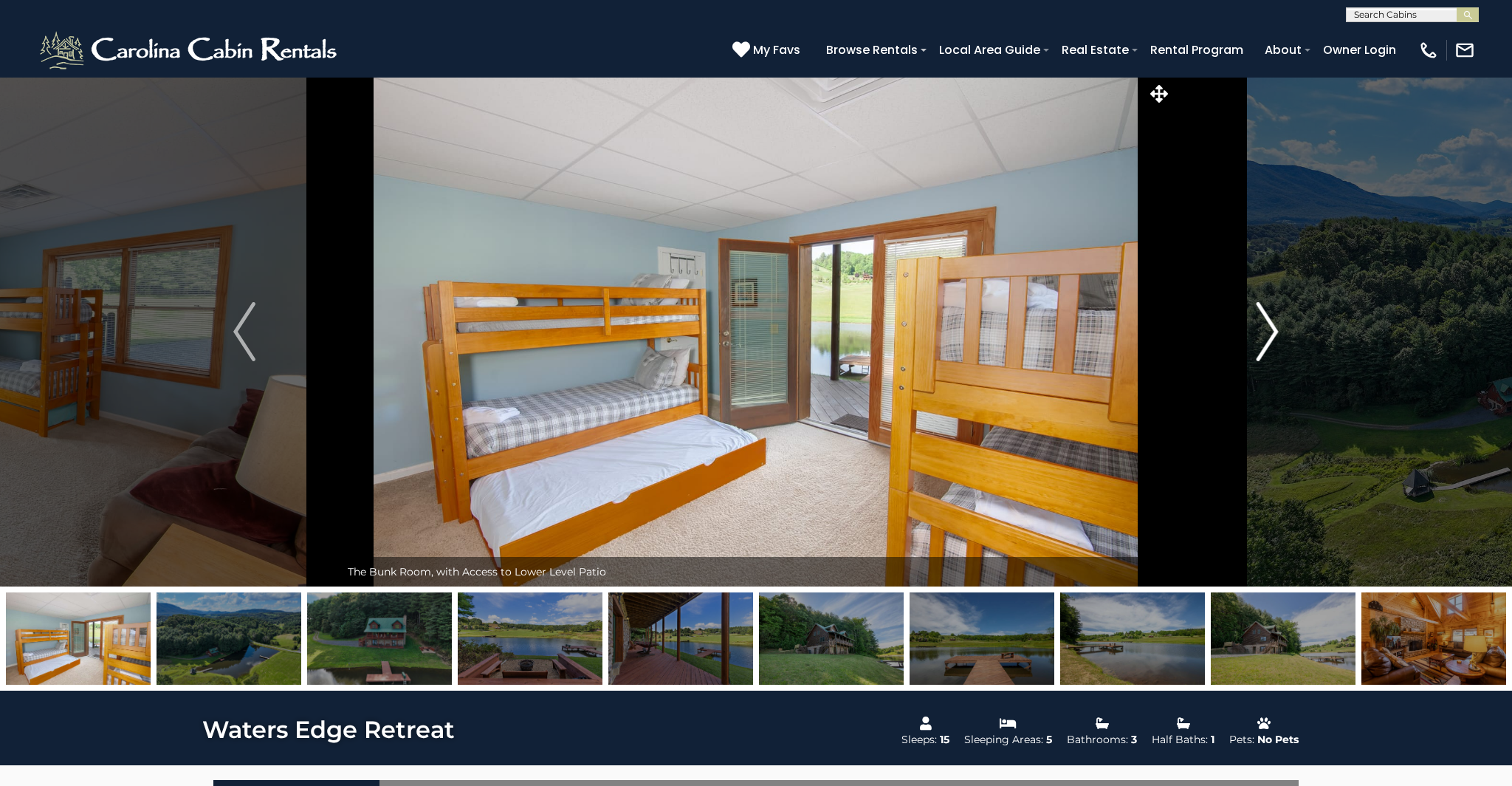
click at [1273, 323] on img "Next" at bounding box center [1268, 331] width 23 height 59
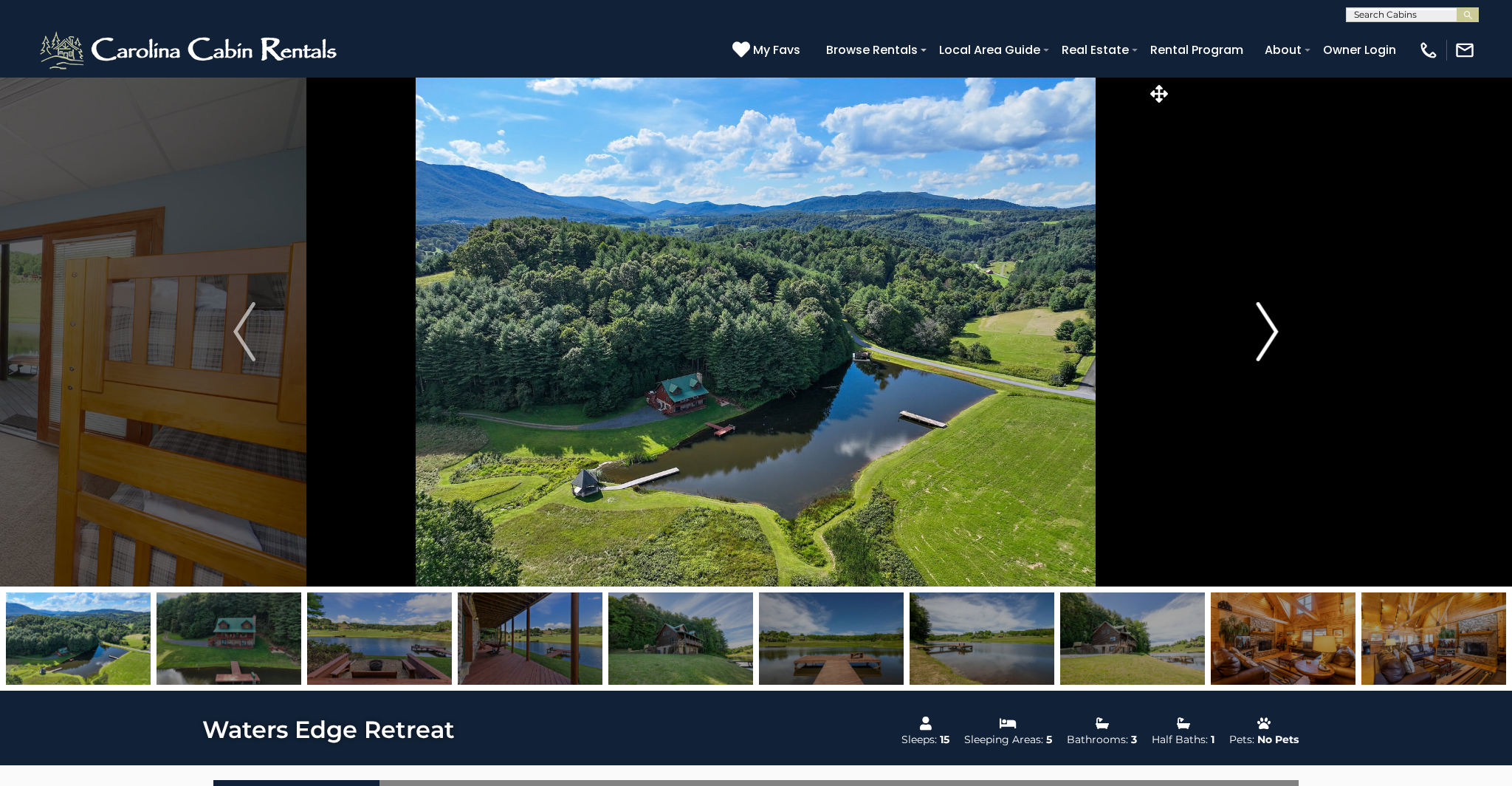
click at [1273, 323] on img "Next" at bounding box center [1268, 331] width 23 height 59
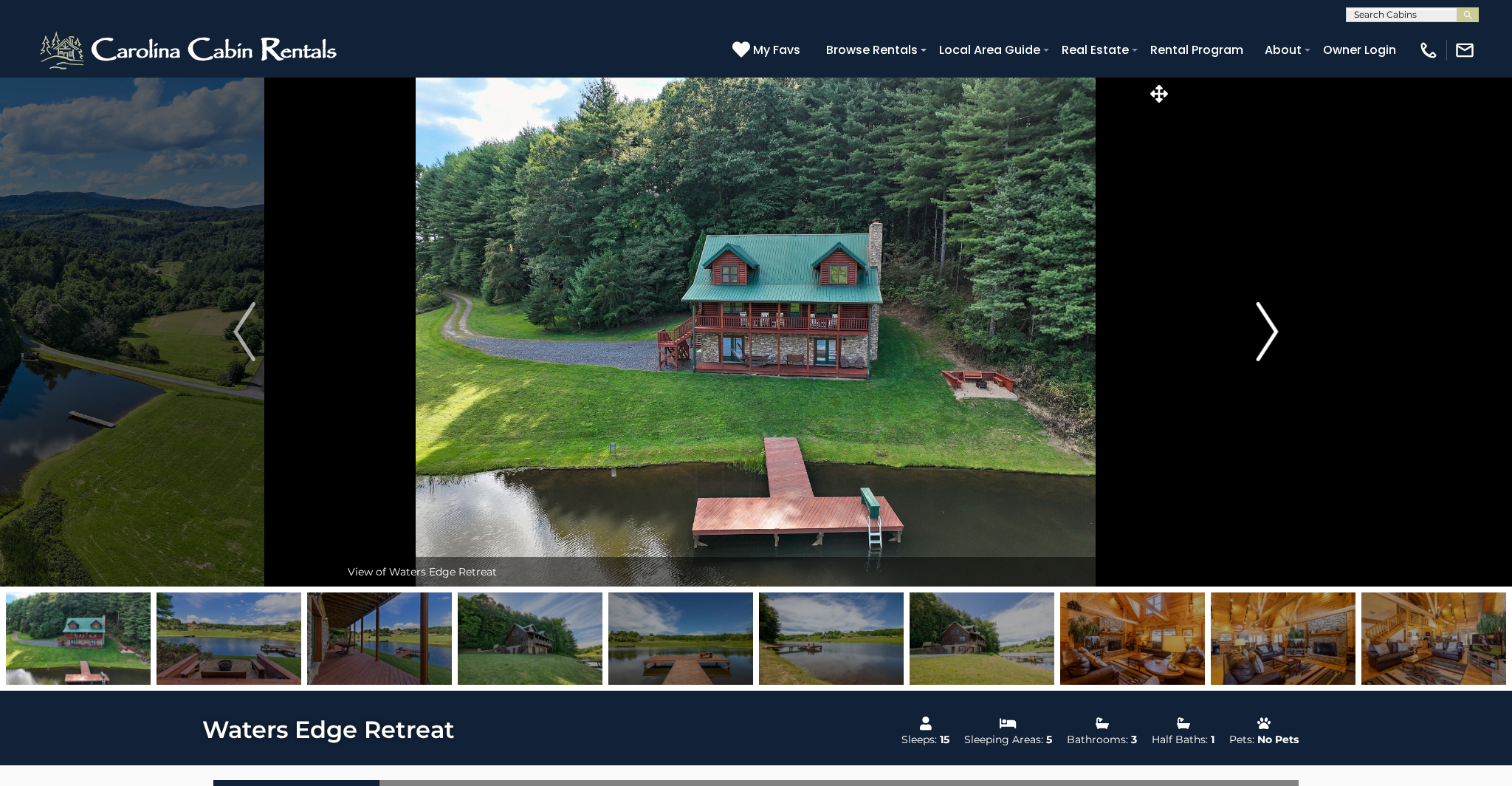
click at [1273, 323] on img "Next" at bounding box center [1268, 331] width 23 height 59
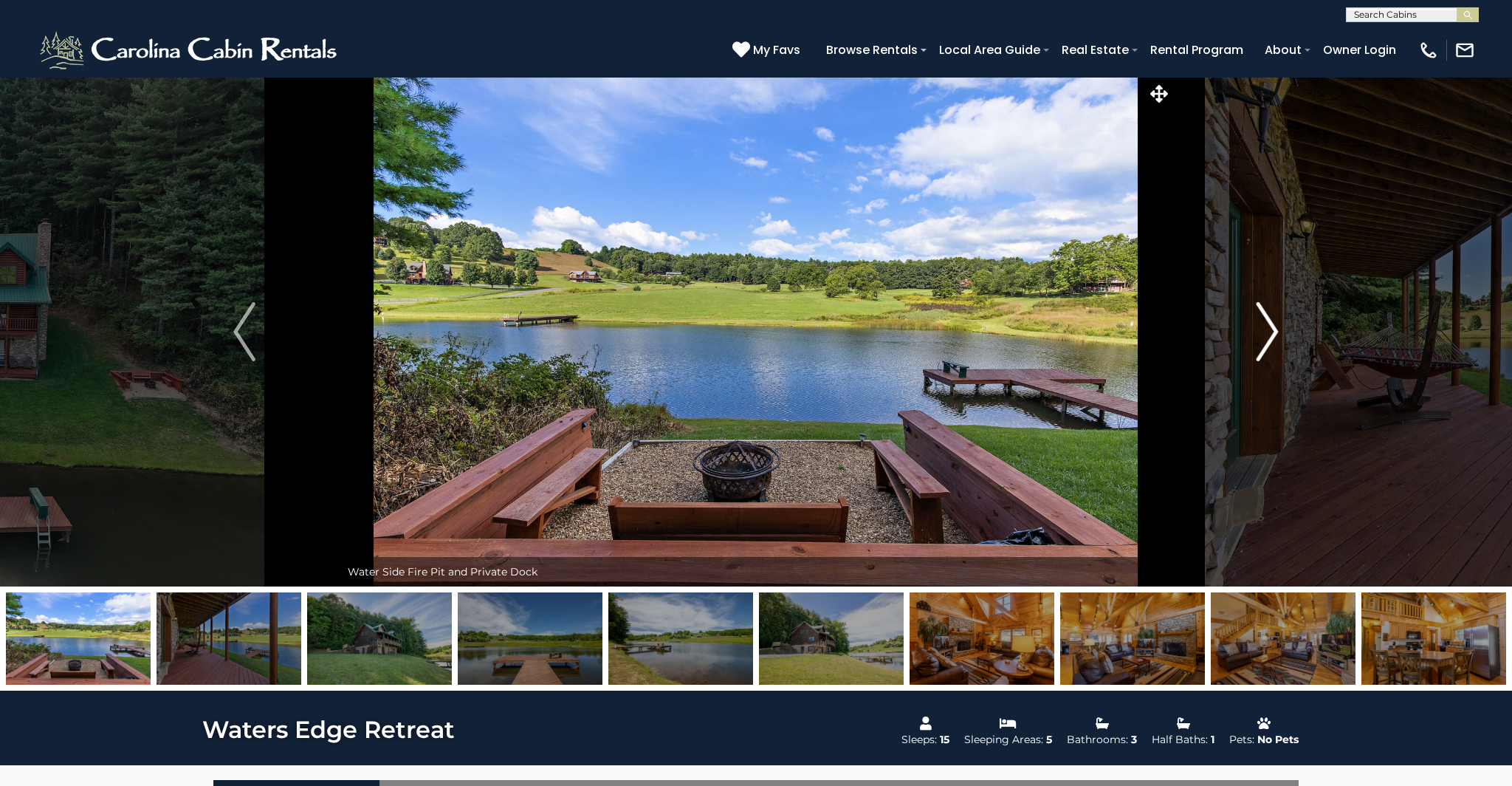
click at [1273, 323] on img "Next" at bounding box center [1268, 331] width 23 height 59
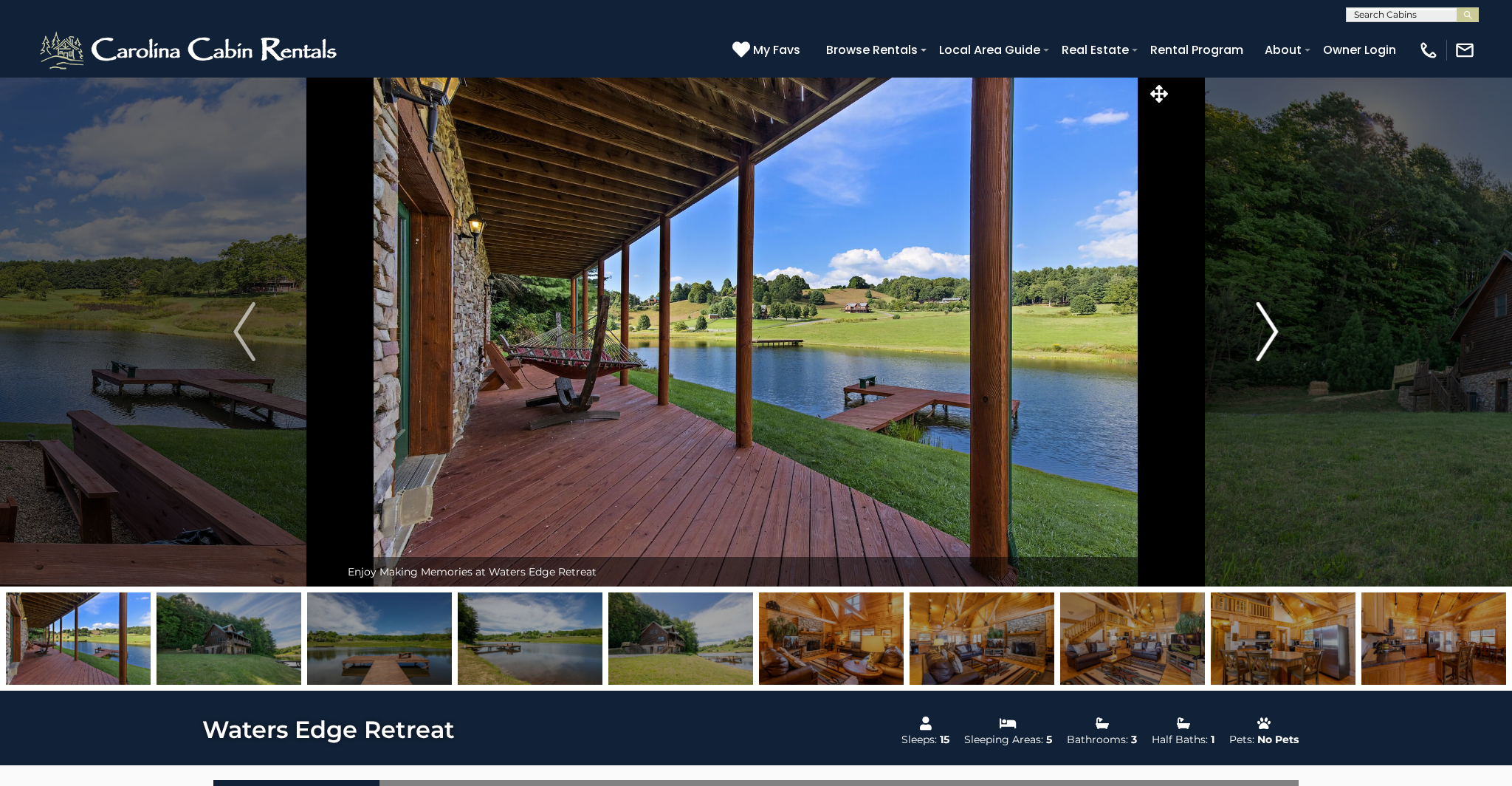
click at [1273, 323] on img "Next" at bounding box center [1268, 331] width 23 height 59
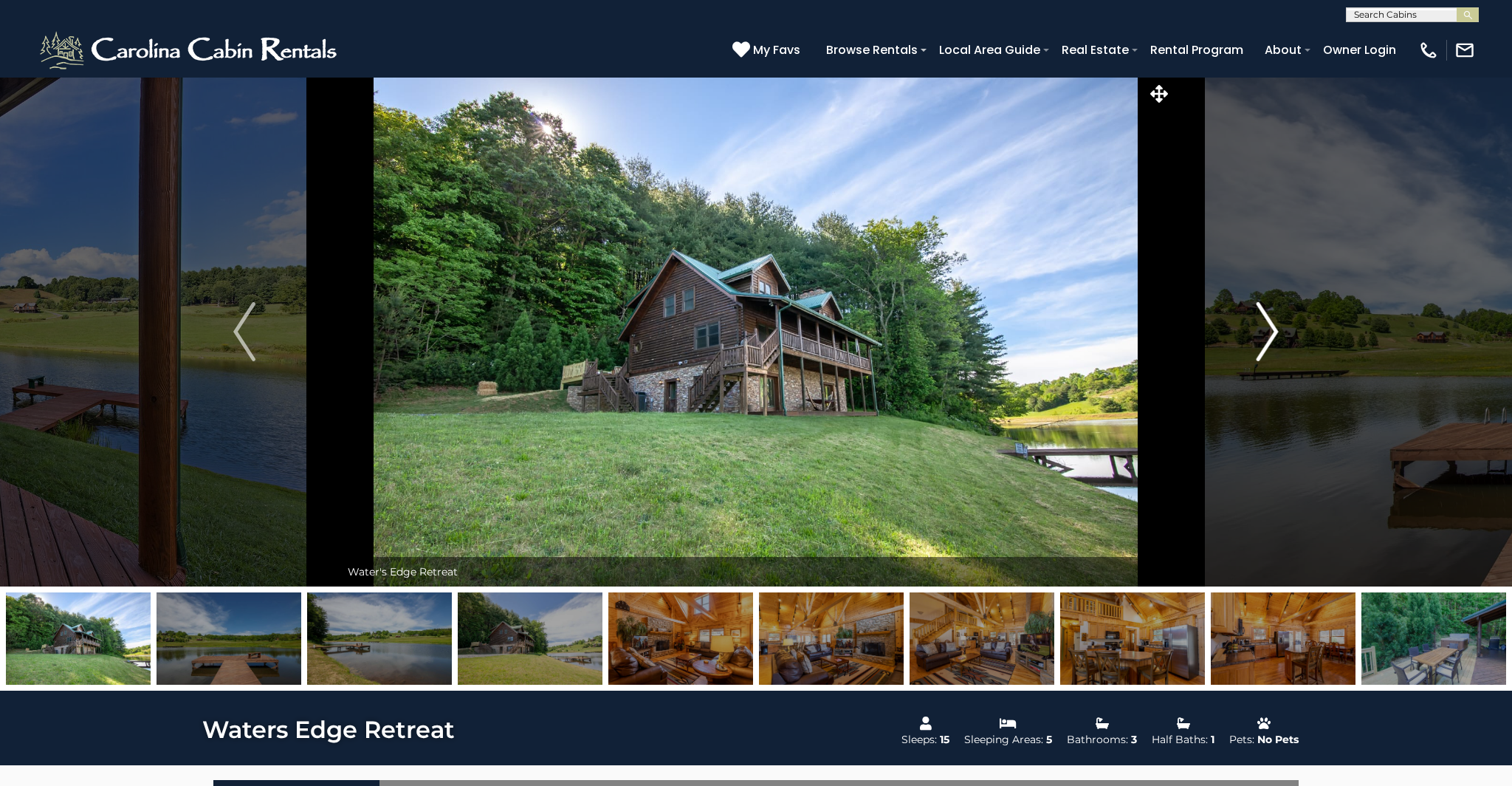
click at [1273, 323] on img "Next" at bounding box center [1268, 331] width 23 height 59
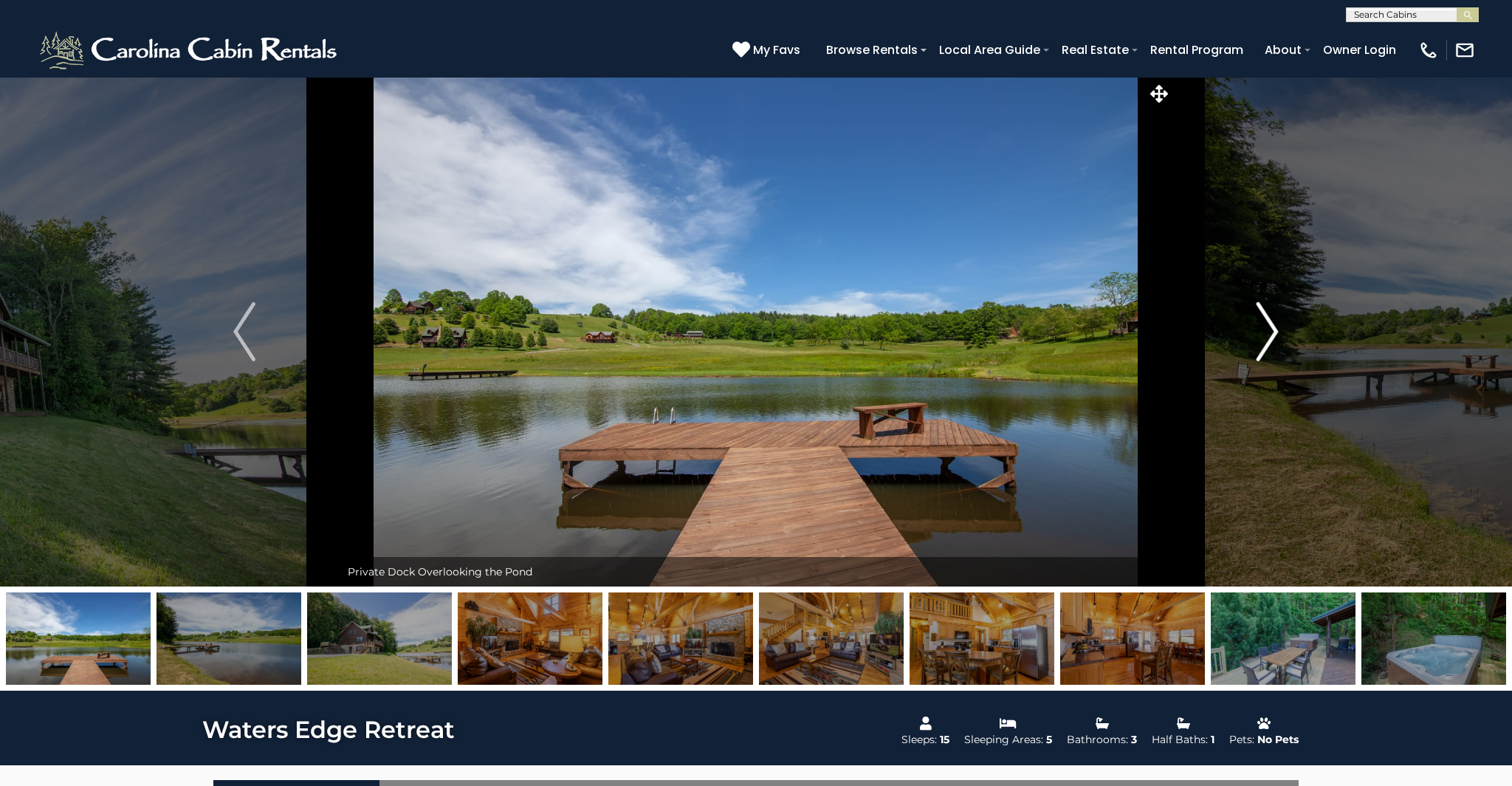
click at [1273, 323] on img "Next" at bounding box center [1268, 331] width 23 height 59
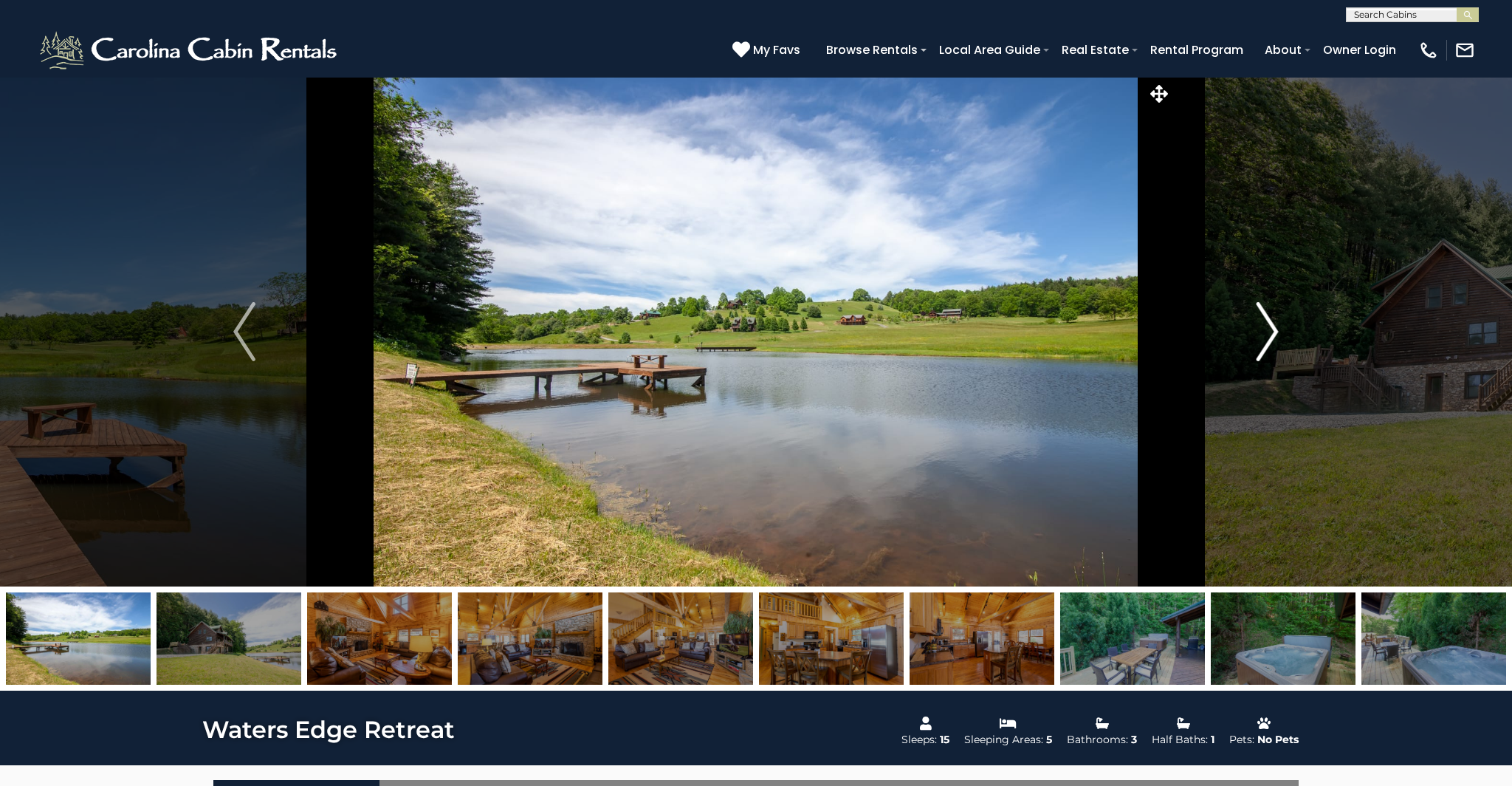
click at [1273, 323] on img "Next" at bounding box center [1268, 331] width 23 height 59
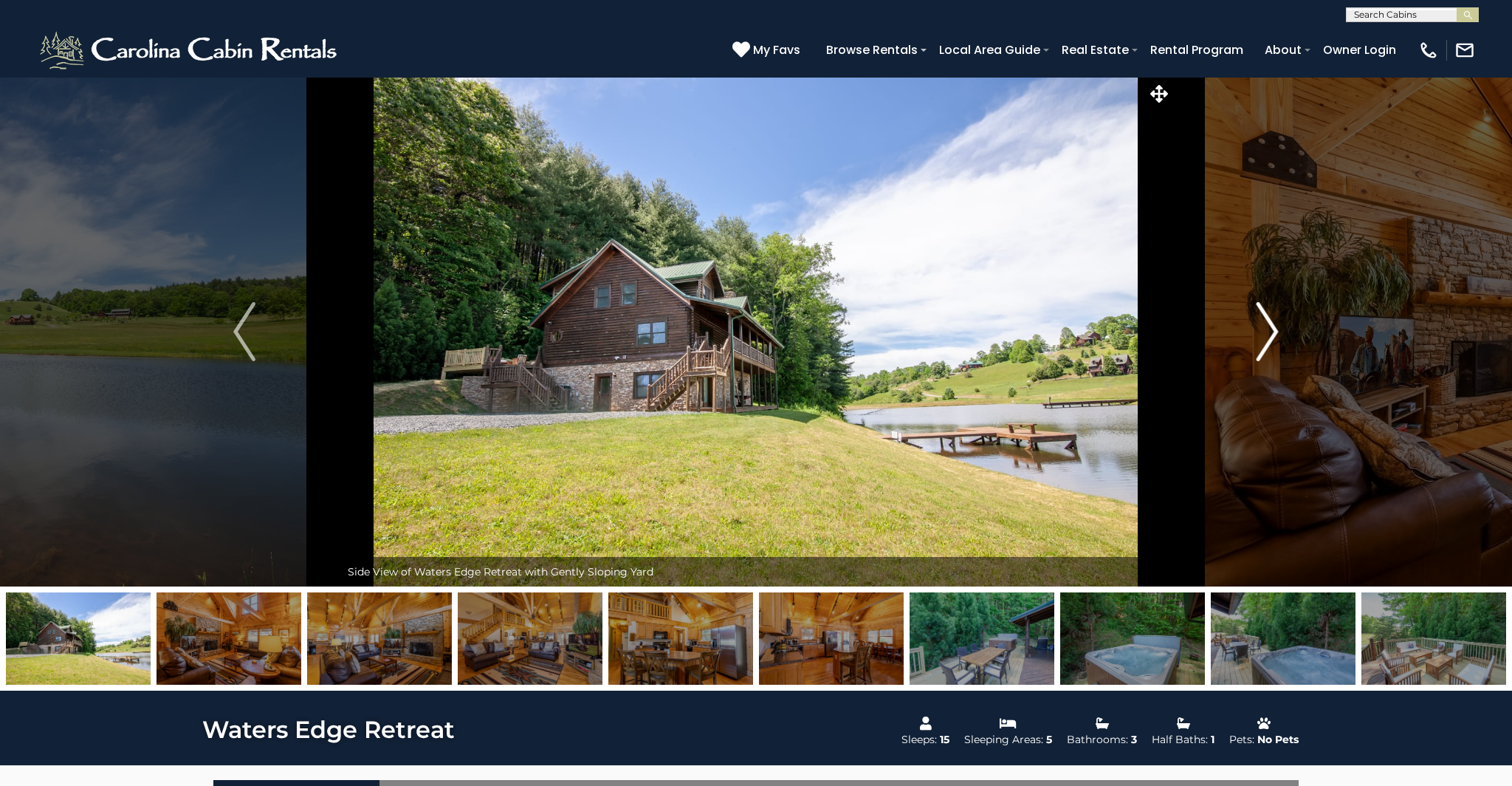
click at [1273, 323] on img "Next" at bounding box center [1268, 331] width 23 height 59
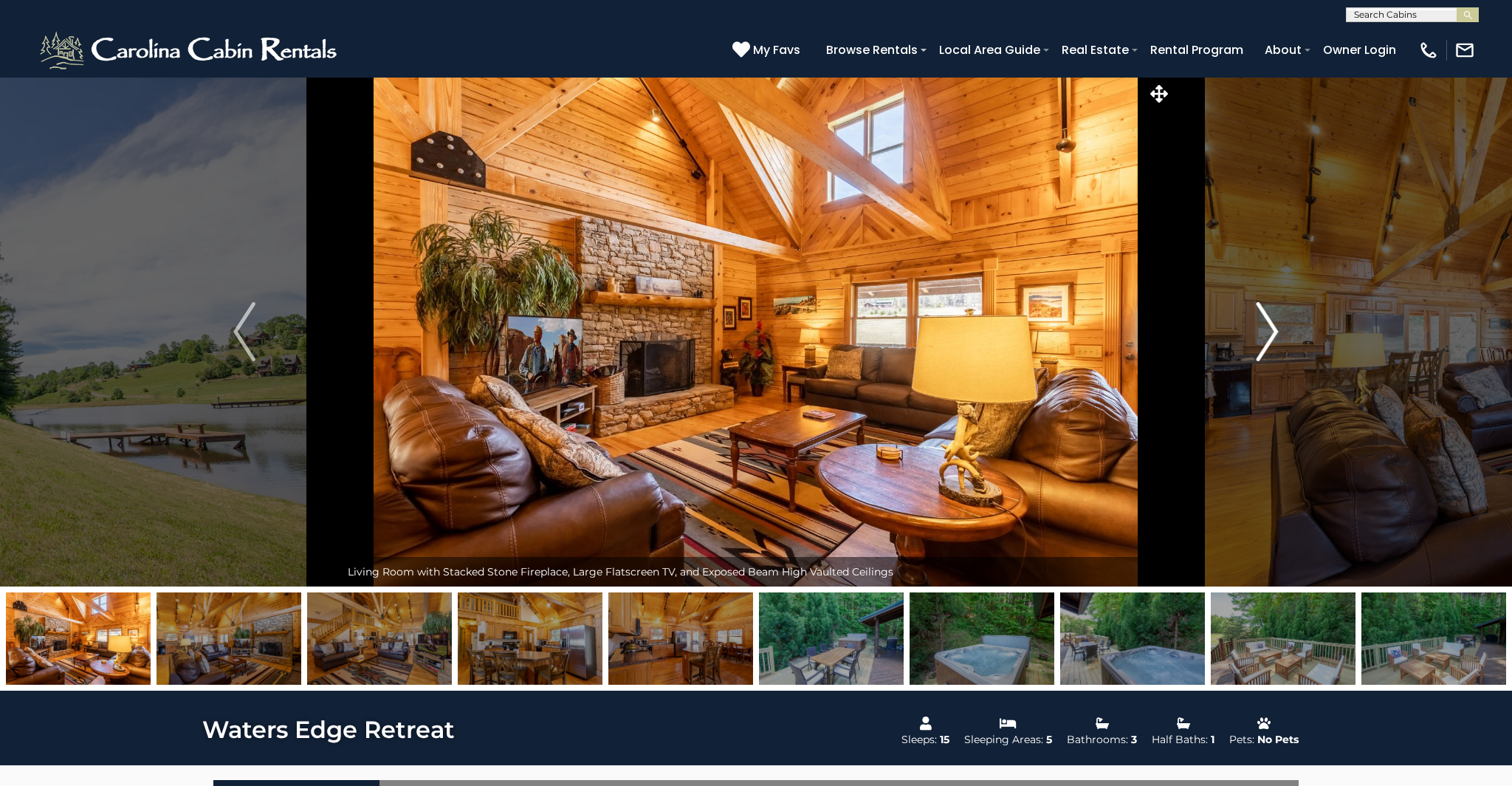
click at [1273, 323] on img "Next" at bounding box center [1268, 331] width 23 height 59
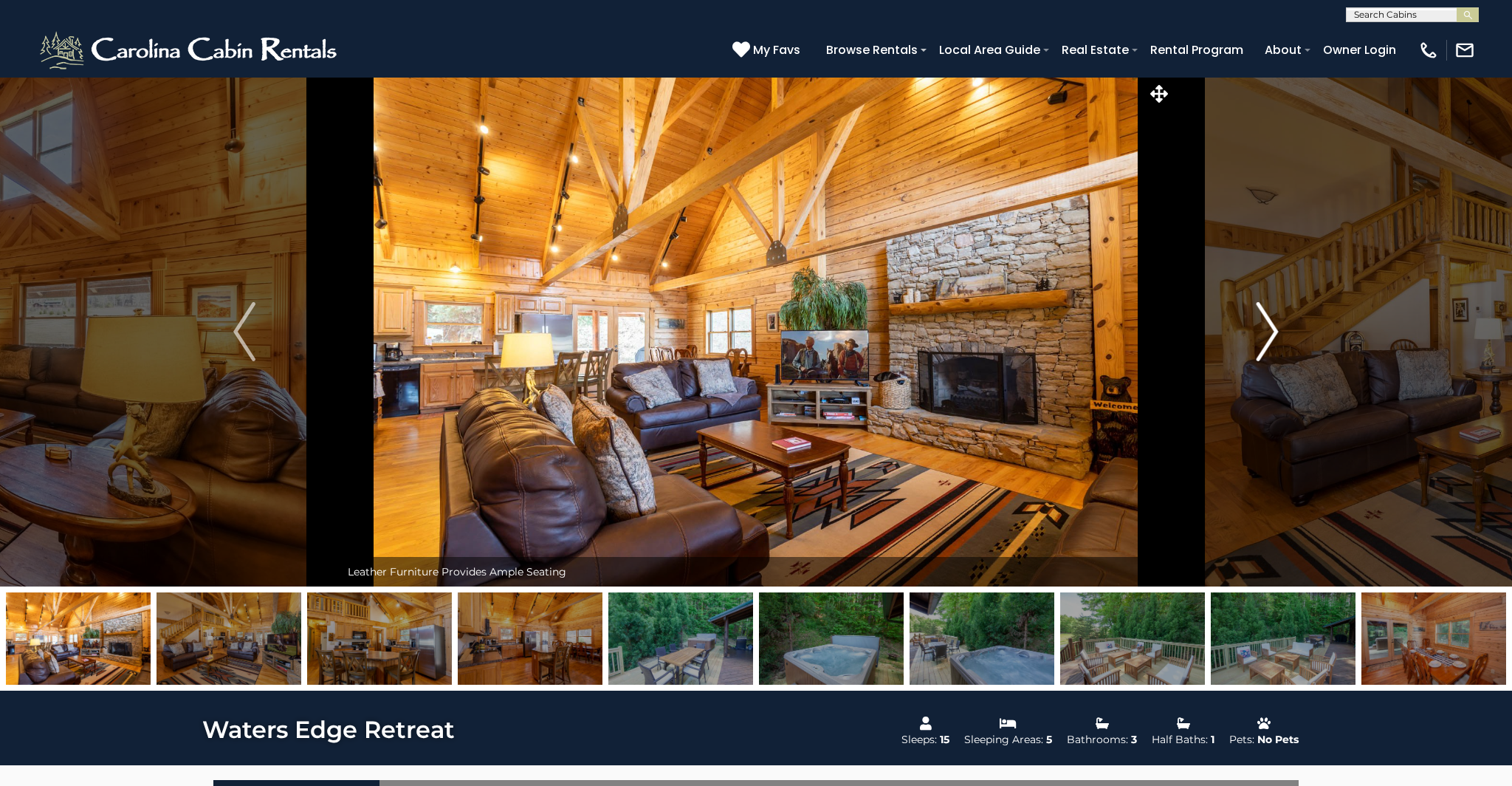
click at [1273, 323] on img "Next" at bounding box center [1268, 331] width 23 height 59
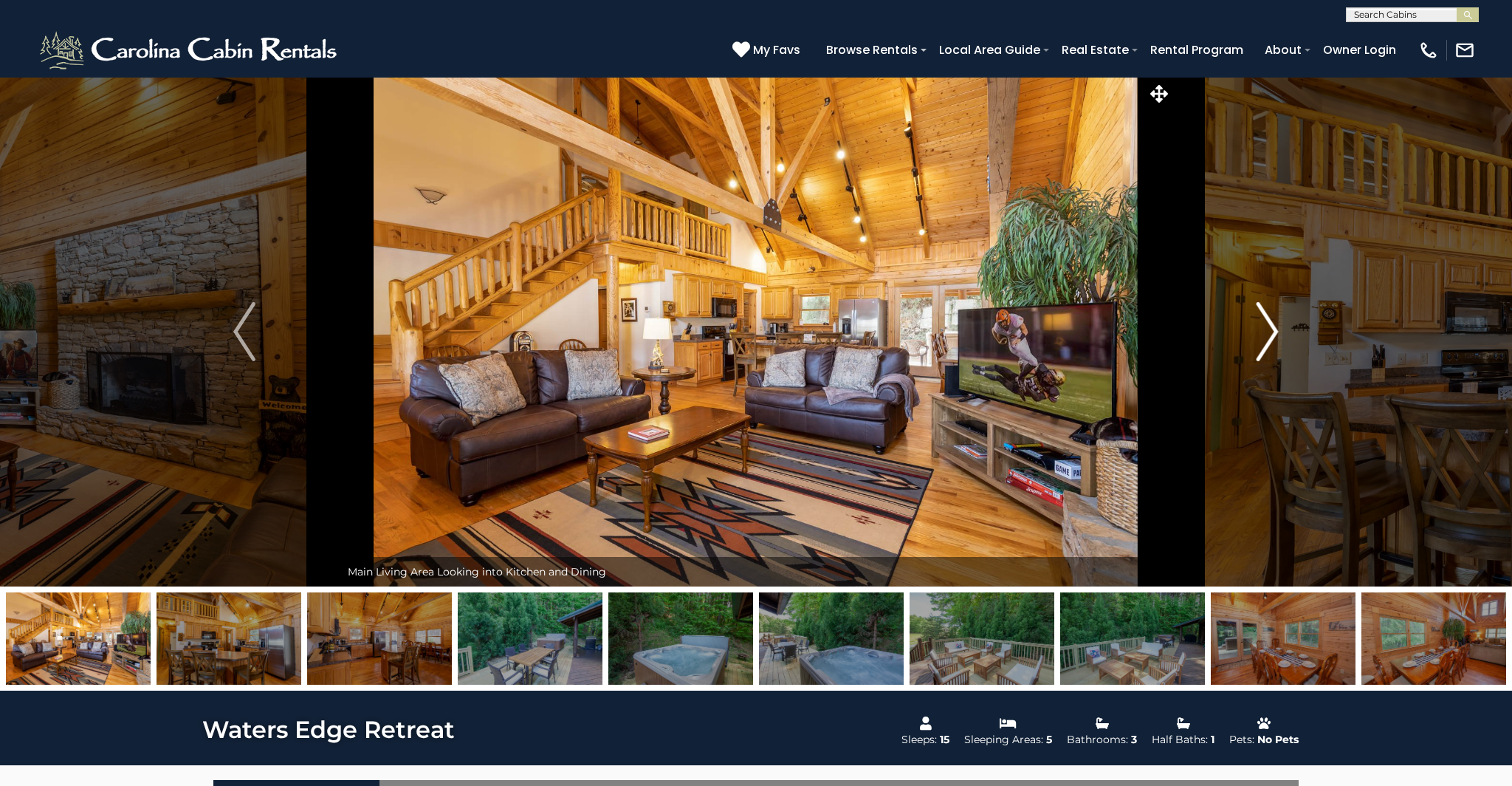
click at [1273, 323] on img "Next" at bounding box center [1268, 331] width 23 height 59
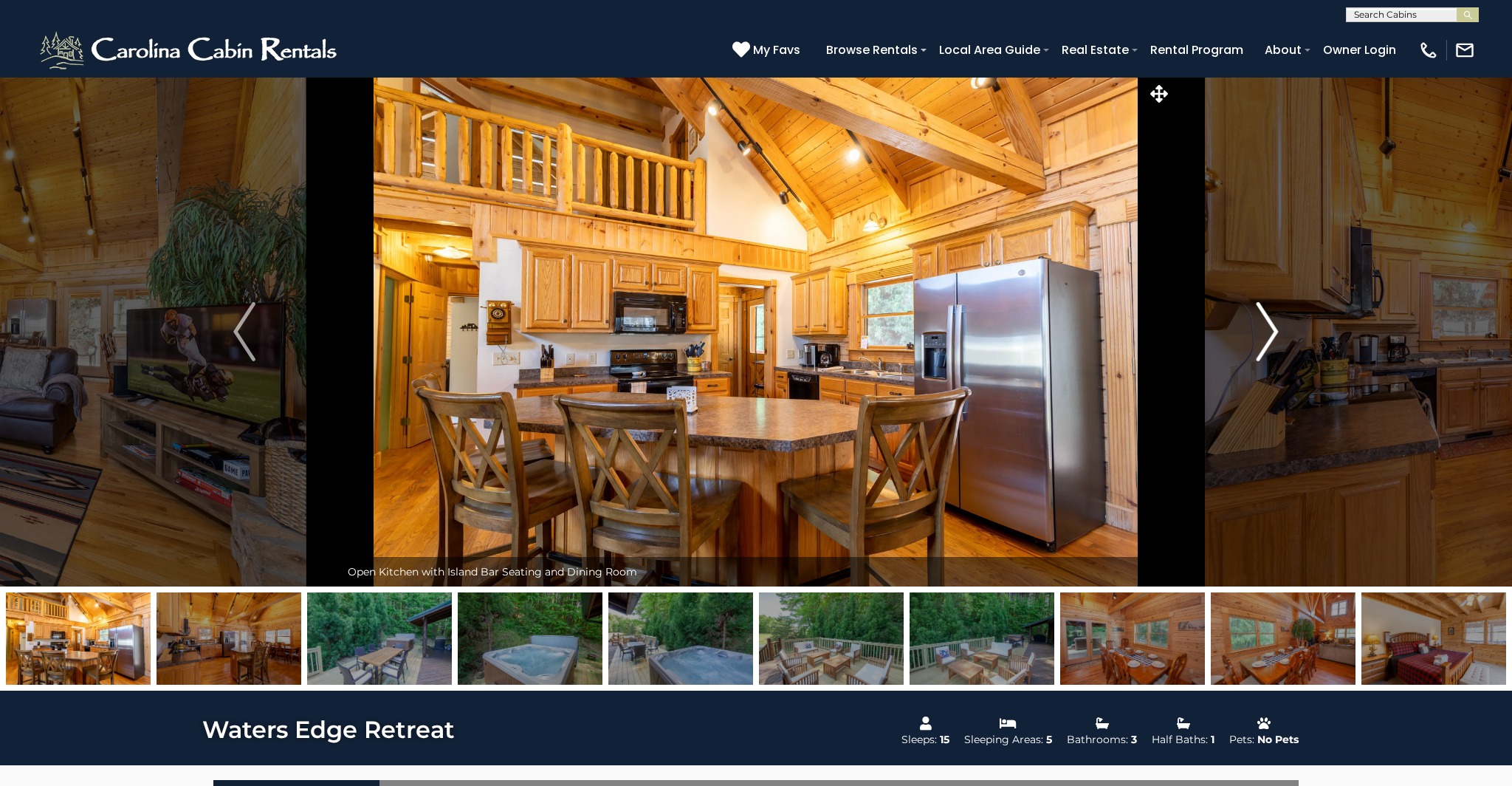
click at [1273, 323] on img "Next" at bounding box center [1268, 331] width 23 height 59
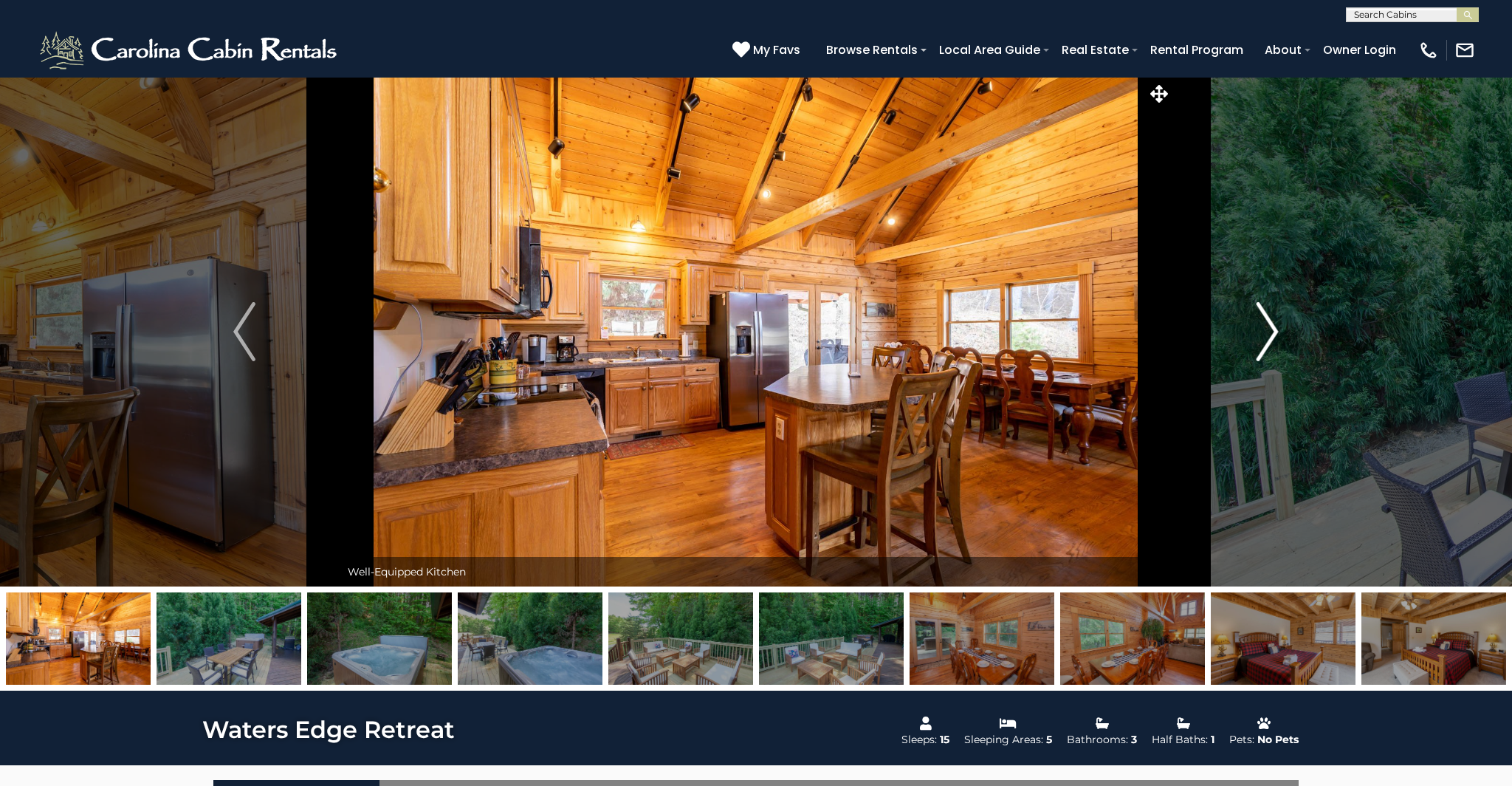
click at [1273, 323] on img "Next" at bounding box center [1268, 331] width 23 height 59
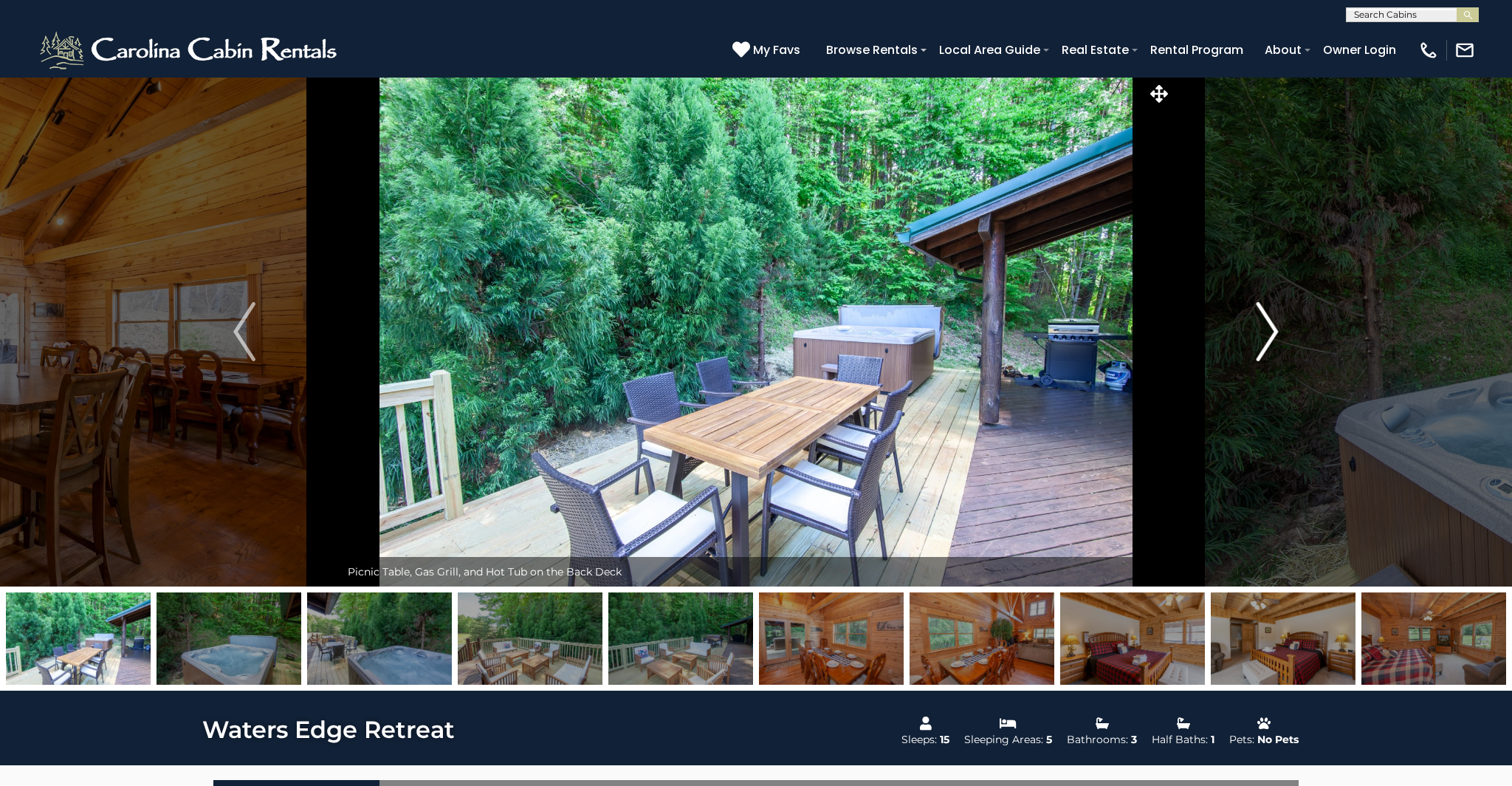
click at [1273, 324] on img "Next" at bounding box center [1268, 331] width 23 height 59
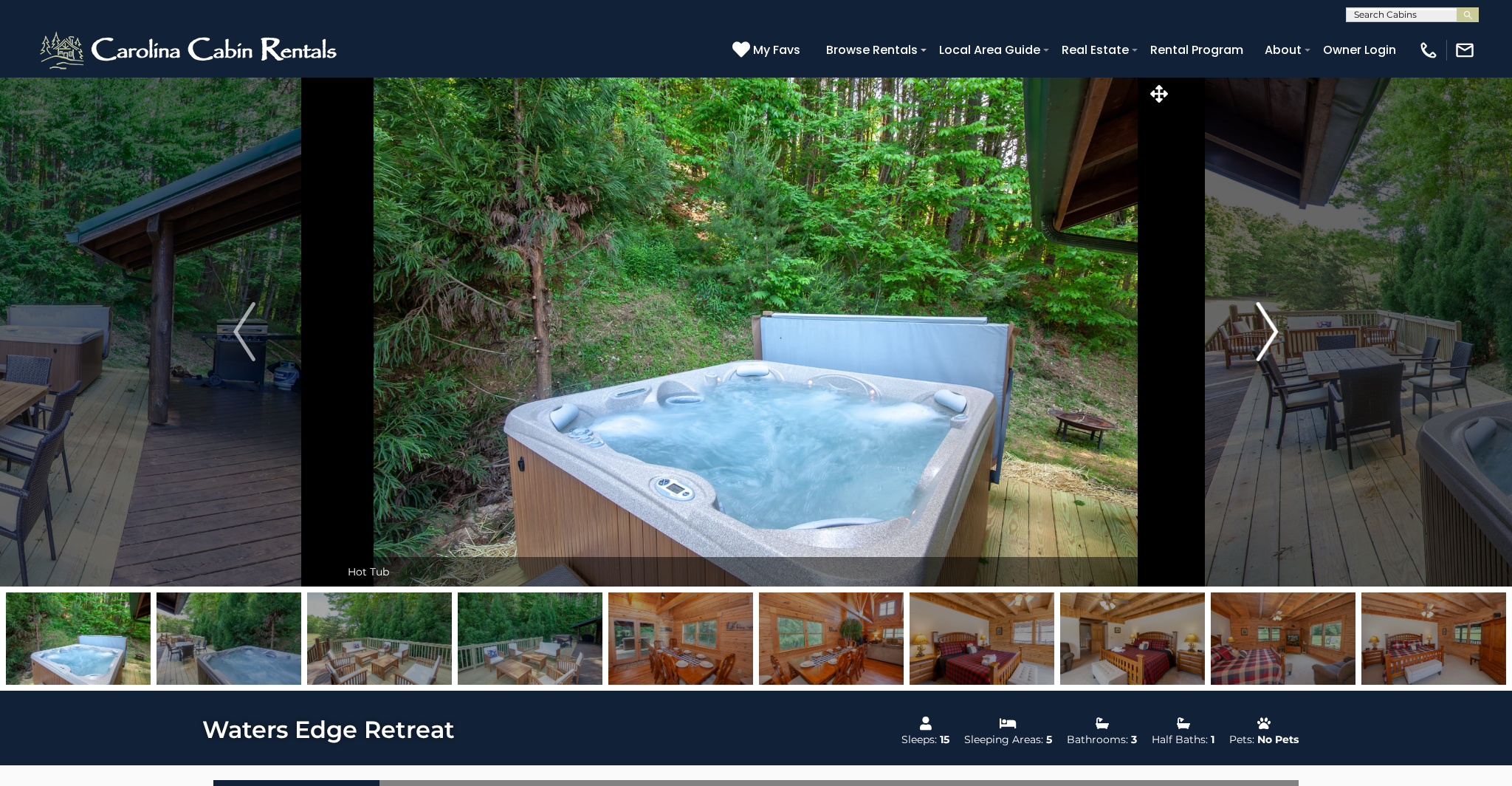
click at [1273, 324] on img "Next" at bounding box center [1268, 331] width 23 height 59
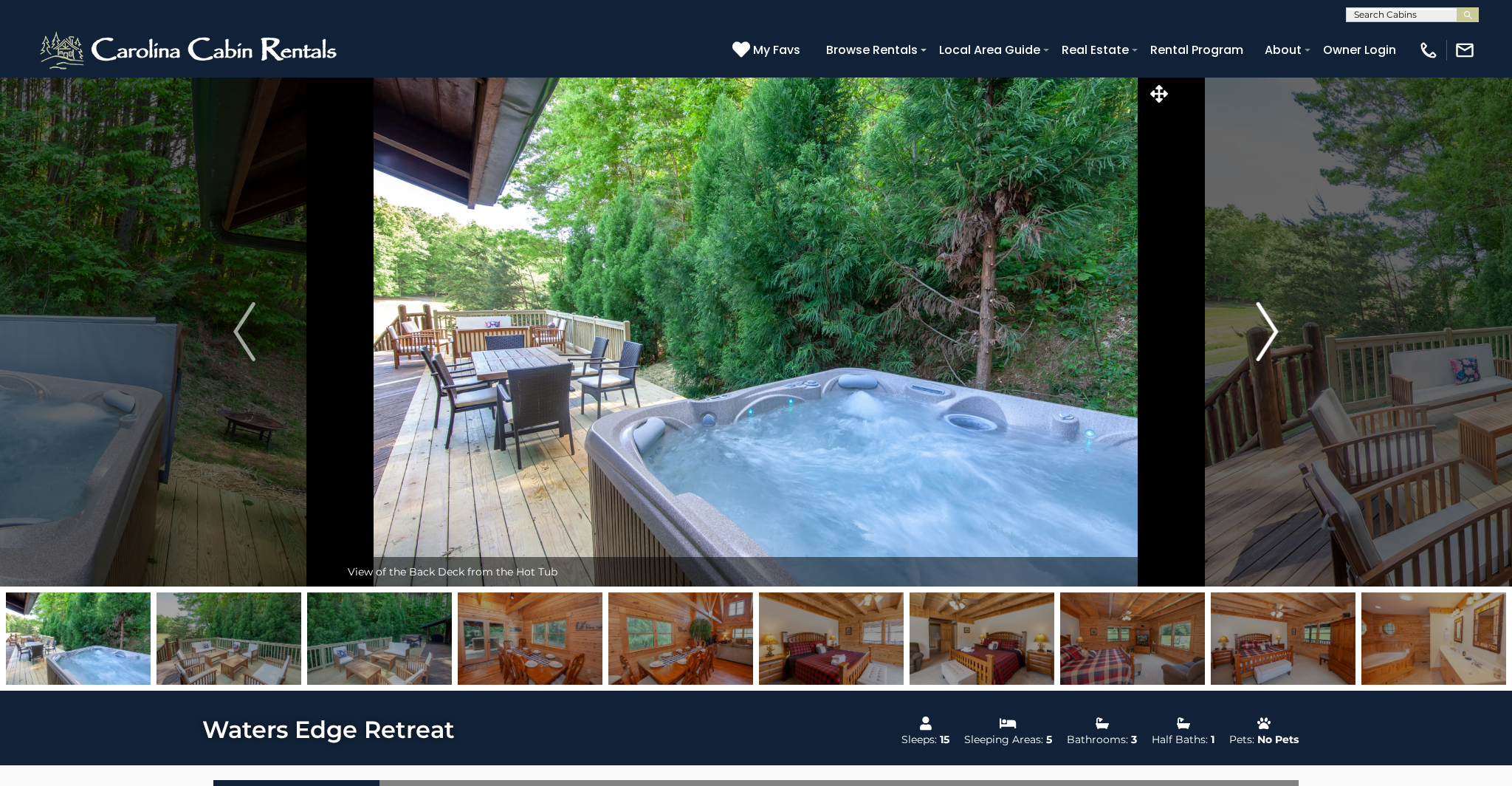
click at [1273, 324] on img "Next" at bounding box center [1268, 331] width 23 height 59
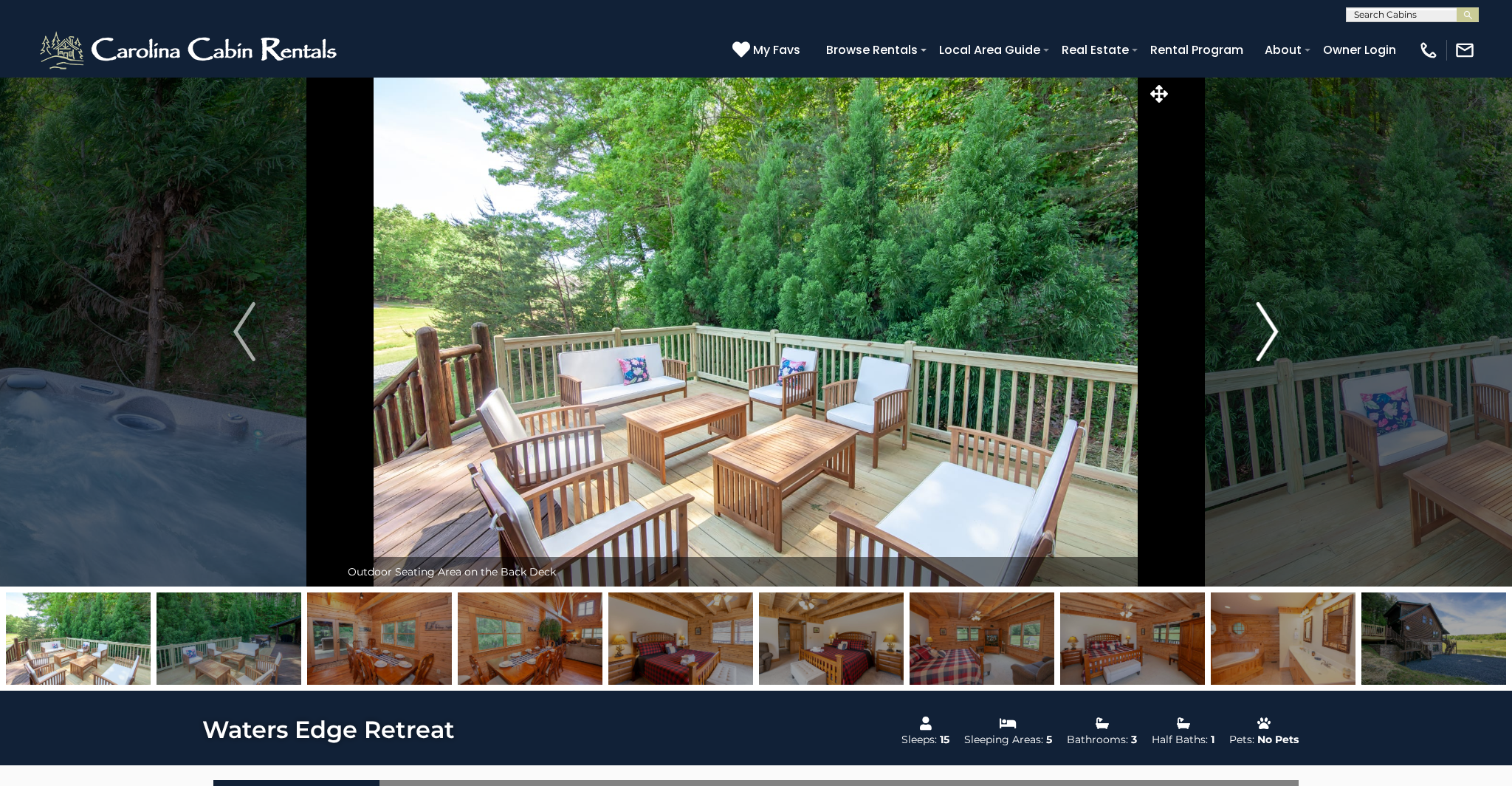
click at [1273, 324] on img "Next" at bounding box center [1268, 331] width 23 height 59
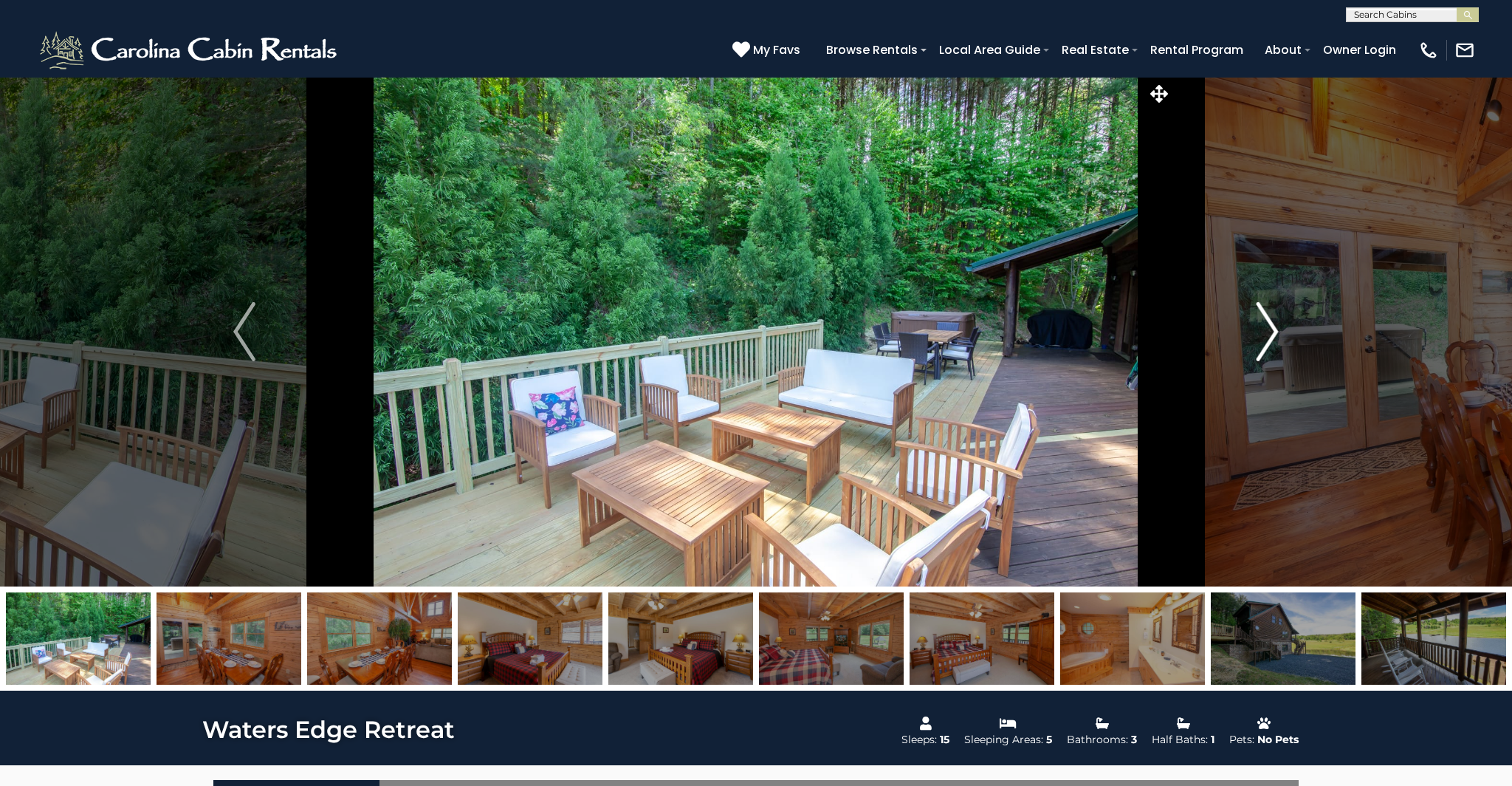
click at [1273, 324] on img "Next" at bounding box center [1268, 331] width 23 height 59
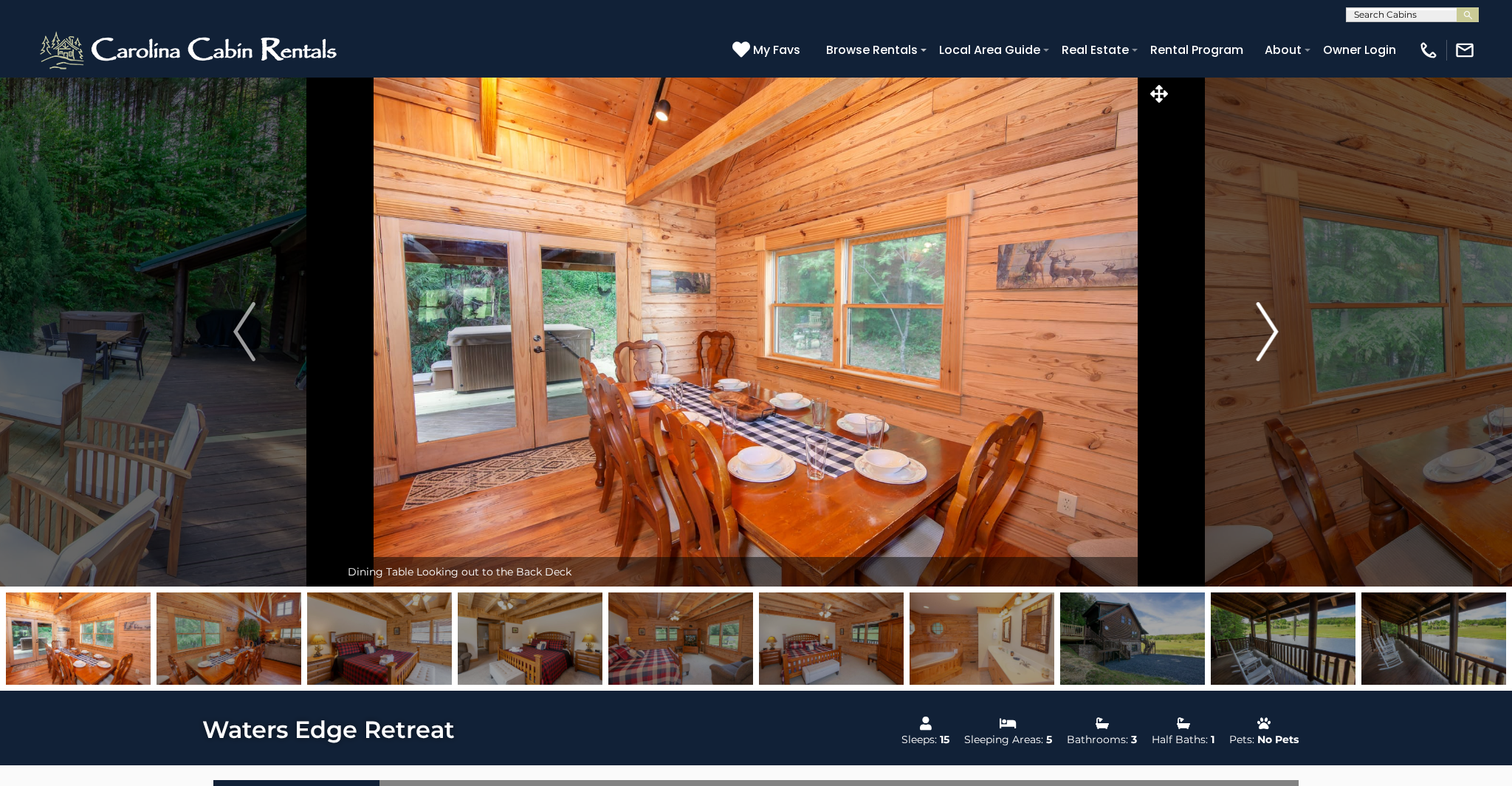
click at [1273, 324] on img "Next" at bounding box center [1268, 331] width 23 height 59
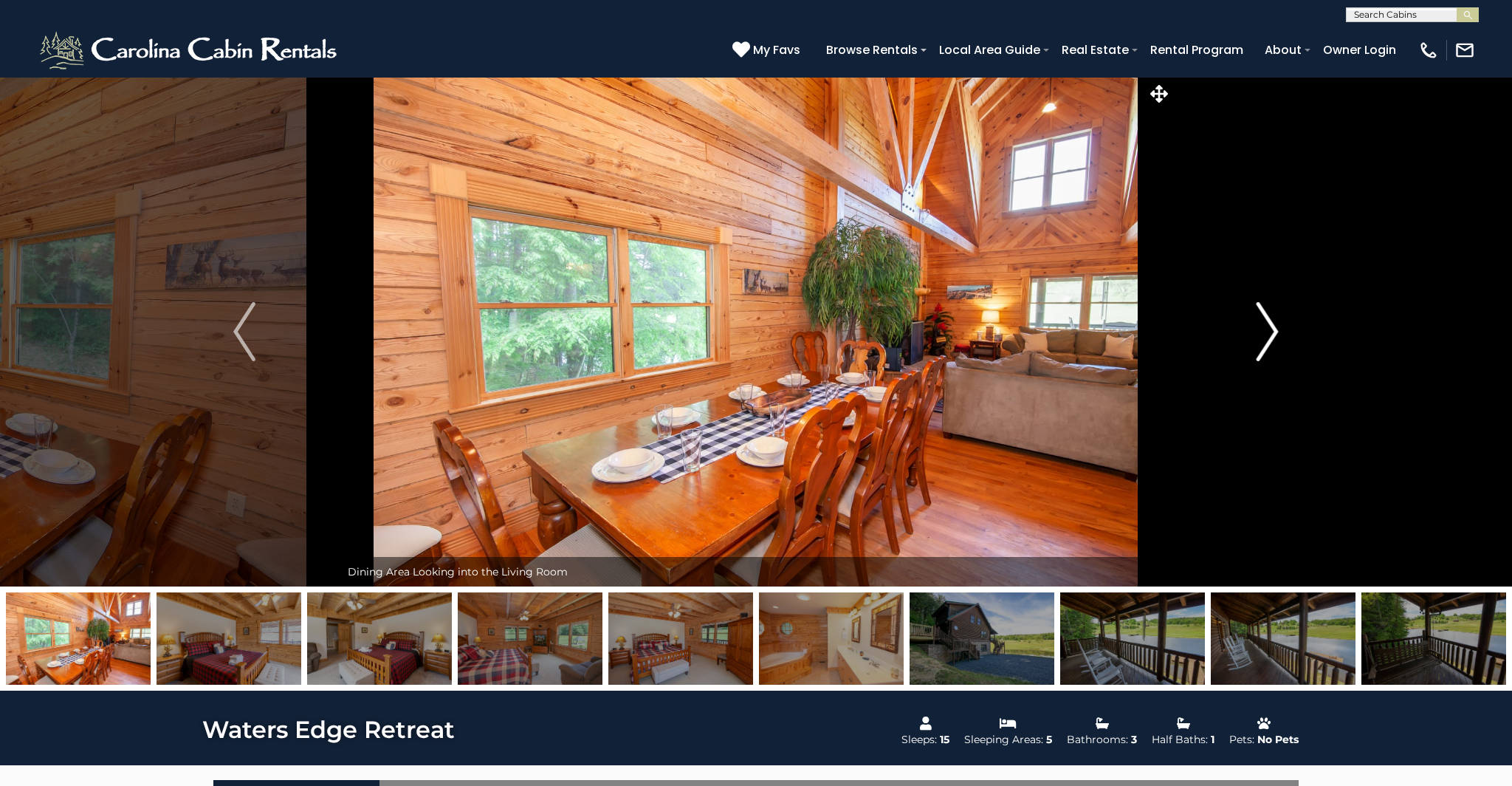
click at [1273, 324] on img "Next" at bounding box center [1268, 331] width 23 height 59
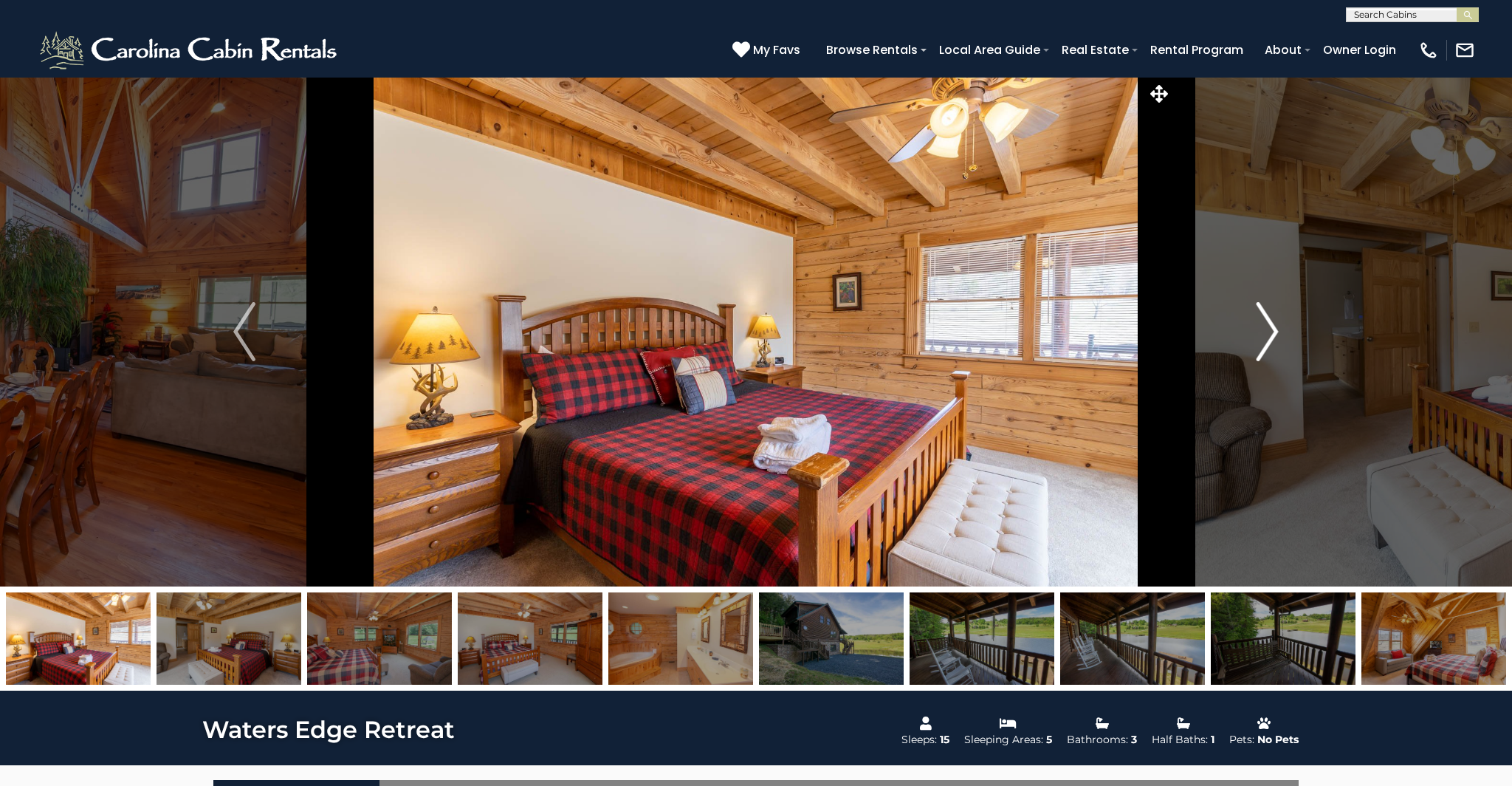
click at [1273, 324] on img "Next" at bounding box center [1268, 331] width 23 height 59
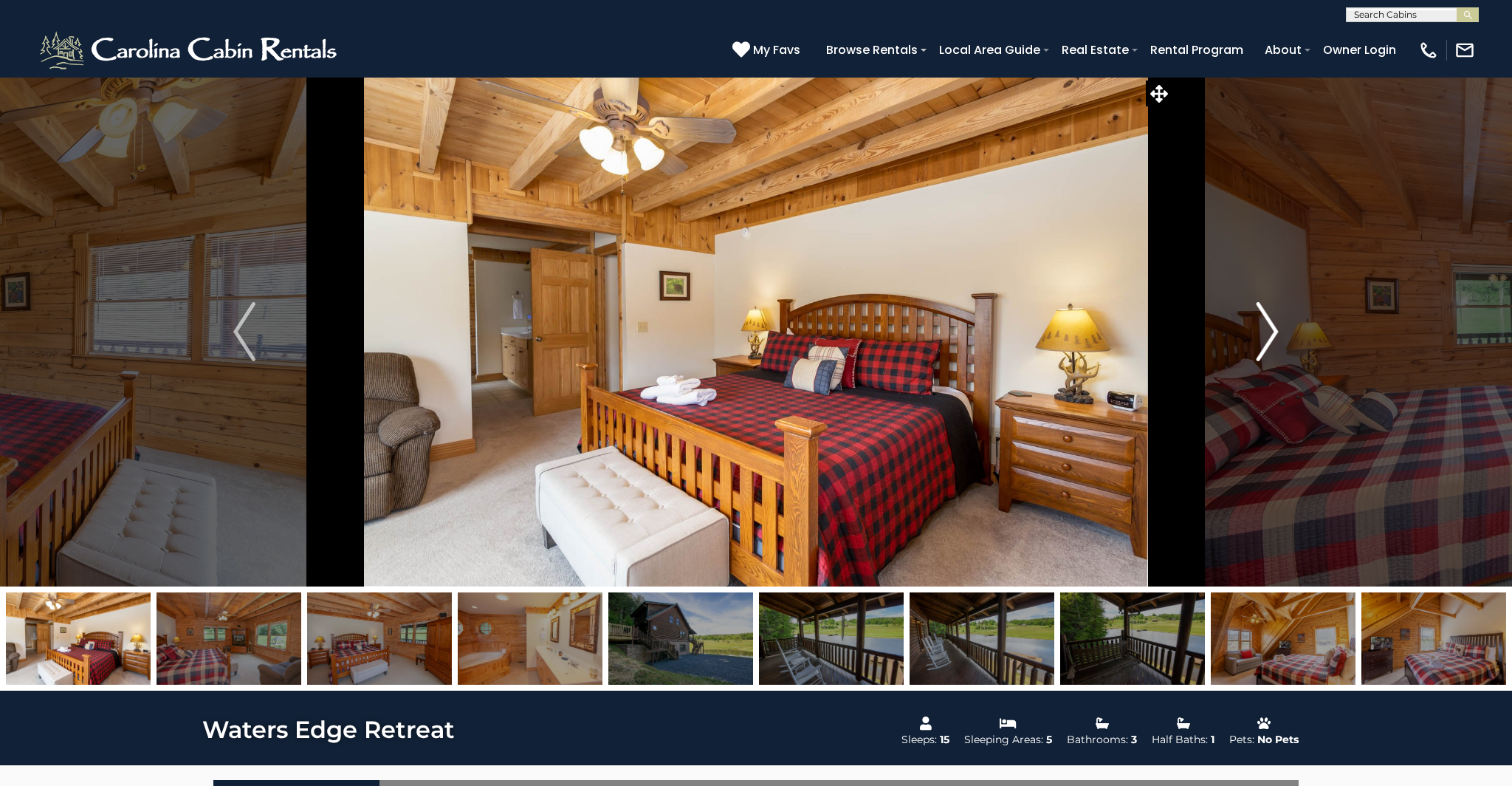
click at [1273, 324] on img "Next" at bounding box center [1268, 331] width 23 height 59
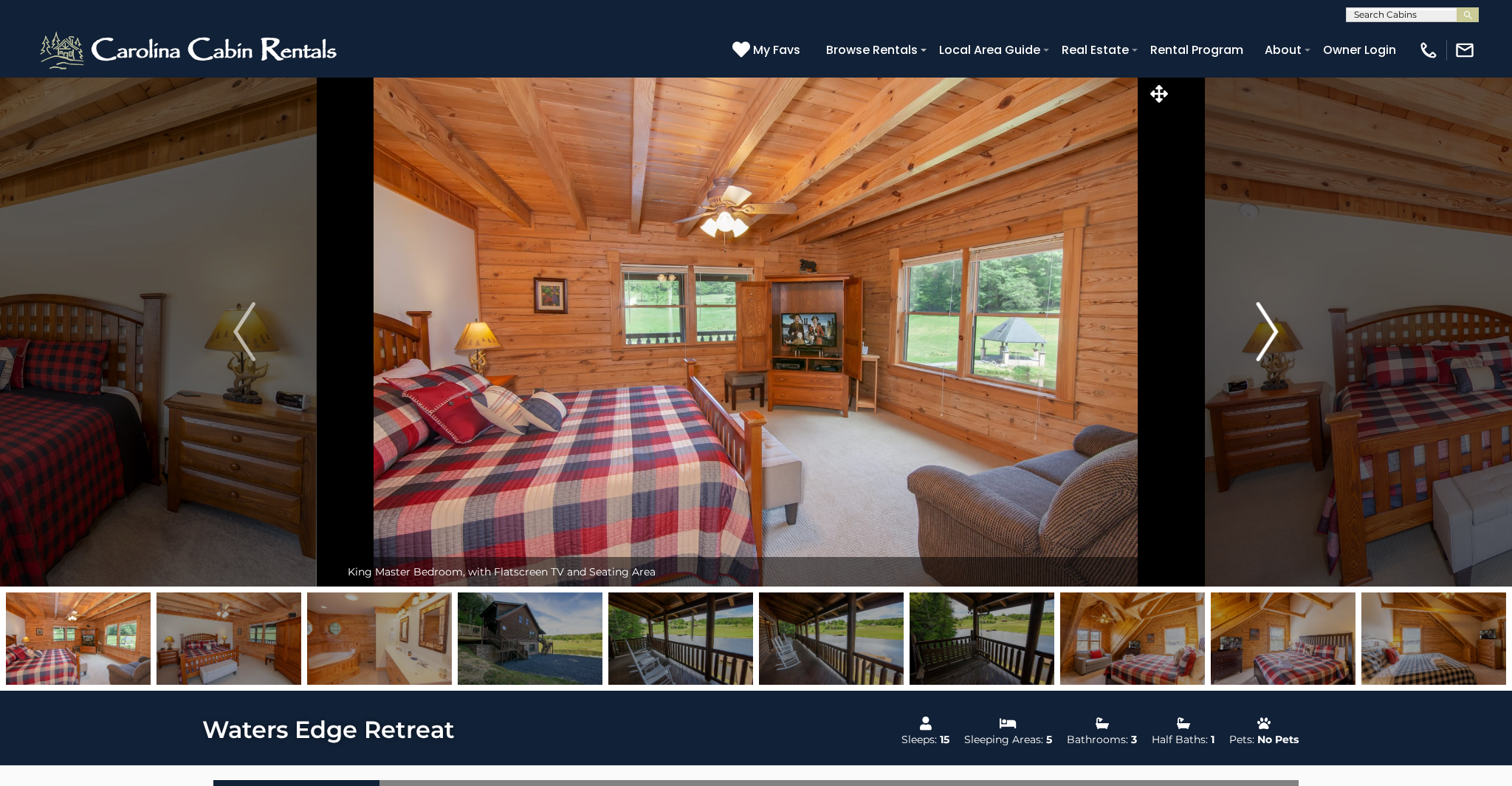
click at [1273, 324] on img "Next" at bounding box center [1268, 331] width 23 height 59
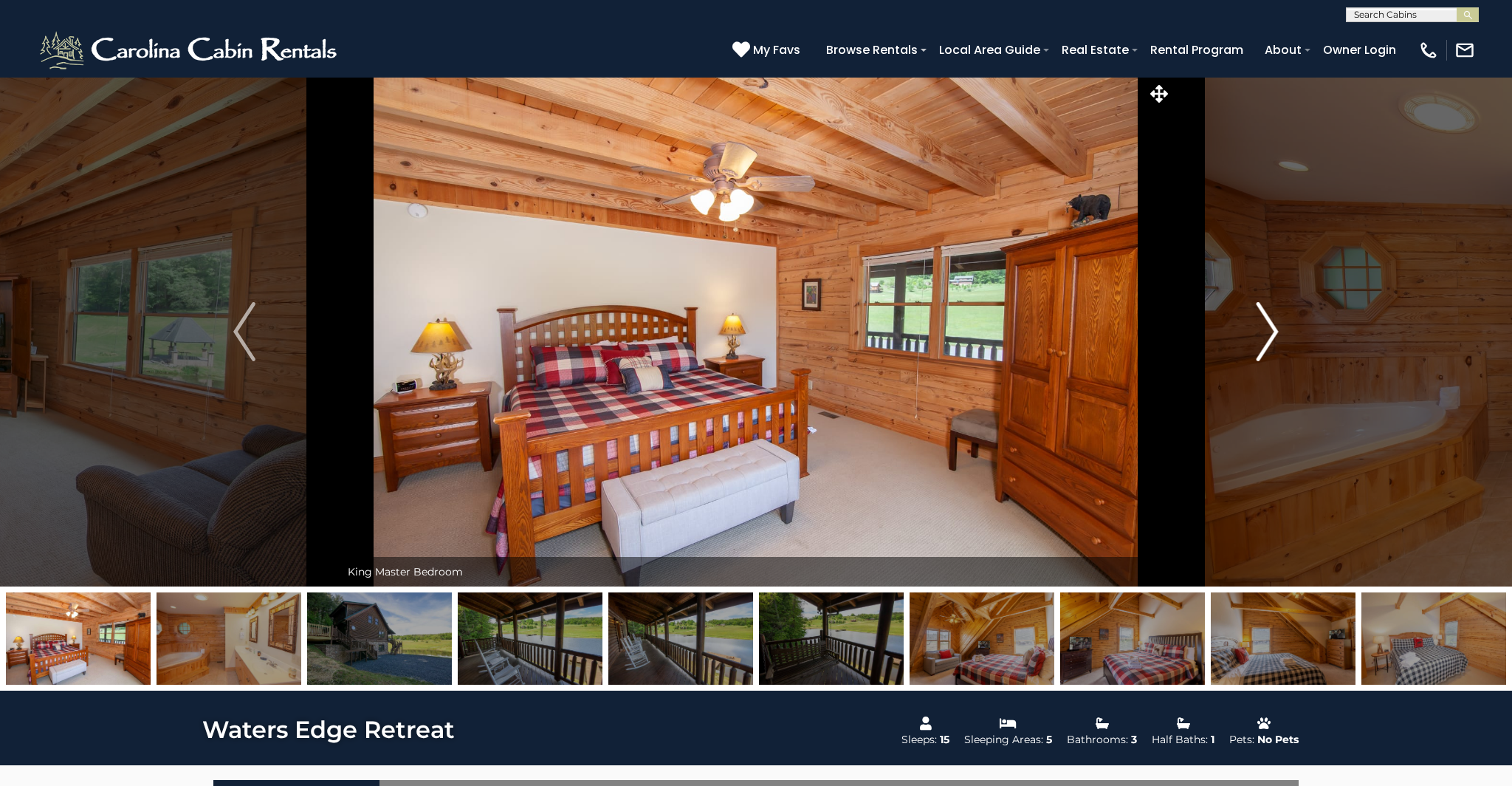
click at [1273, 324] on img "Next" at bounding box center [1268, 331] width 23 height 59
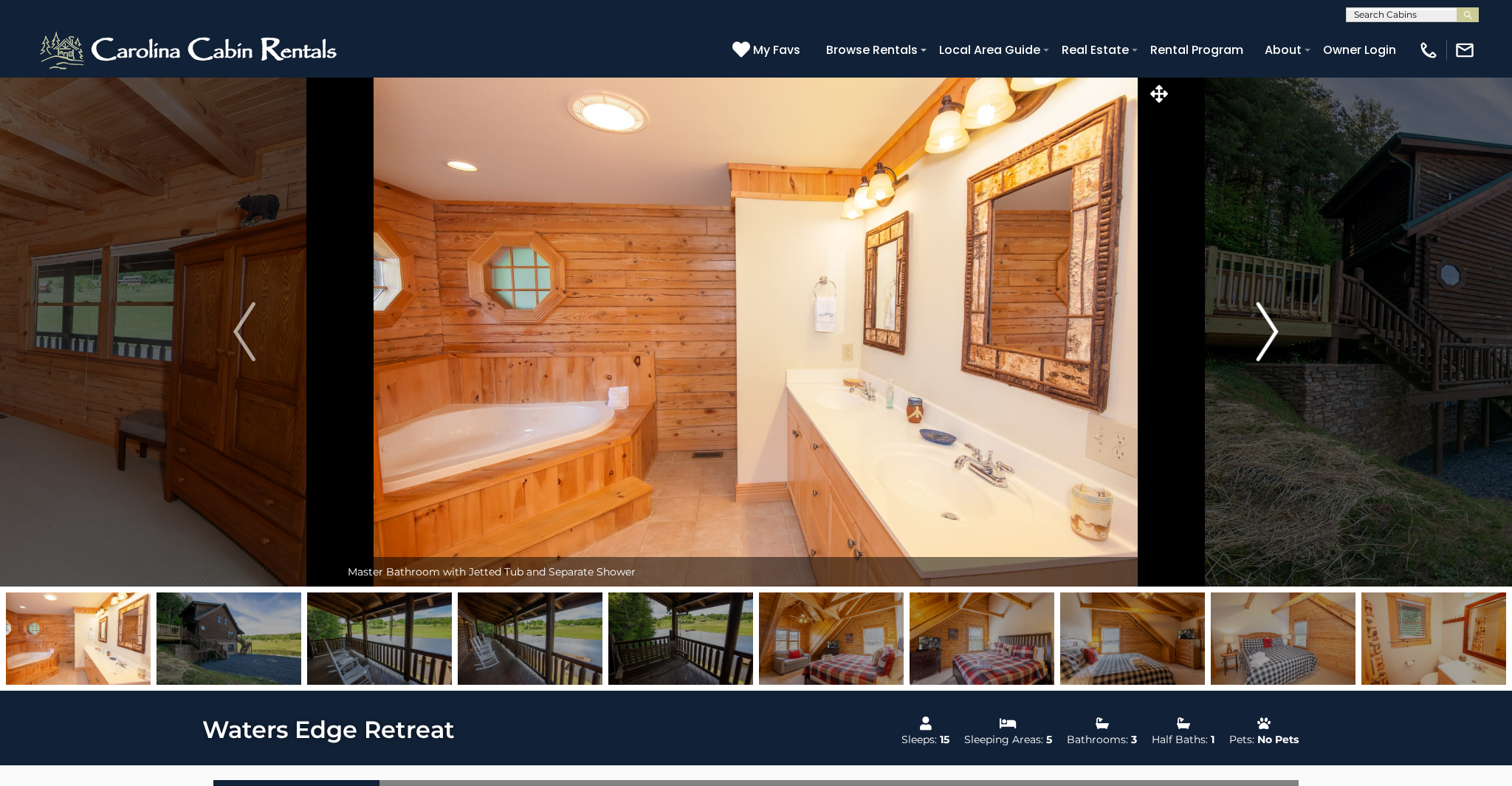
click at [1273, 324] on img "Next" at bounding box center [1268, 331] width 23 height 59
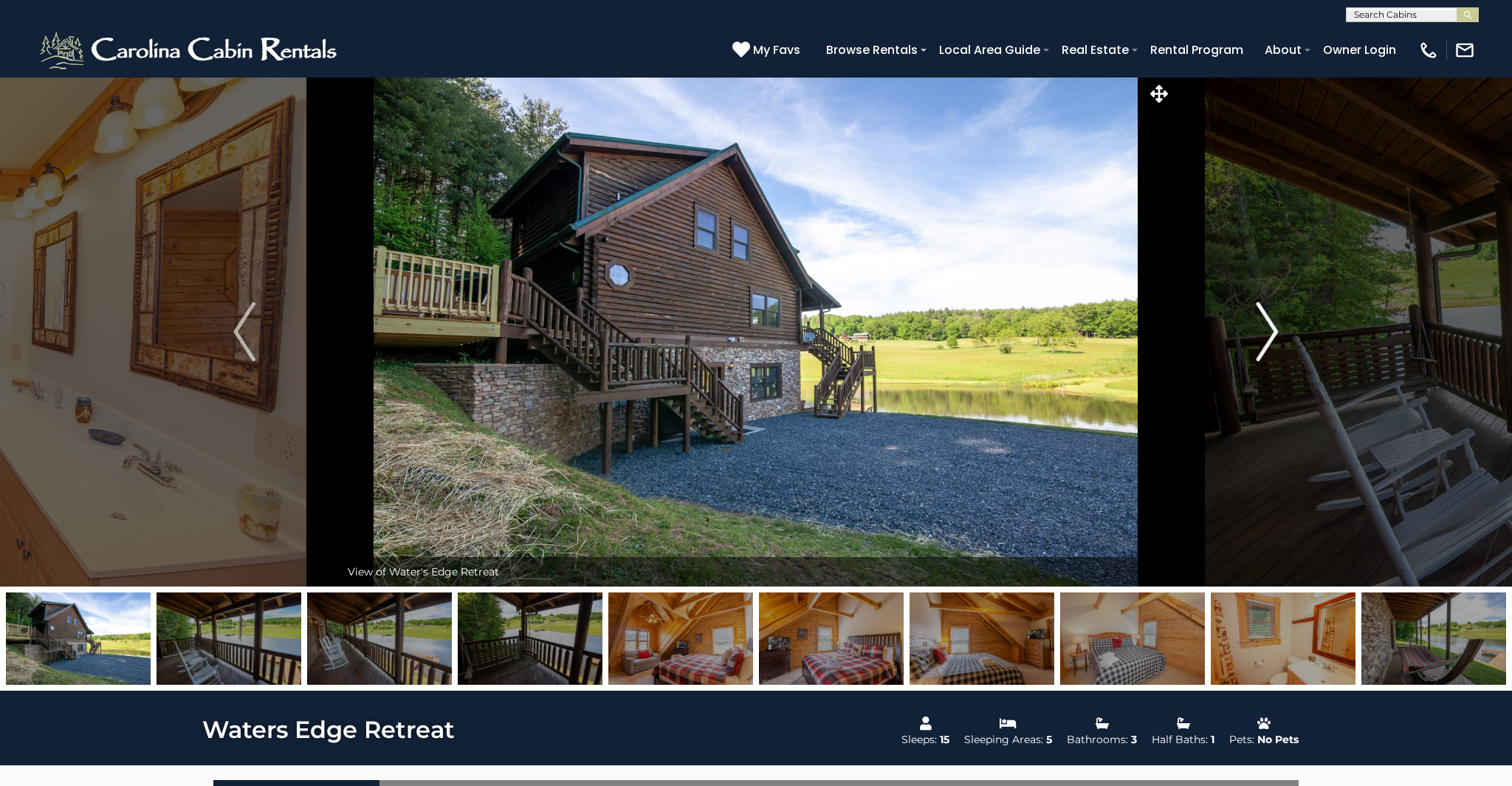
click at [1273, 324] on img "Next" at bounding box center [1268, 331] width 23 height 59
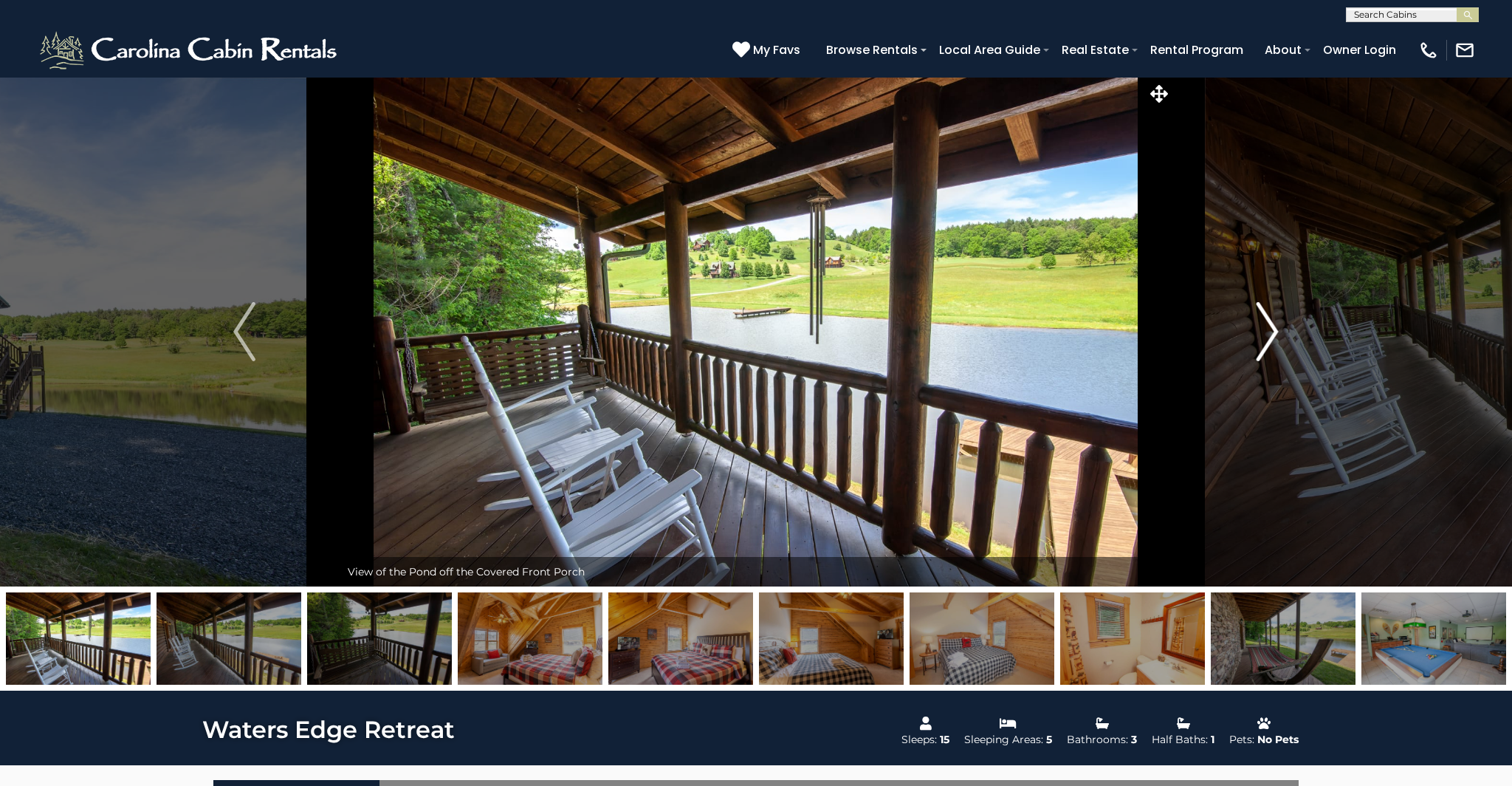
click at [1273, 324] on img "Next" at bounding box center [1268, 331] width 23 height 59
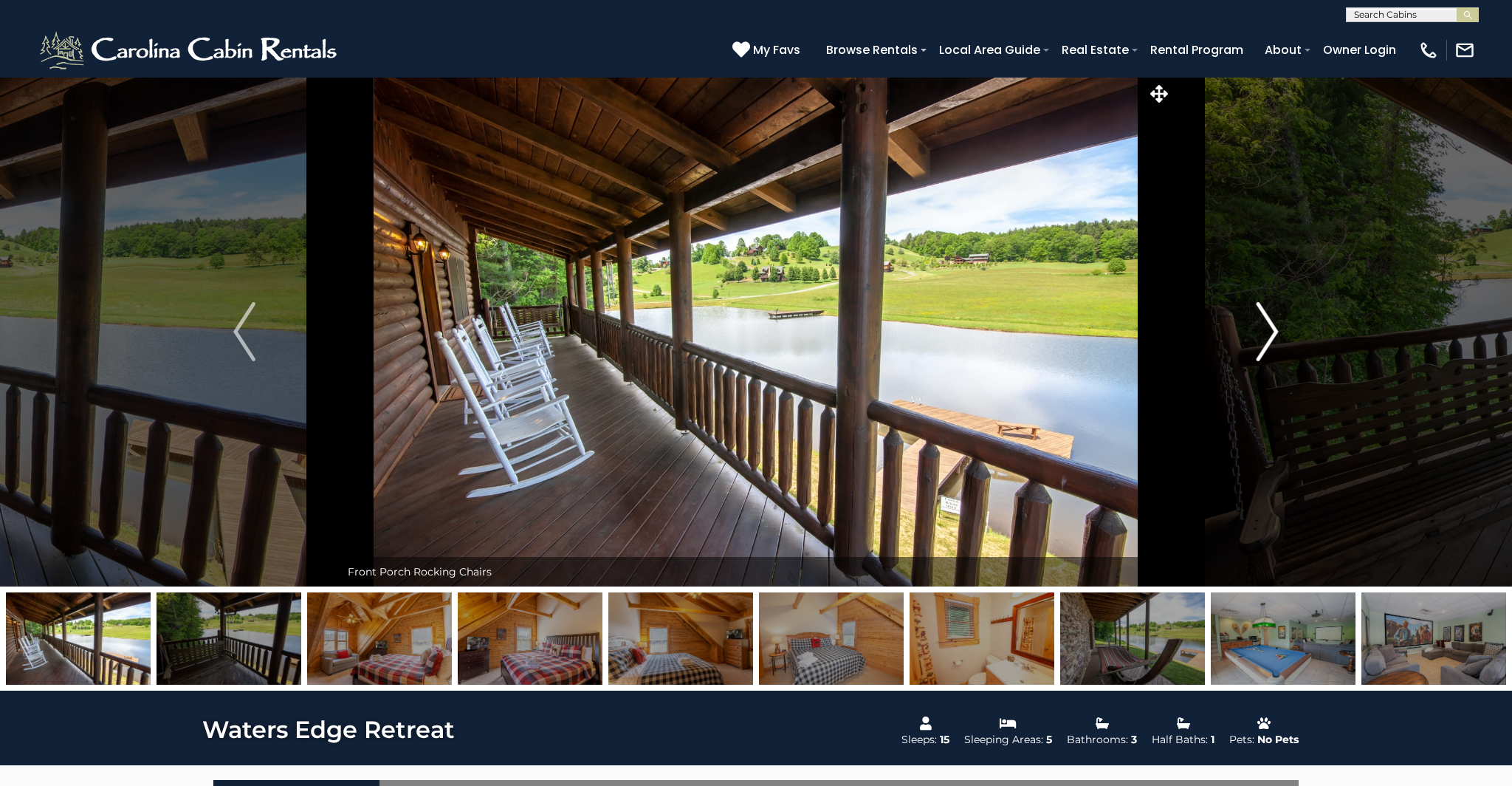
click at [1273, 324] on img "Next" at bounding box center [1268, 331] width 23 height 59
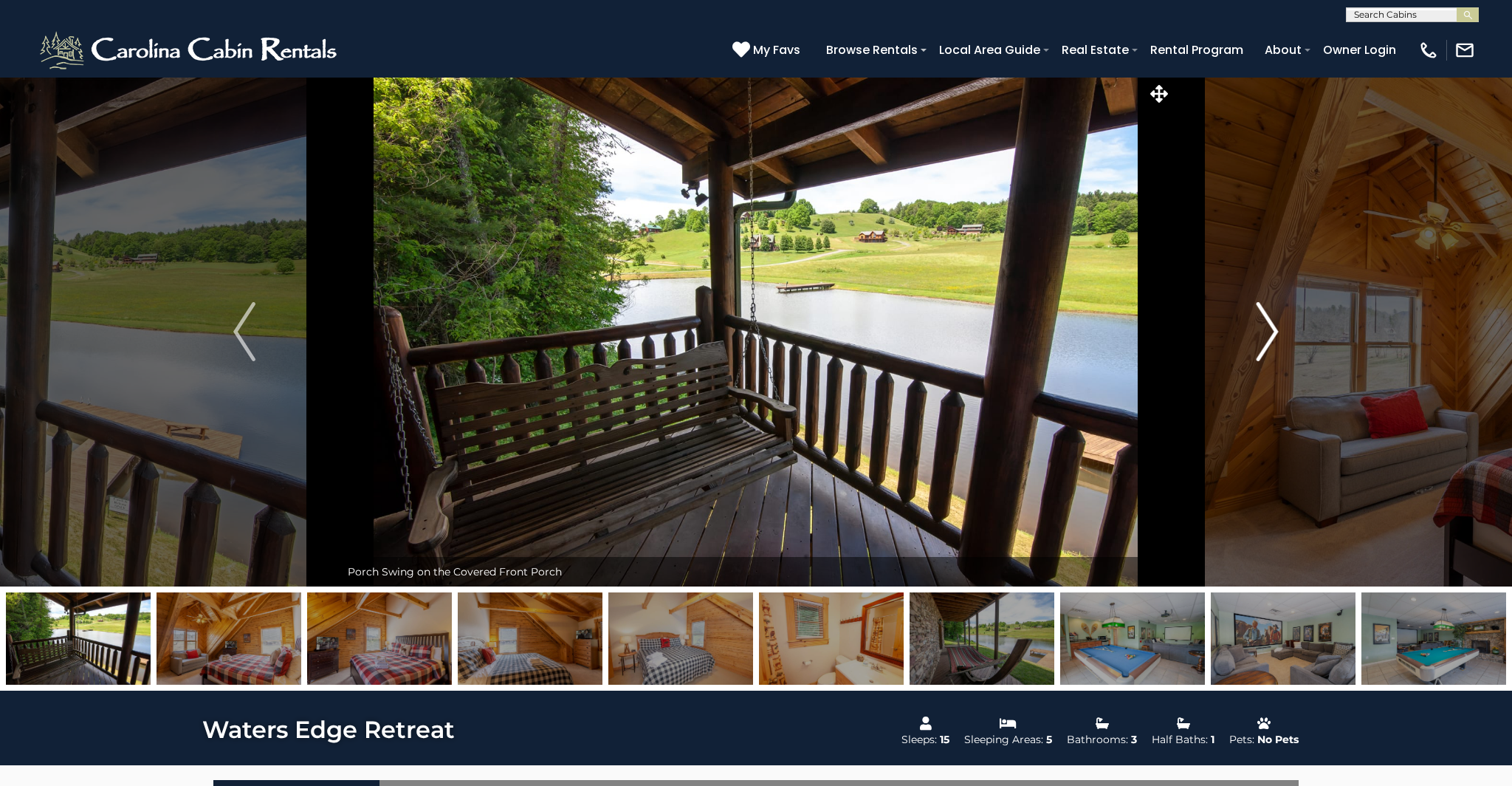
click at [1273, 324] on img "Next" at bounding box center [1268, 331] width 23 height 59
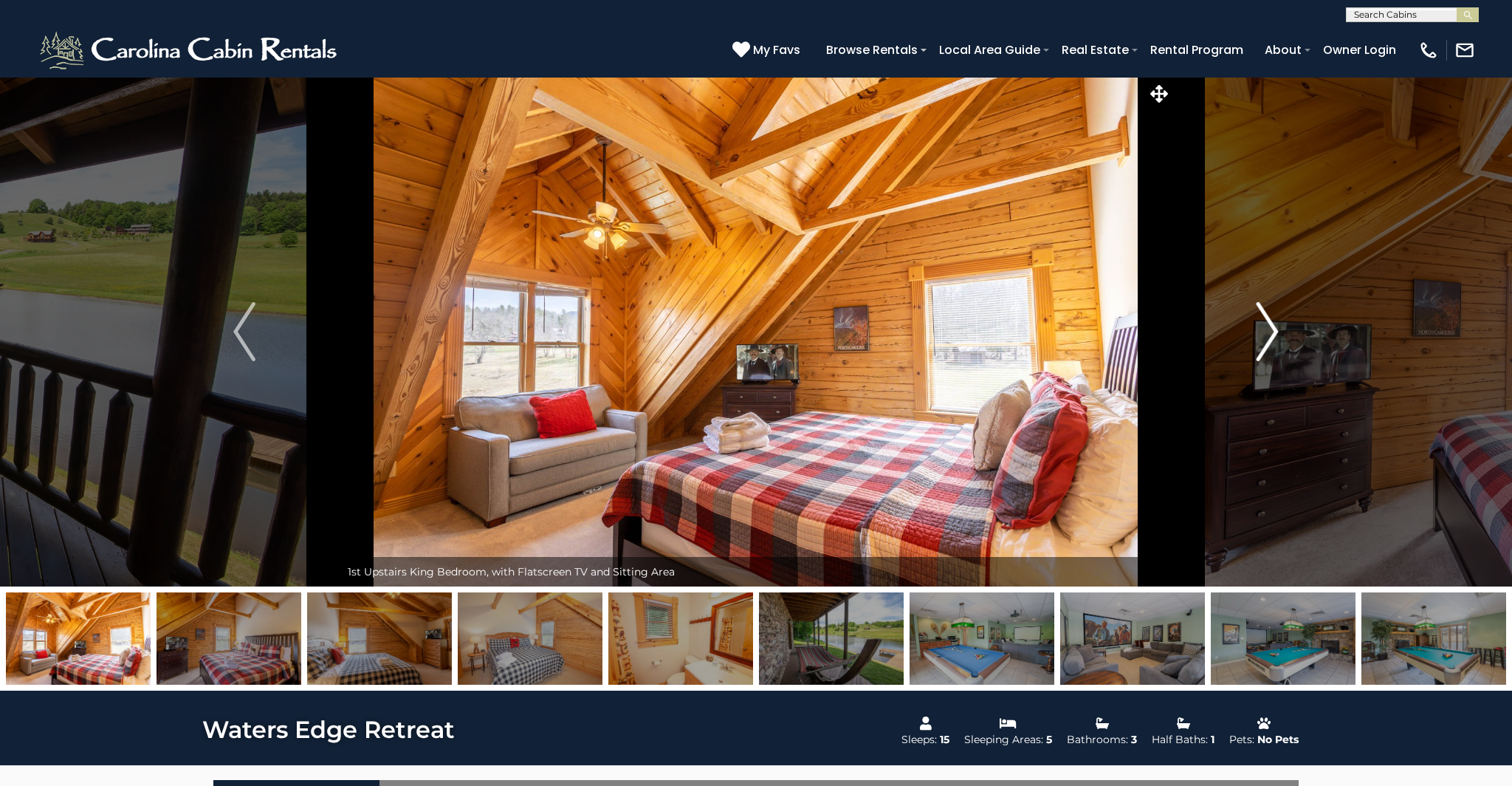
click at [1273, 324] on img "Next" at bounding box center [1268, 331] width 23 height 59
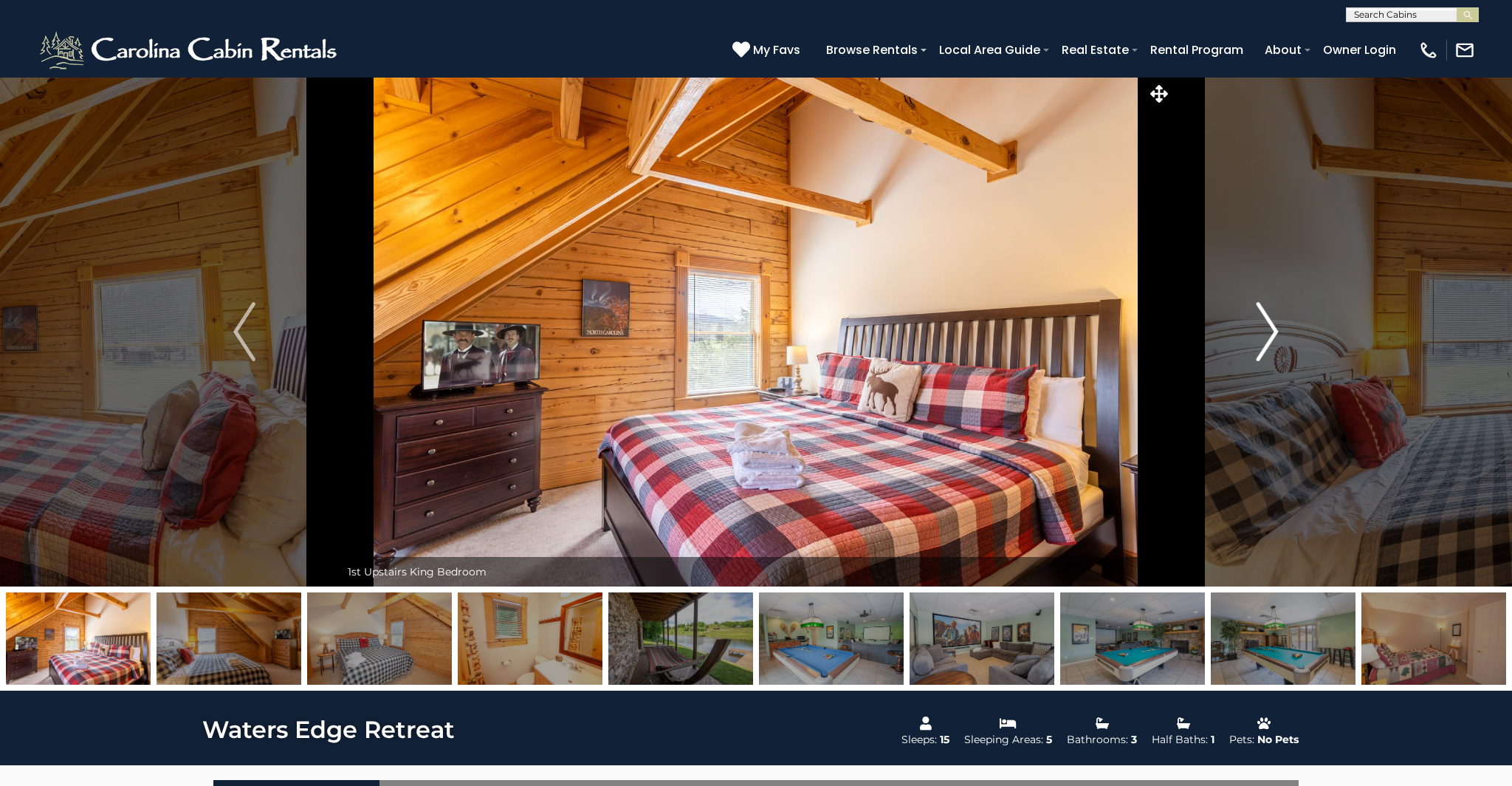
click at [1273, 324] on img "Next" at bounding box center [1268, 331] width 23 height 59
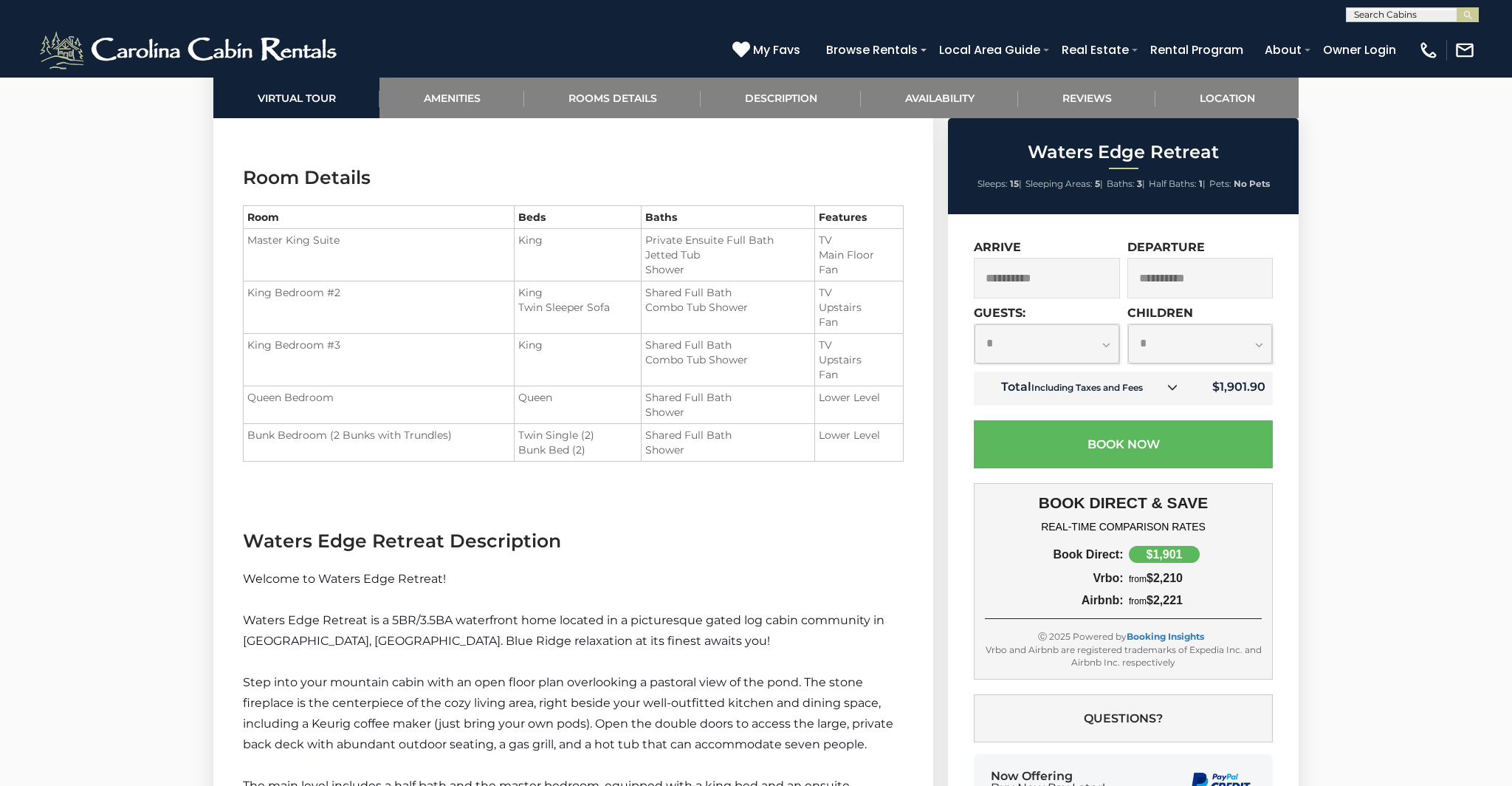
scroll to position [1749, 0]
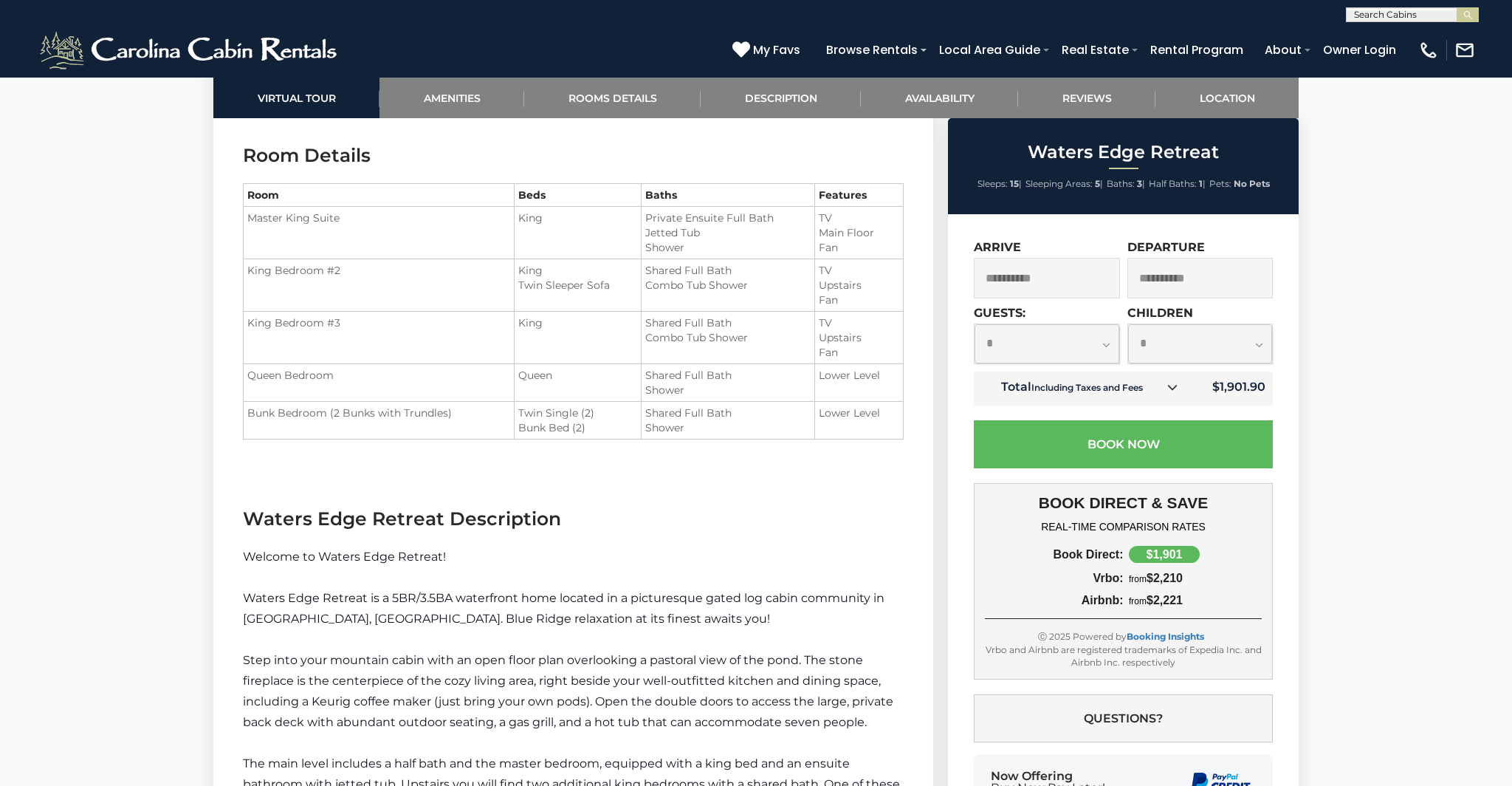
click at [575, 287] on li "Twin Sleeper Sofa" at bounding box center [578, 285] width 119 height 15
drag, startPoint x: 555, startPoint y: 289, endPoint x: 503, endPoint y: 288, distance: 52.0
click at [503, 288] on tr "King Bedroom #2 King Twin Sleeper Sofa" at bounding box center [574, 285] width 660 height 53
drag, startPoint x: 503, startPoint y: 288, endPoint x: 510, endPoint y: 305, distance: 18.4
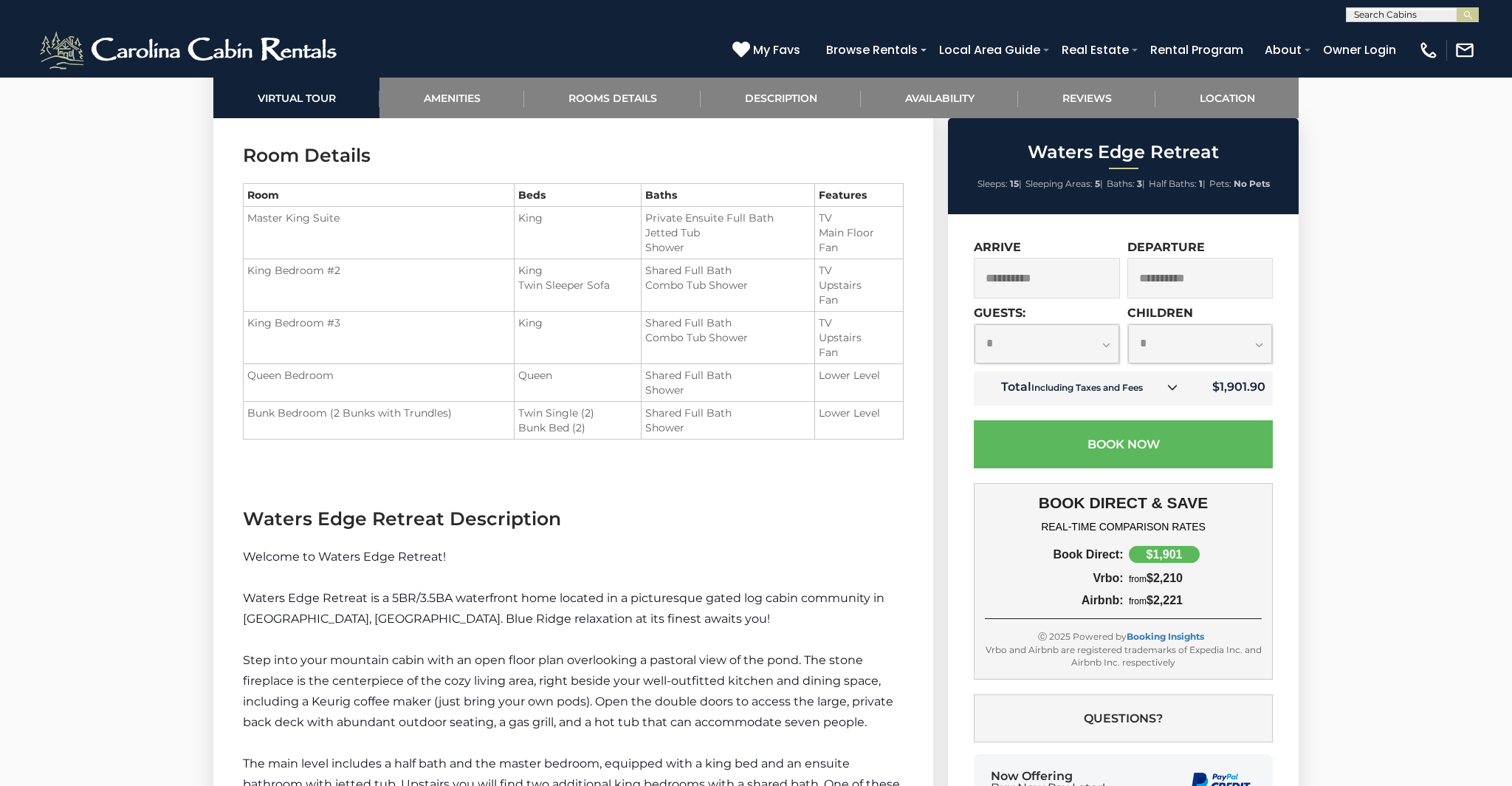
click at [503, 289] on td "King Bedroom #2" at bounding box center [379, 285] width 271 height 53
drag, startPoint x: 557, startPoint y: 416, endPoint x: 566, endPoint y: 429, distance: 15.8
click at [566, 429] on ul "Twin Single (2) Bunk Bed (2)" at bounding box center [578, 420] width 119 height 29
click at [566, 429] on li "Bunk Bed (2)" at bounding box center [578, 428] width 119 height 15
drag, startPoint x: 566, startPoint y: 429, endPoint x: 546, endPoint y: 414, distance: 25.0
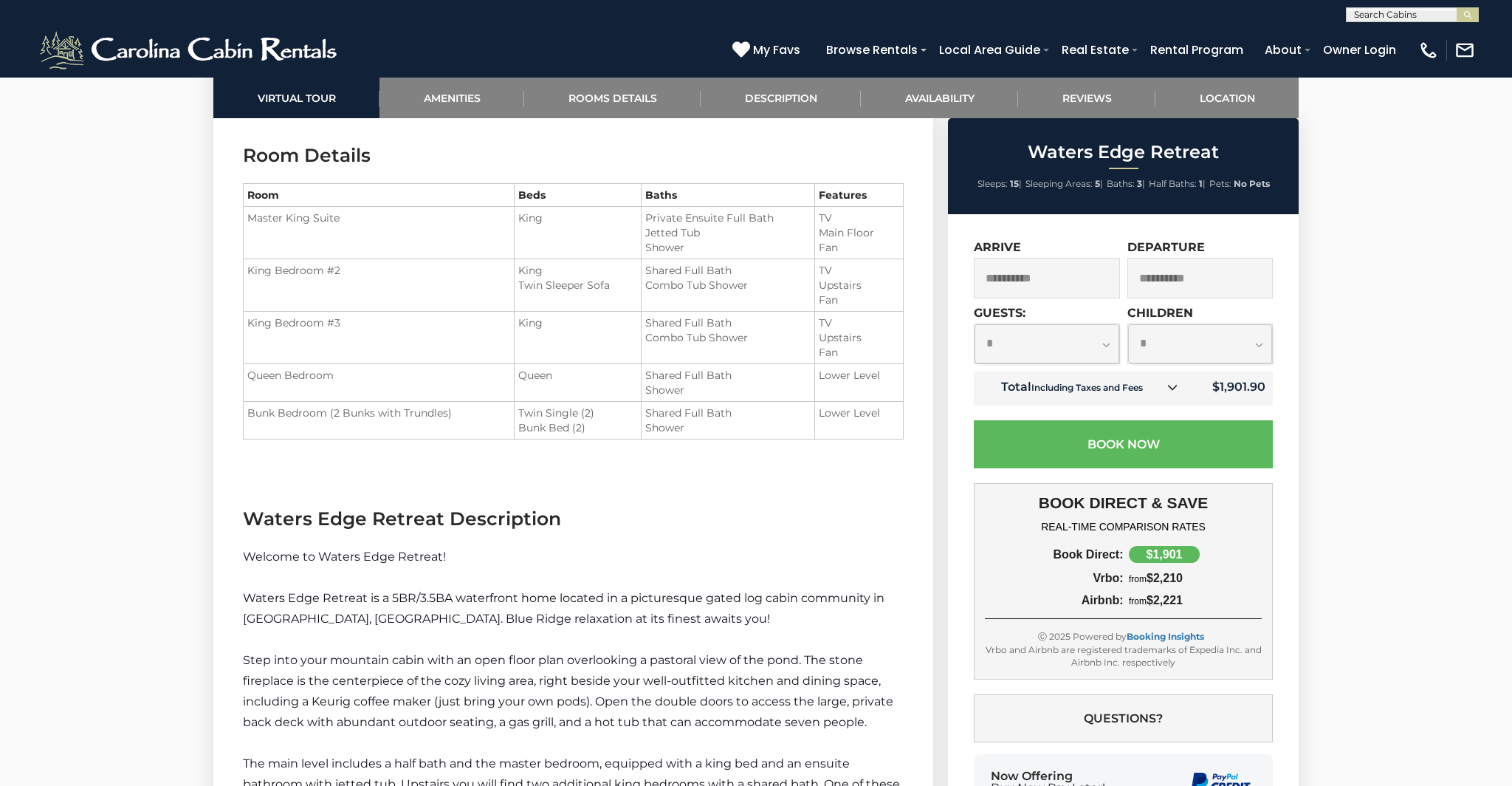
click at [546, 414] on ul "Twin Single (2) Bunk Bed (2)" at bounding box center [578, 420] width 119 height 29
click at [546, 414] on li "Twin Single (2)" at bounding box center [578, 413] width 119 height 15
drag, startPoint x: 578, startPoint y: 373, endPoint x: 585, endPoint y: 373, distance: 7.0
click at [585, 373] on td "Queen" at bounding box center [577, 383] width 127 height 38
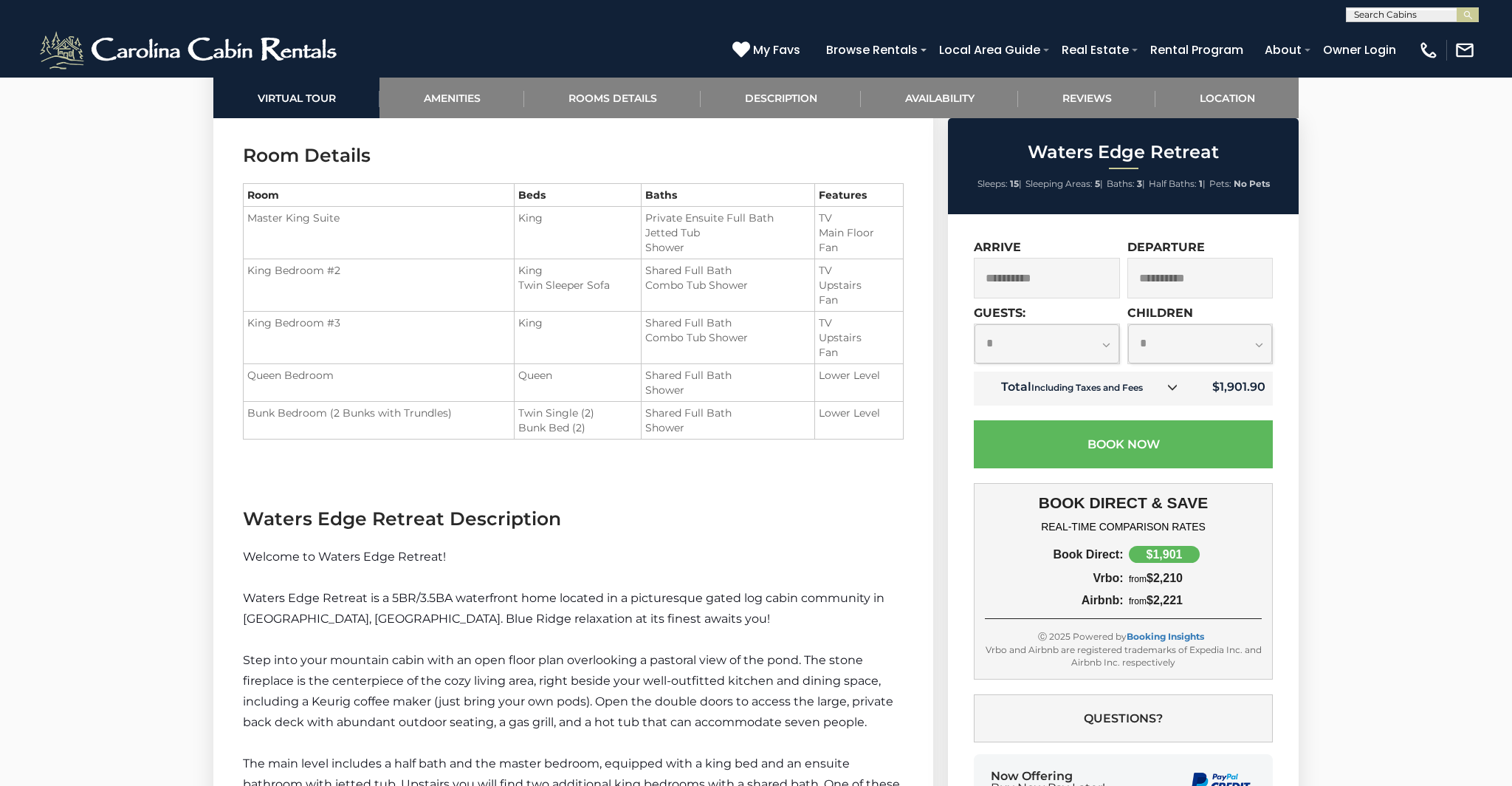
drag, startPoint x: 536, startPoint y: 318, endPoint x: 527, endPoint y: 318, distance: 9.0
click at [527, 318] on span "King" at bounding box center [531, 323] width 24 height 14
drag, startPoint x: 695, startPoint y: 328, endPoint x: 727, endPoint y: 334, distance: 32.6
click at [727, 334] on ul "Shared Full Bath Combo Tub Shower" at bounding box center [728, 330] width 166 height 29
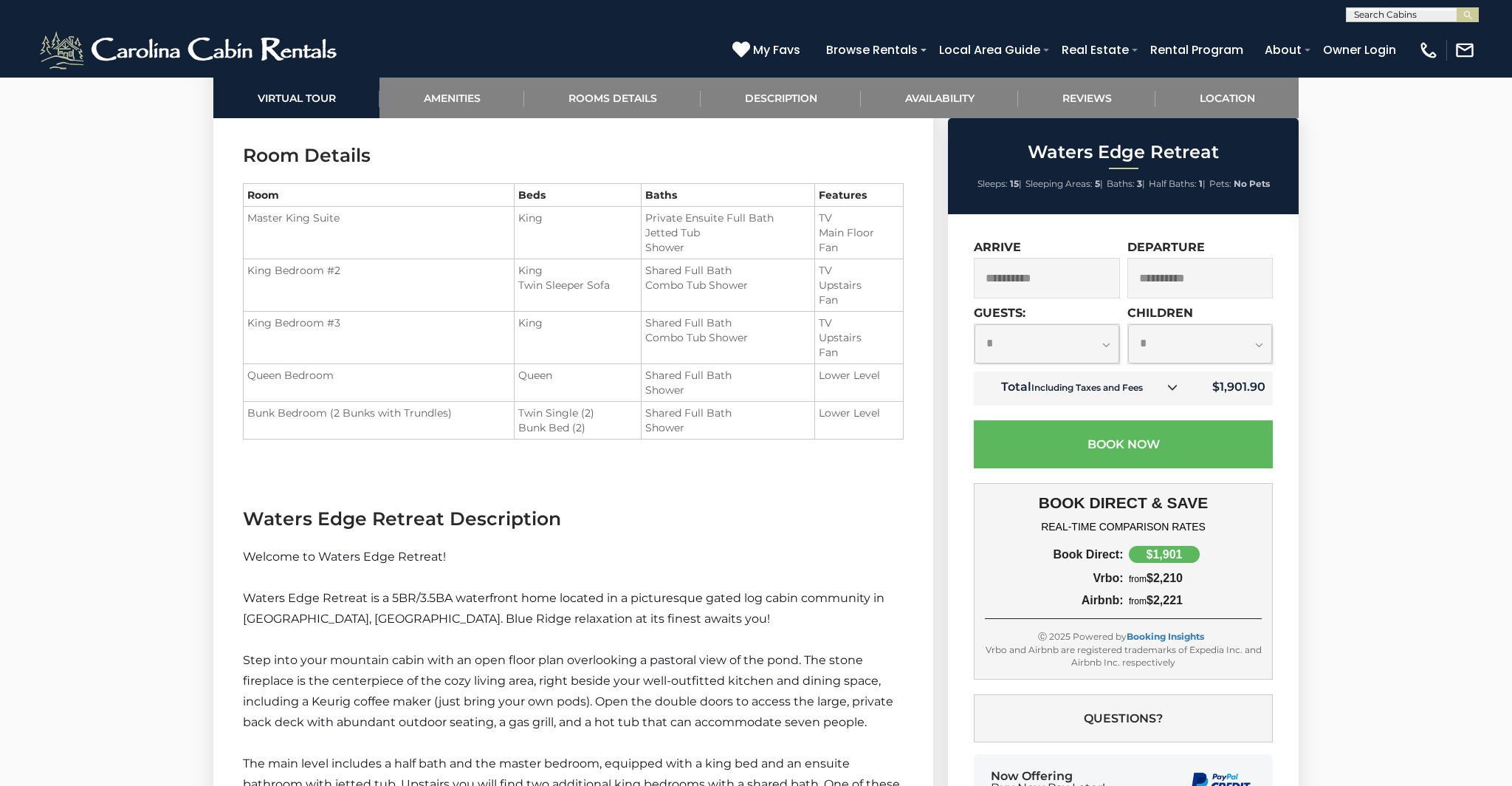
click at [720, 333] on li "Combo Tub Shower" at bounding box center [728, 338] width 166 height 15
drag, startPoint x: 727, startPoint y: 299, endPoint x: 688, endPoint y: 280, distance: 43.4
click at [688, 280] on td "Shared Full Bath Combo Tub Shower" at bounding box center [728, 285] width 174 height 53
click at [688, 280] on li "Combo Tub Shower" at bounding box center [728, 285] width 166 height 15
drag, startPoint x: 660, startPoint y: 211, endPoint x: 669, endPoint y: 248, distance: 38.1
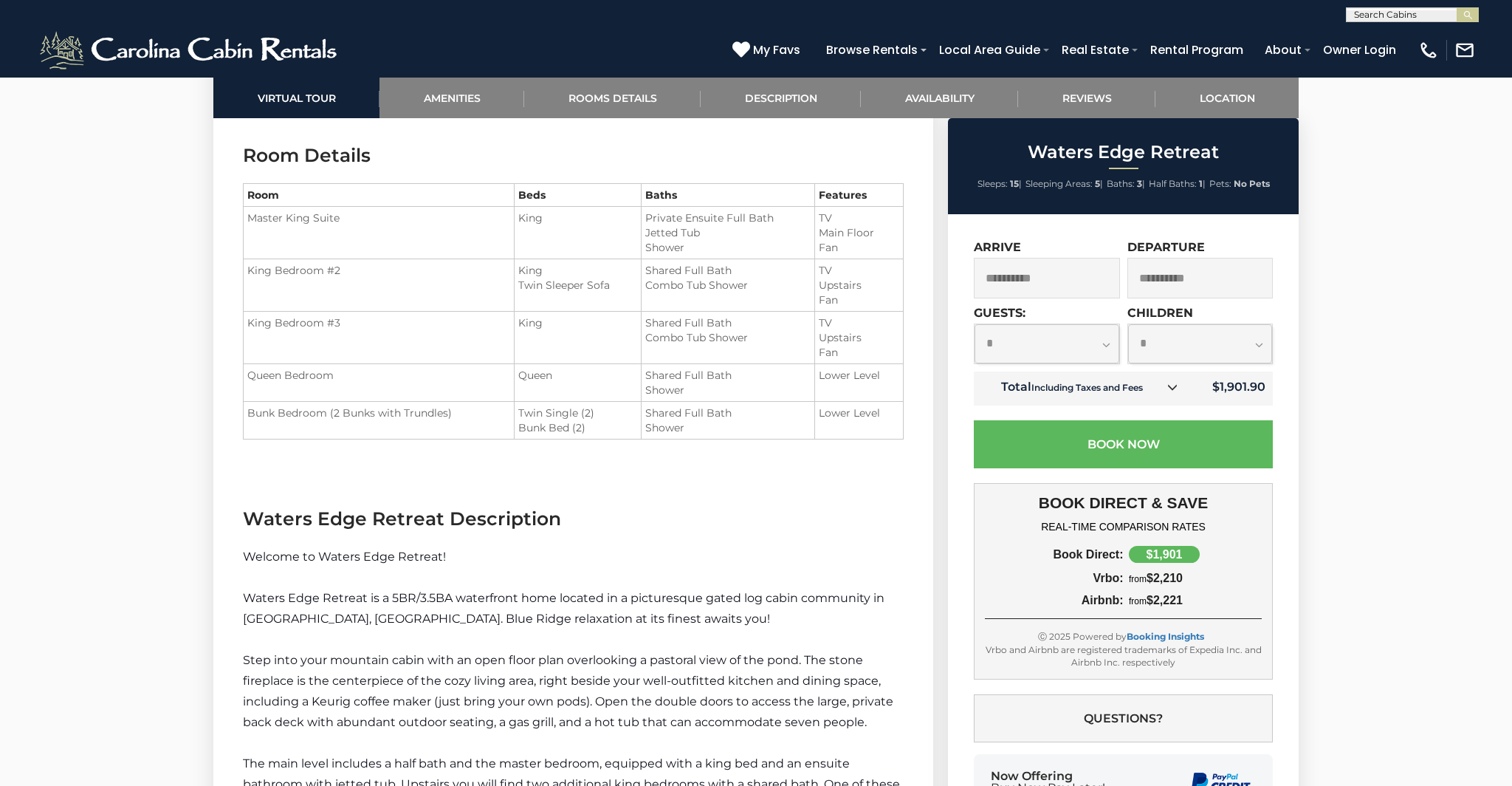
click at [669, 248] on ul "Private Ensuite Full Bath Jetted Tub Shower" at bounding box center [728, 232] width 166 height 44
click at [669, 248] on li "Shower" at bounding box center [728, 248] width 166 height 15
drag, startPoint x: 668, startPoint y: 224, endPoint x: 667, endPoint y: 213, distance: 11.0
click at [667, 213] on ul "Private Ensuite Full Bath Jetted Tub Shower" at bounding box center [728, 232] width 166 height 44
drag, startPoint x: 667, startPoint y: 213, endPoint x: 679, endPoint y: 229, distance: 20.0
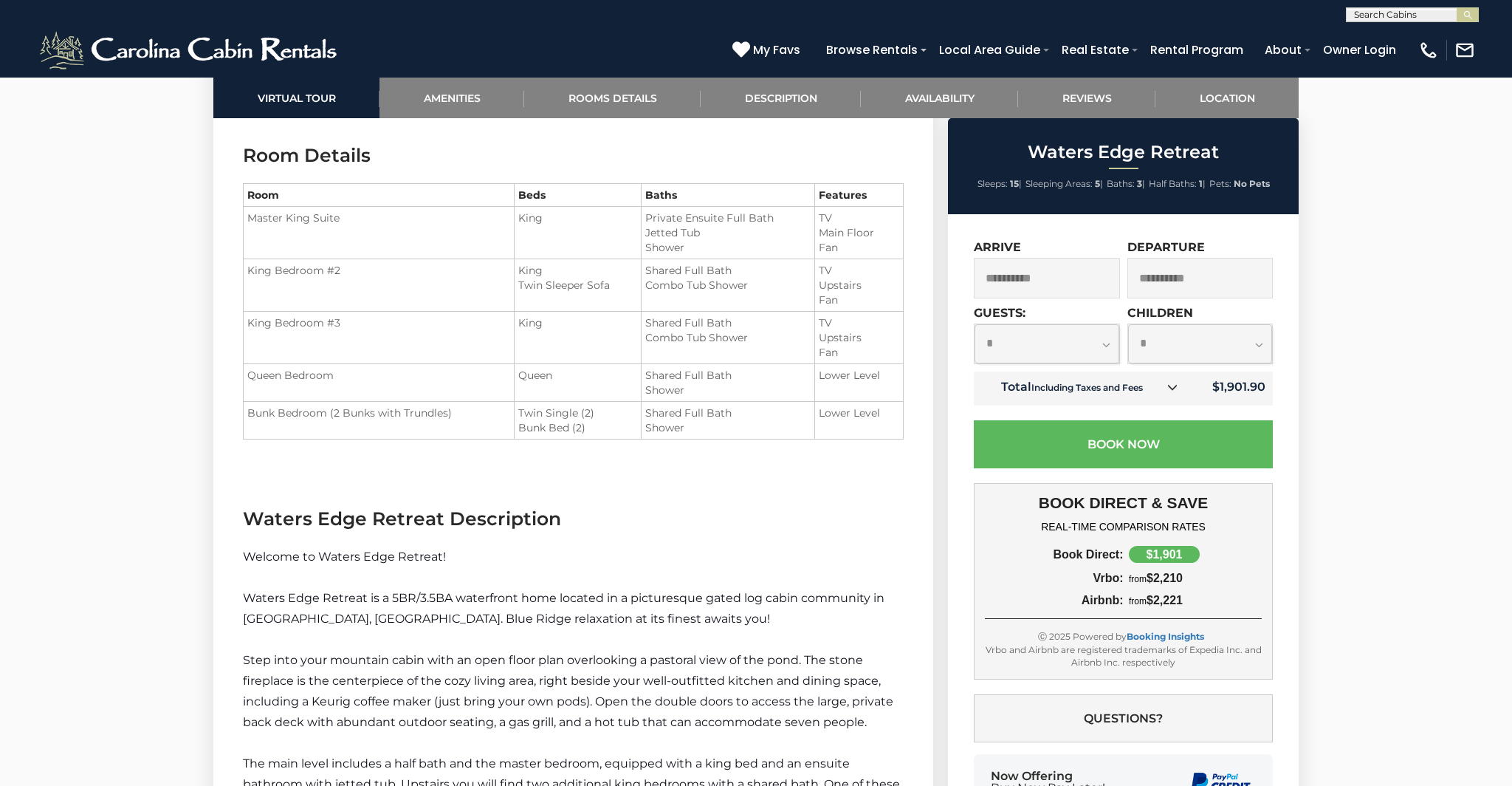
click at [667, 213] on li "Private Ensuite Full Bath" at bounding box center [728, 218] width 166 height 15
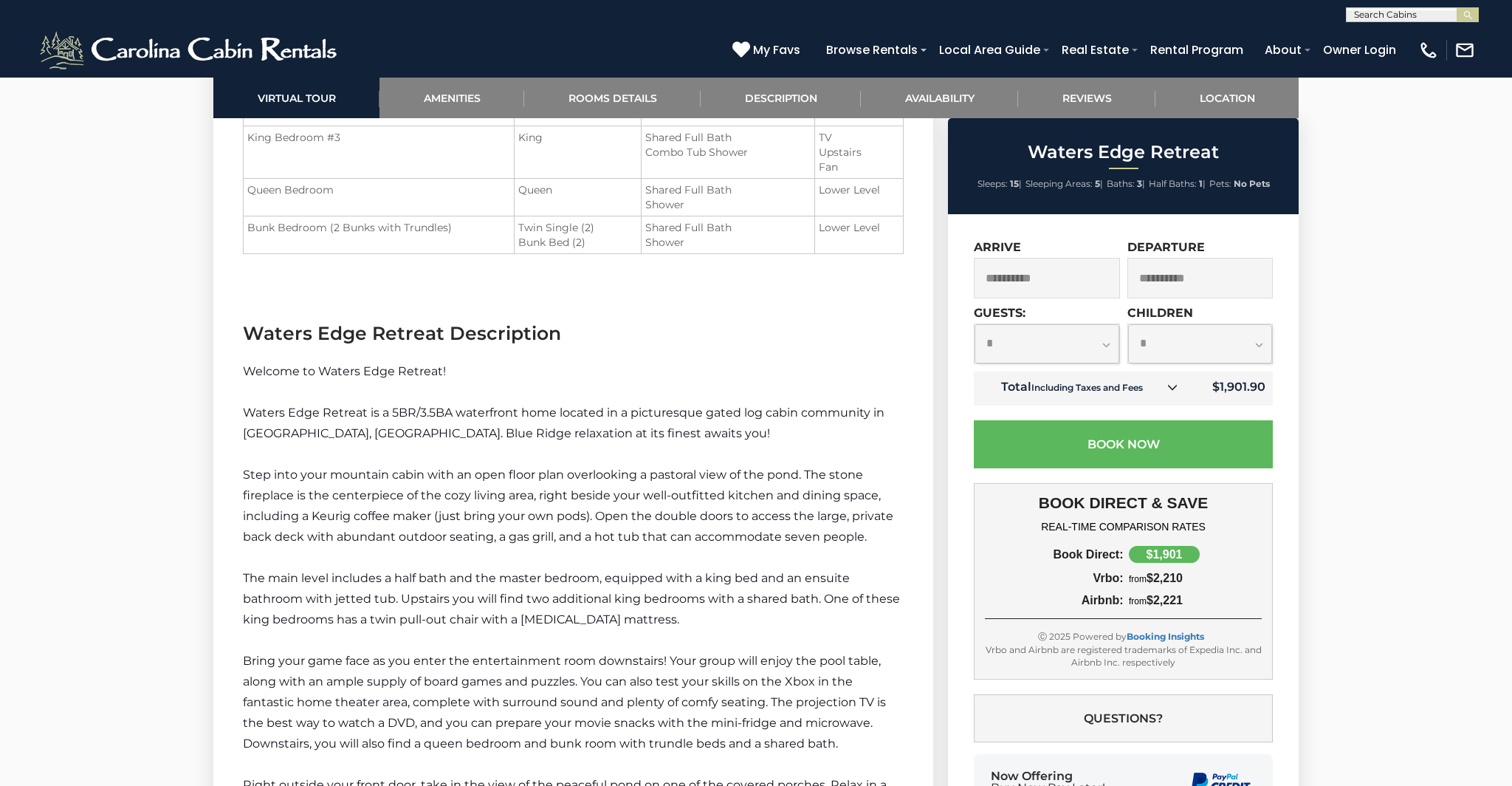
scroll to position [2083, 0]
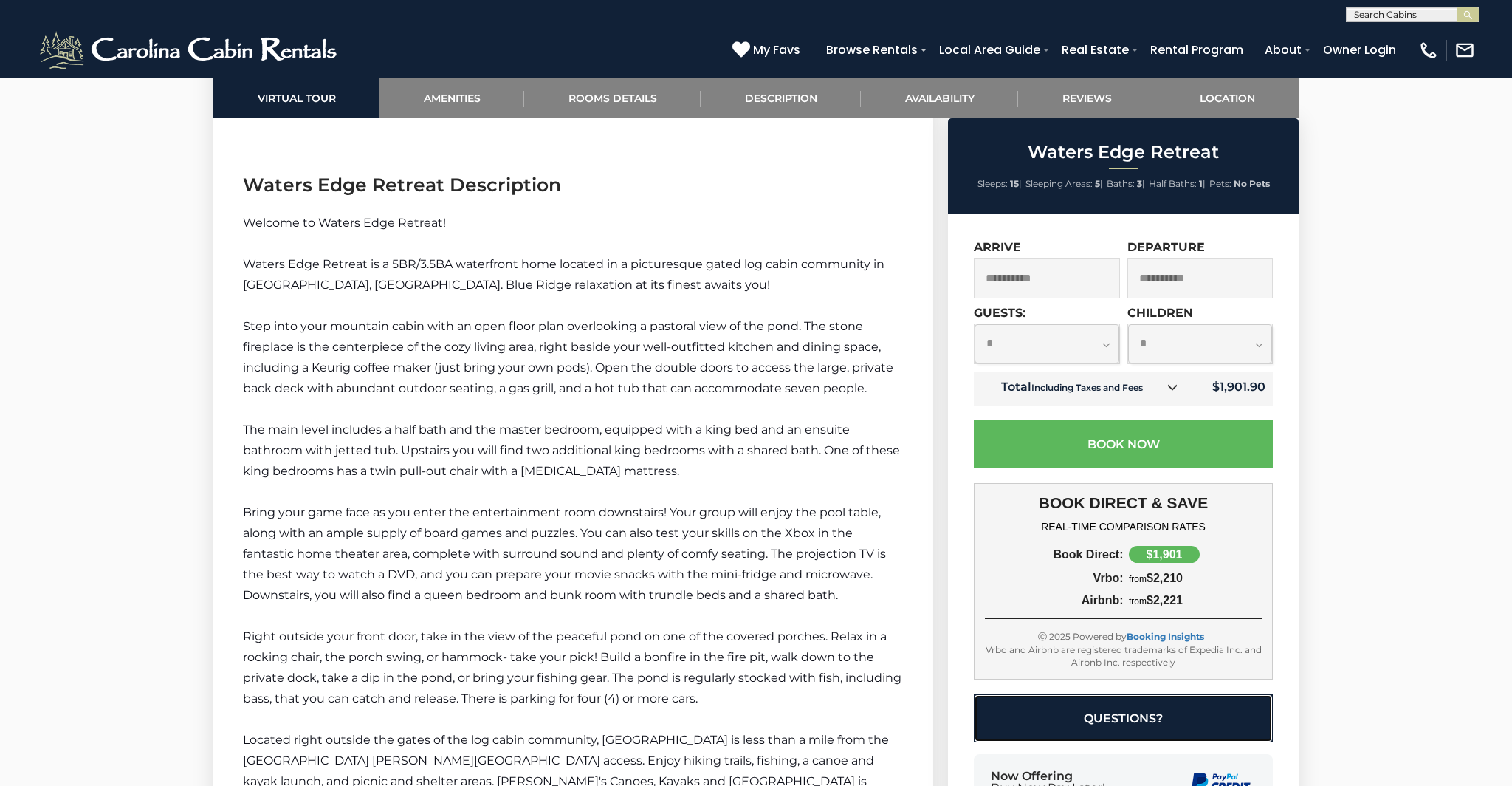
click at [1116, 723] on button "Questions?" at bounding box center [1123, 718] width 299 height 48
select select "*"
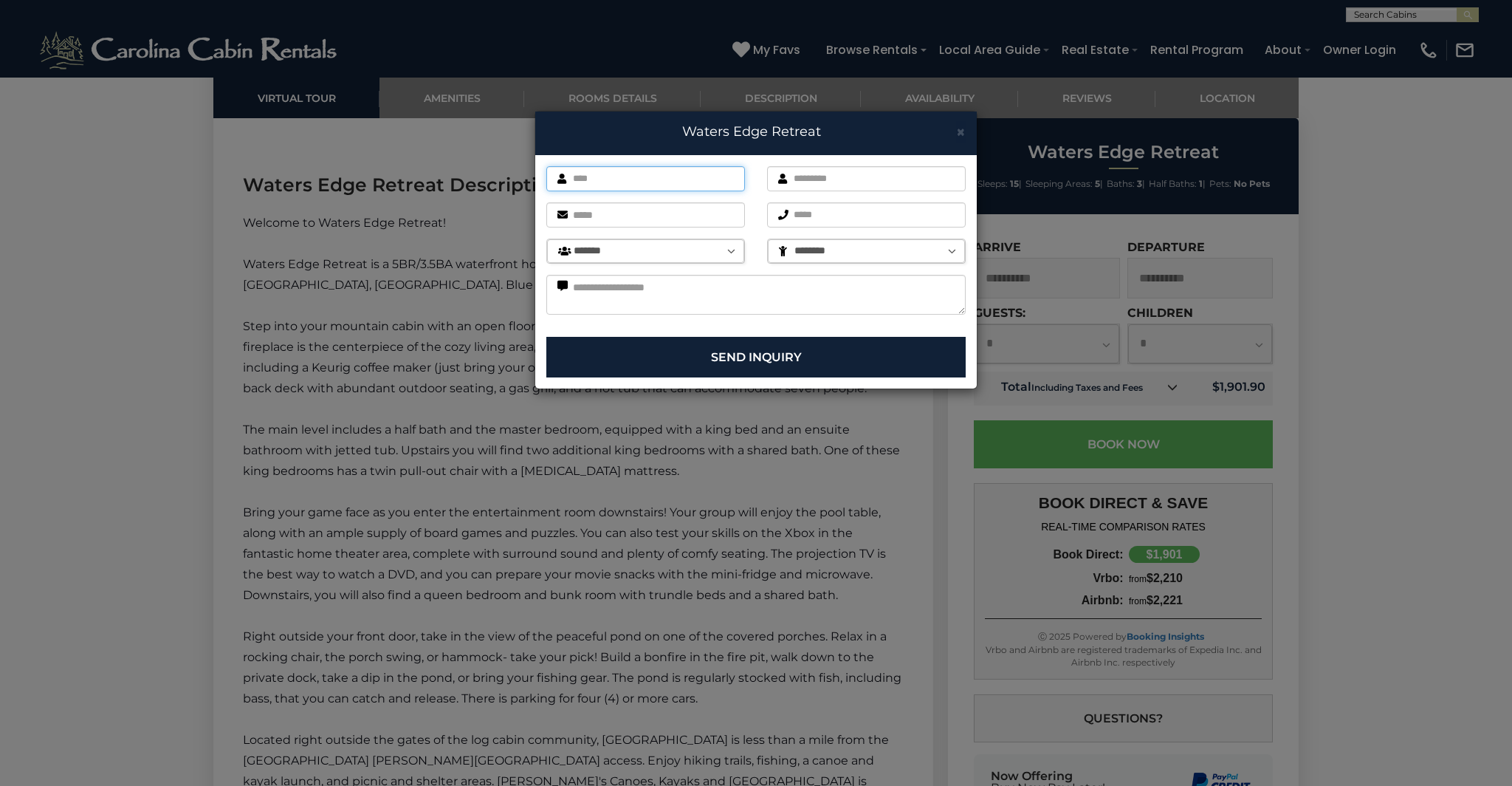
click at [670, 176] on input "text" at bounding box center [645, 178] width 199 height 25
type input "********"
type input "*******"
type input "**********"
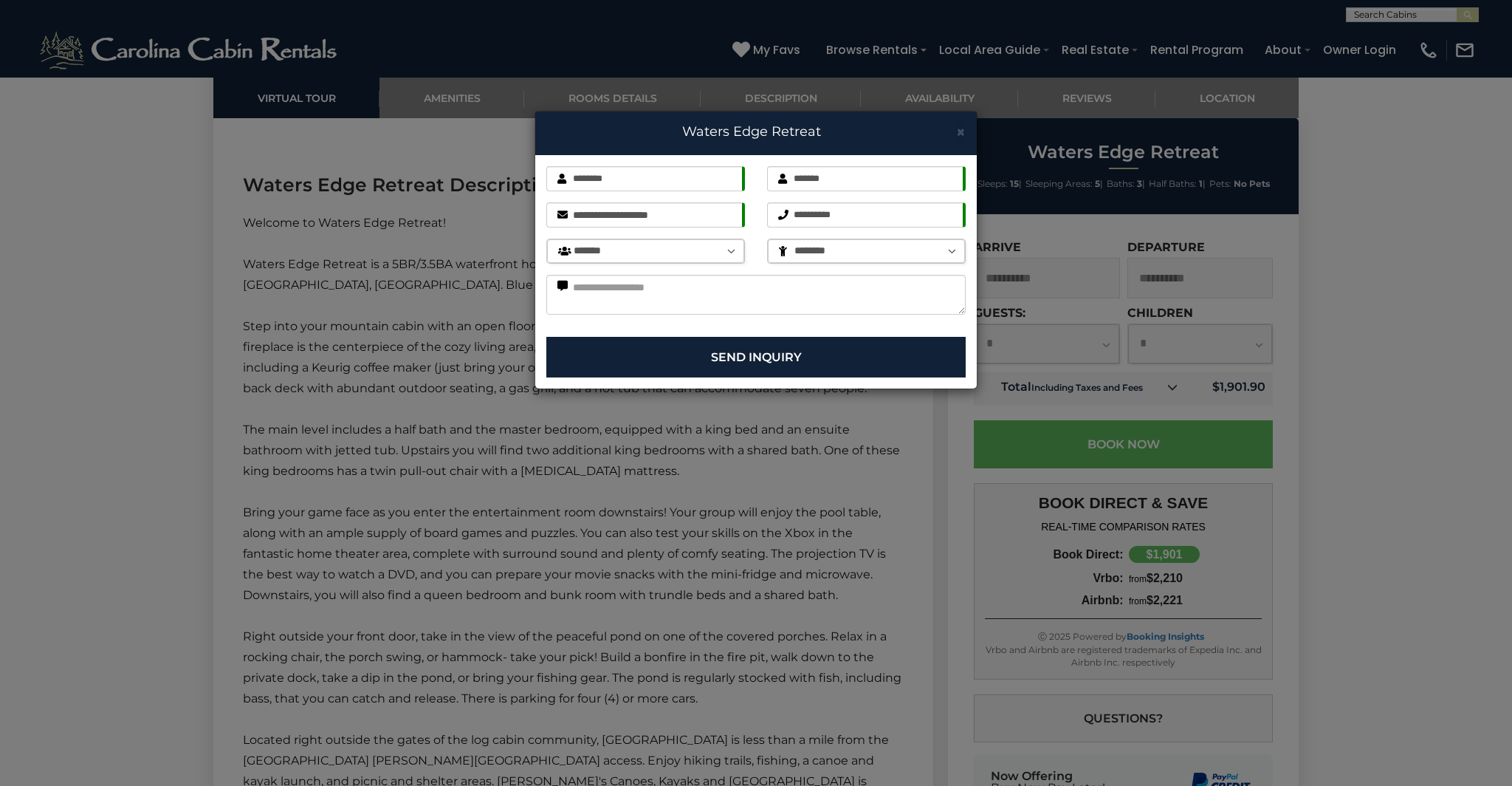
click at [679, 248] on select "******* ******* ******** ******** ******** ******** ******** ******** ******** …" at bounding box center [645, 251] width 197 height 23
select select "*"
click at [812, 250] on select "******** * * * * * * * * * ** ** ** ** **" at bounding box center [866, 251] width 197 height 23
select select "********"
click at [725, 288] on textarea at bounding box center [756, 294] width 419 height 40
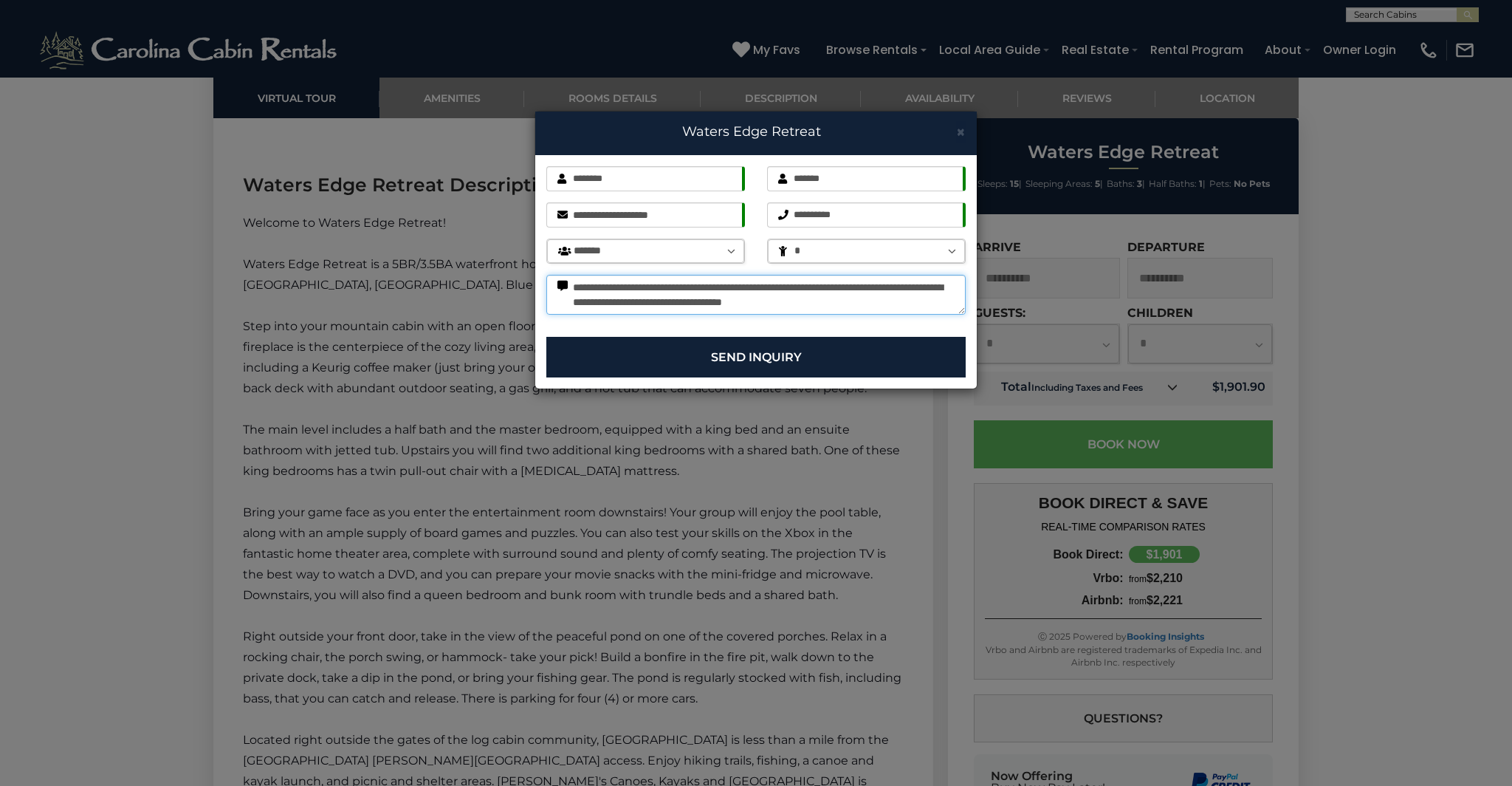
type textarea "**********"
click at [774, 356] on button "Send Inquiry" at bounding box center [756, 357] width 419 height 41
click at [963, 133] on span "×" at bounding box center [960, 131] width 10 height 19
